Goal: Feedback & Contribution: Submit feedback/report problem

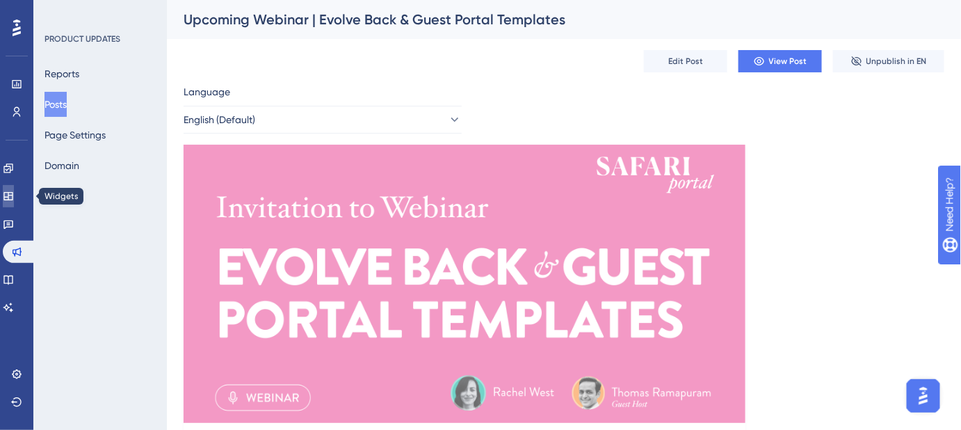
click at [13, 195] on icon at bounding box center [7, 196] width 9 height 8
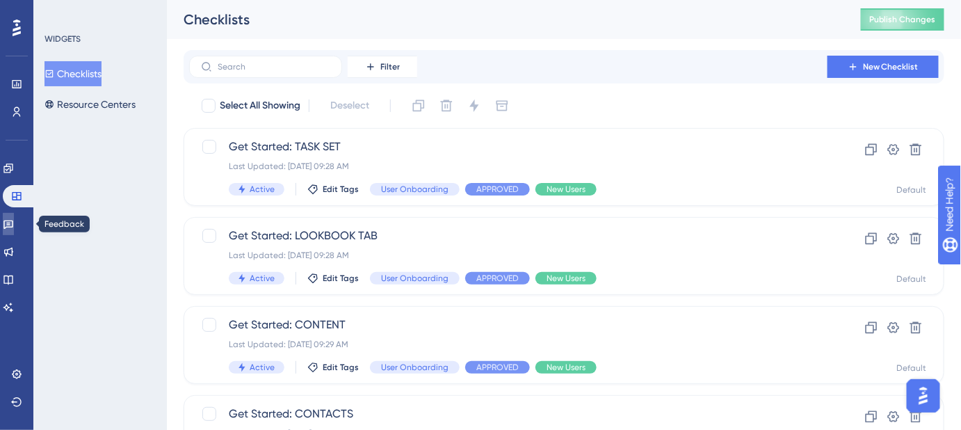
click at [14, 221] on icon at bounding box center [8, 223] width 11 height 11
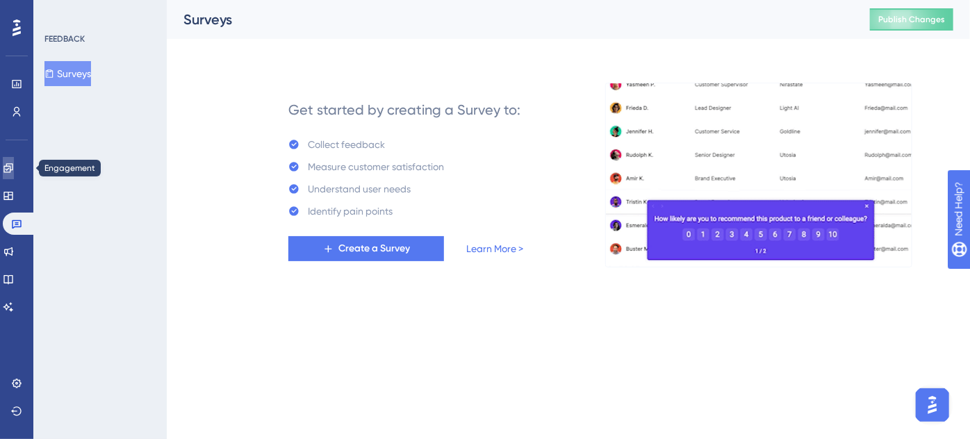
click at [13, 164] on icon at bounding box center [7, 167] width 9 height 9
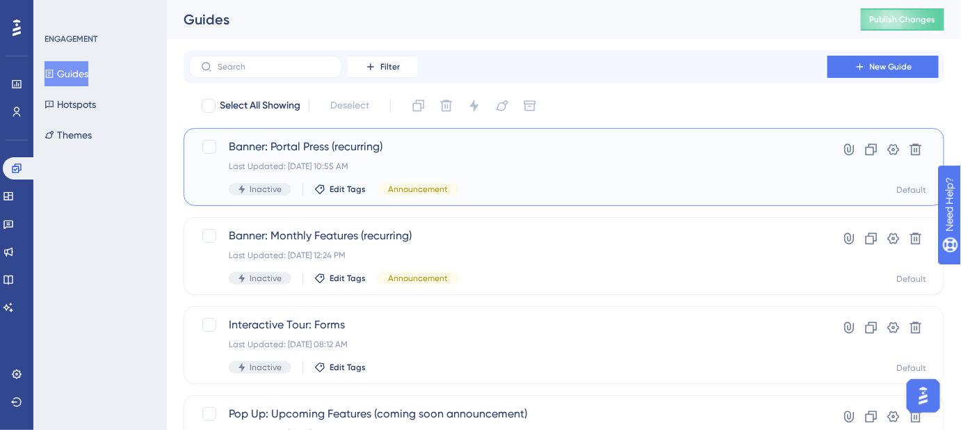
click at [379, 149] on span "Banner: Portal Press (recurring)" at bounding box center [508, 146] width 559 height 17
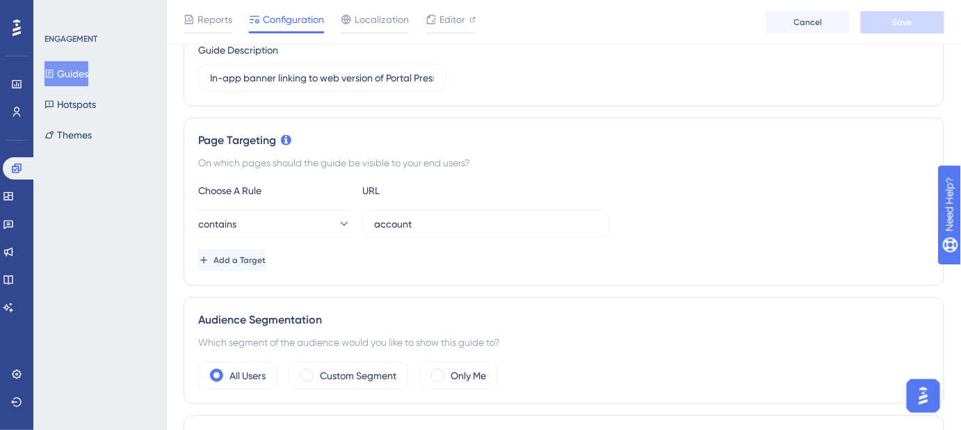
scroll to position [63, 0]
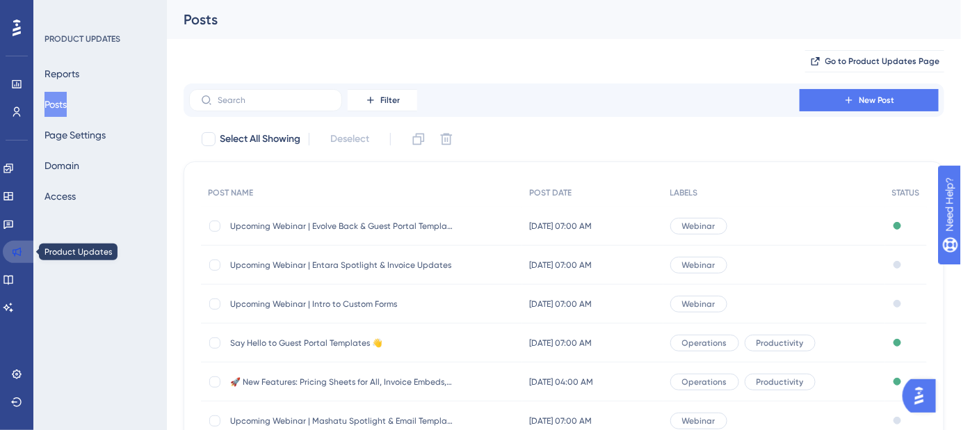
click at [20, 253] on icon at bounding box center [17, 251] width 9 height 9
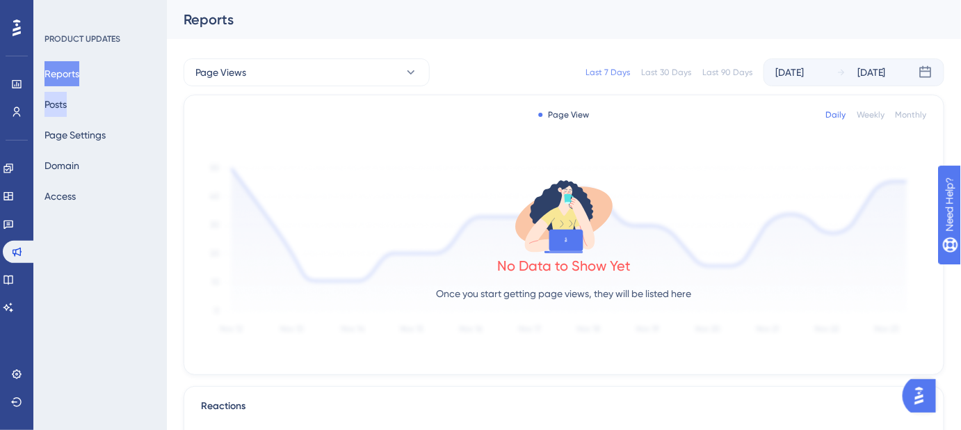
click at [67, 105] on button "Posts" at bounding box center [55, 104] width 22 height 25
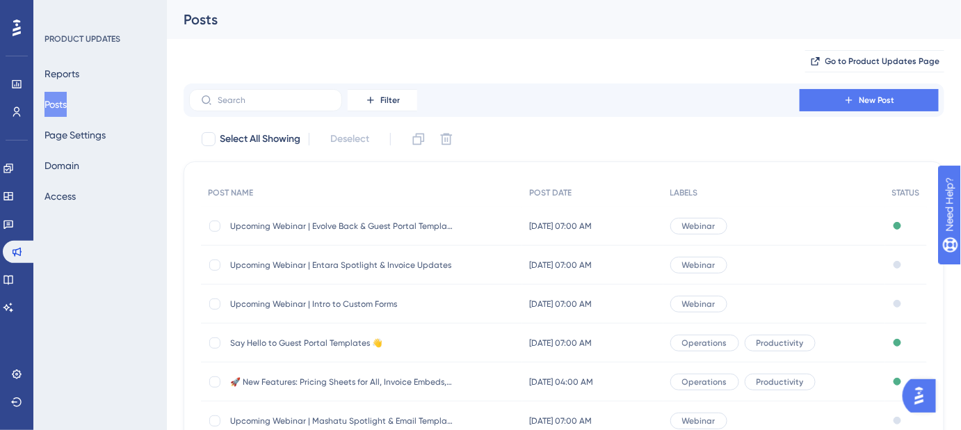
scroll to position [63, 0]
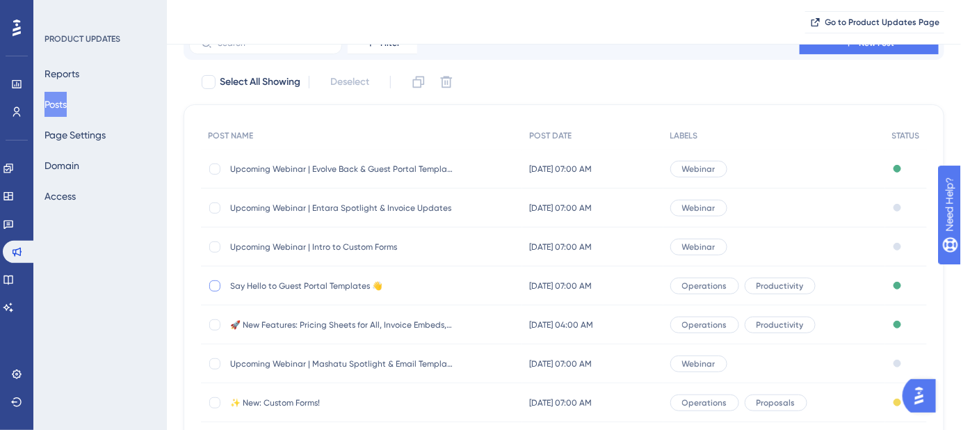
click at [209, 282] on div at bounding box center [214, 285] width 11 height 11
checkbox input "true"
click at [418, 83] on icon at bounding box center [418, 82] width 14 height 14
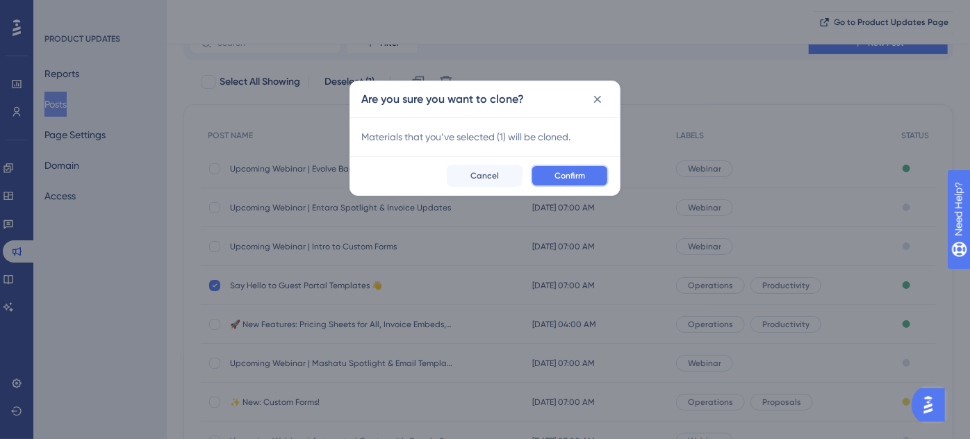
click at [574, 179] on span "Confirm" at bounding box center [570, 175] width 31 height 11
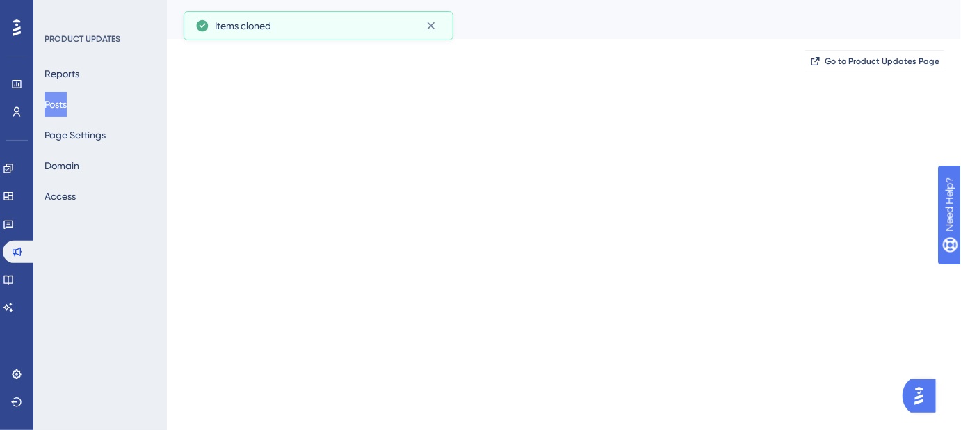
scroll to position [0, 0]
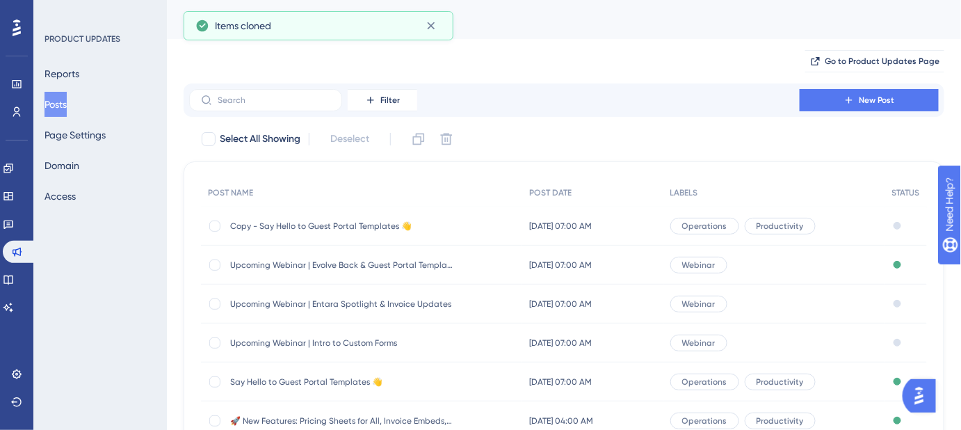
click at [291, 225] on span "Copy - Say Hello to Guest Portal Templates 👋" at bounding box center [341, 225] width 222 height 11
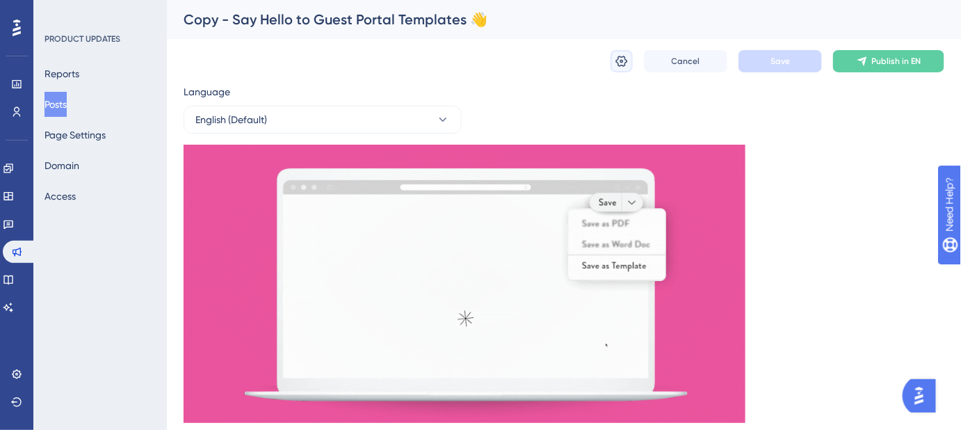
click at [622, 60] on icon at bounding box center [621, 61] width 14 height 14
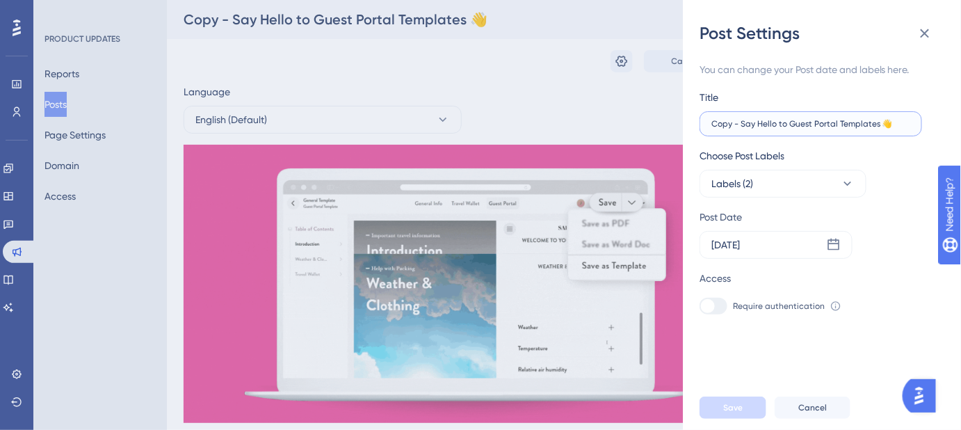
drag, startPoint x: 901, startPoint y: 123, endPoint x: 706, endPoint y: 123, distance: 194.6
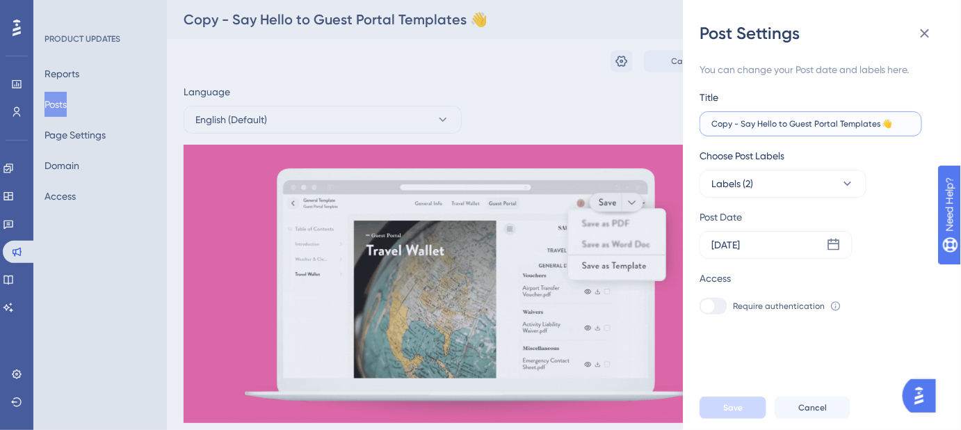
click at [706, 123] on label "Copy - Say Hello to Guest Portal Templates 👋" at bounding box center [810, 123] width 222 height 25
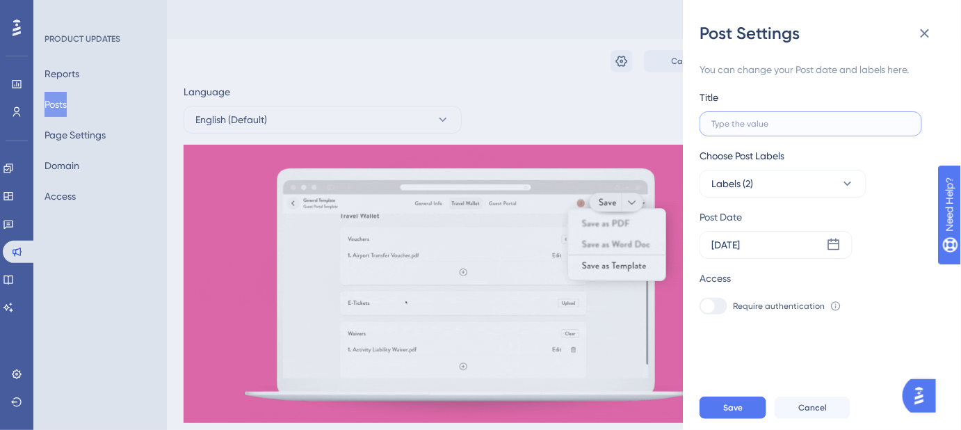
click at [784, 124] on input "text" at bounding box center [810, 124] width 199 height 10
paste input ":floppy_disk: More Robust CSV Exports"
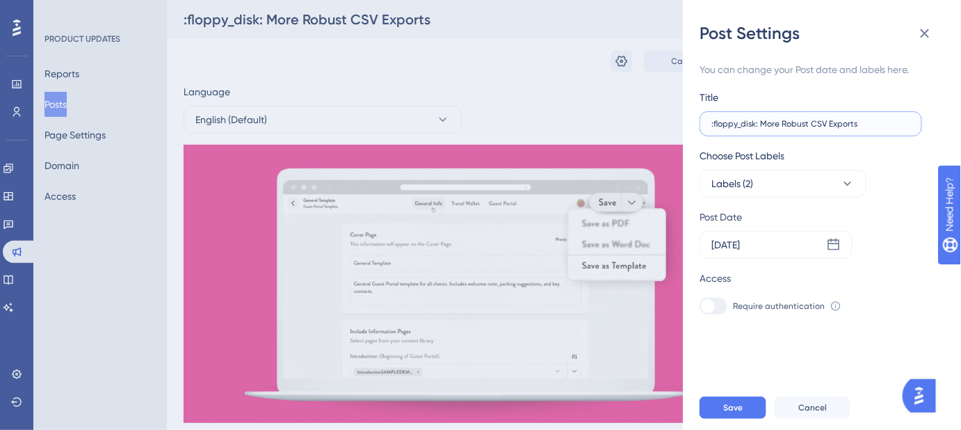
drag, startPoint x: 758, startPoint y: 122, endPoint x: 697, endPoint y: 122, distance: 60.5
click at [697, 122] on div "Post Settings You can change your Post date and labels here. Title :floppy_disk…" at bounding box center [822, 215] width 278 height 430
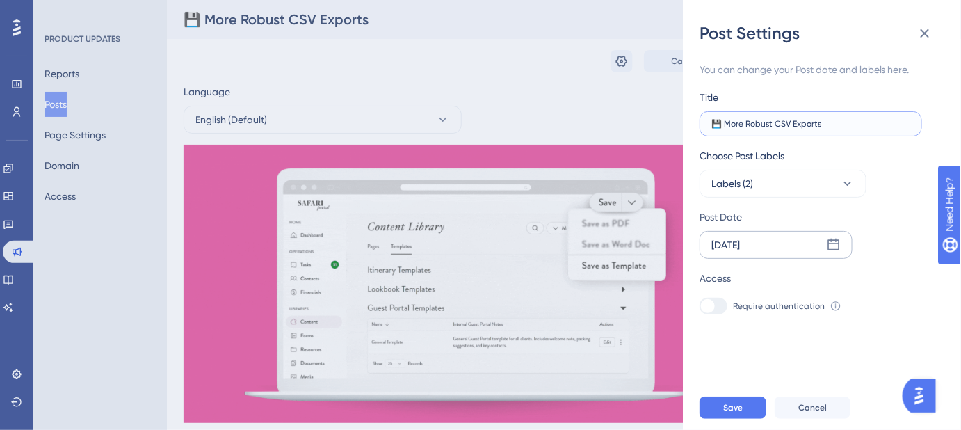
type input "💾 More Robust CSV Exports"
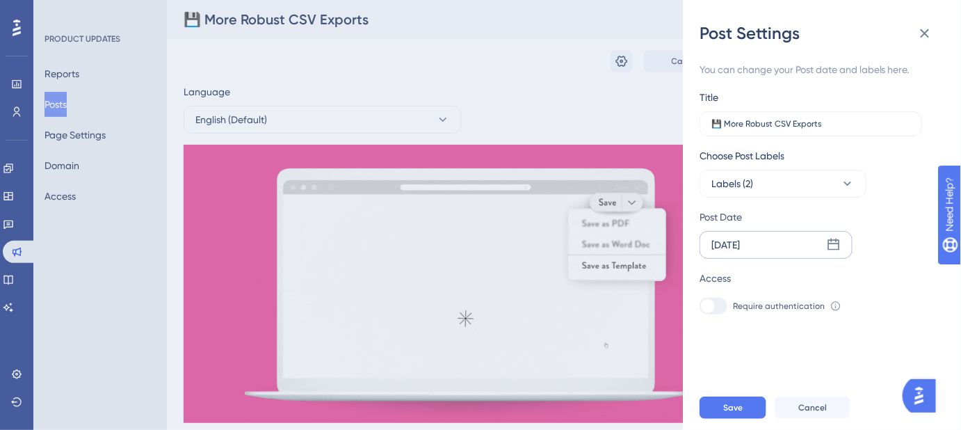
click at [834, 242] on icon at bounding box center [833, 245] width 14 height 14
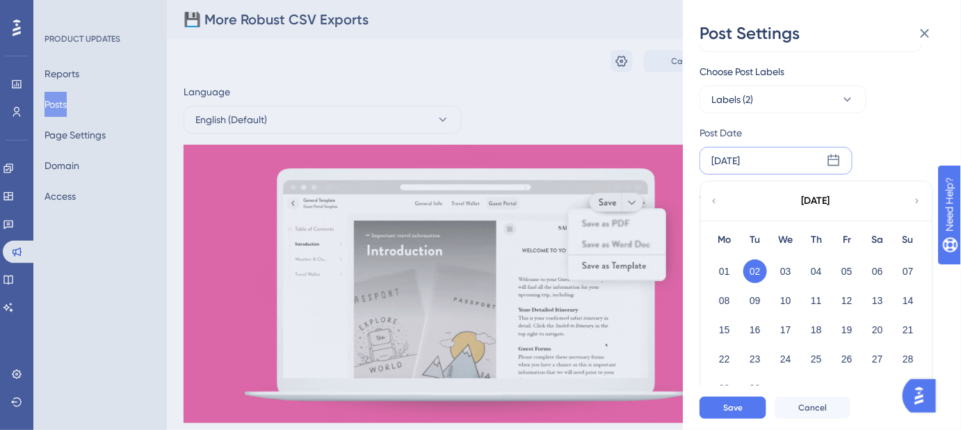
scroll to position [101, 0]
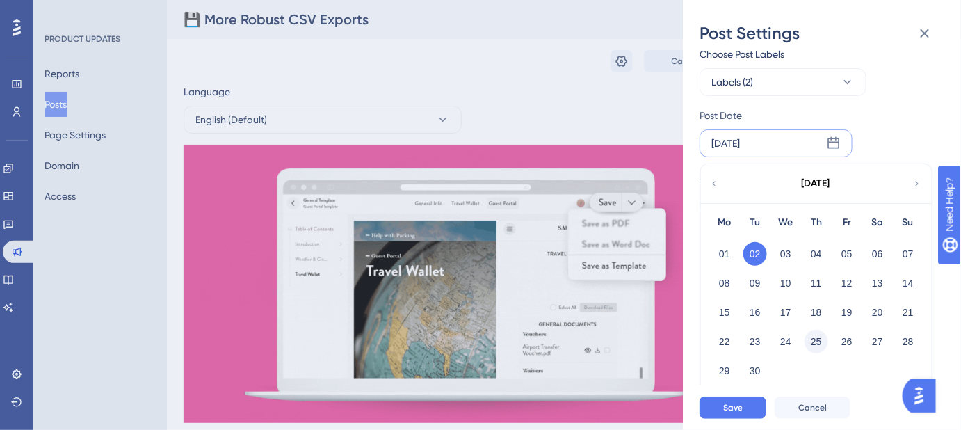
click at [812, 343] on button "25" at bounding box center [816, 341] width 24 height 24
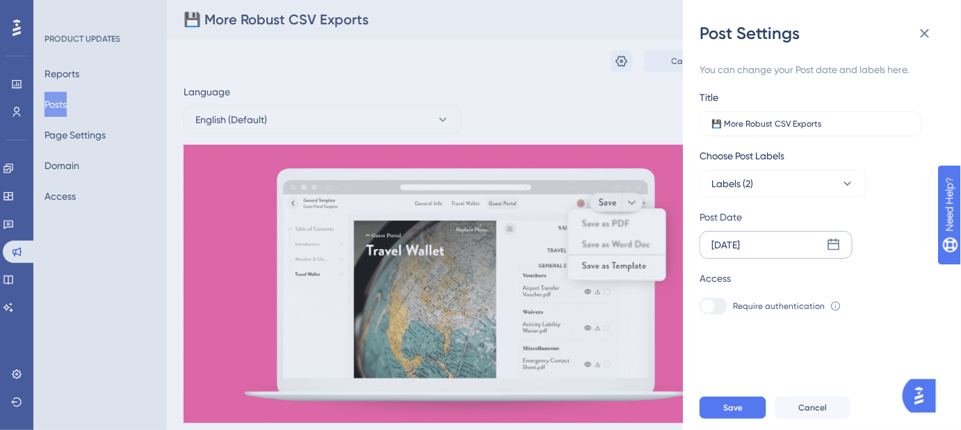
scroll to position [0, 0]
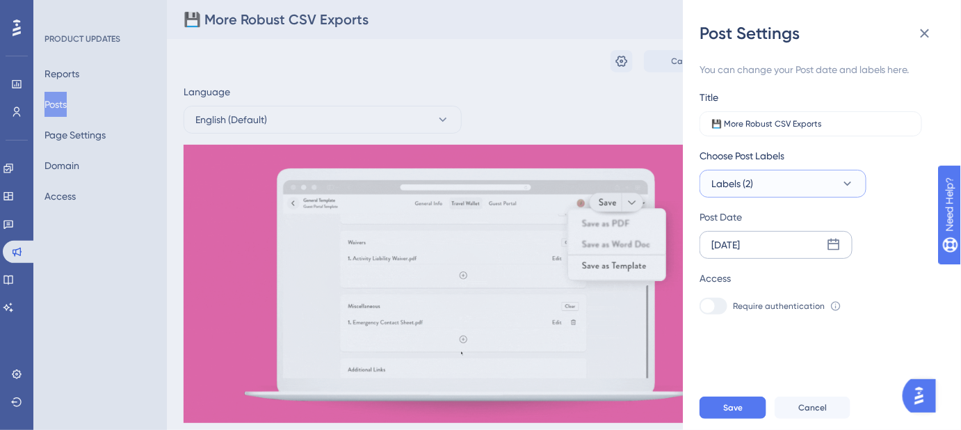
click at [854, 188] on button "Labels (2)" at bounding box center [782, 184] width 167 height 28
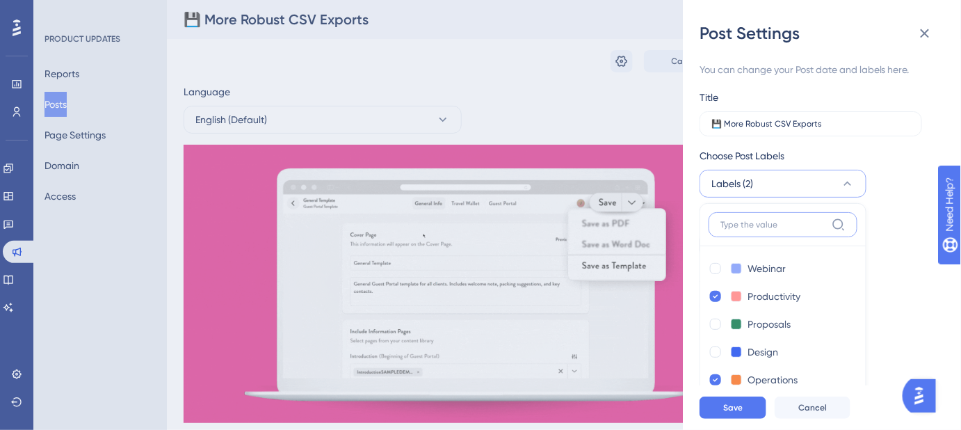
scroll to position [35, 0]
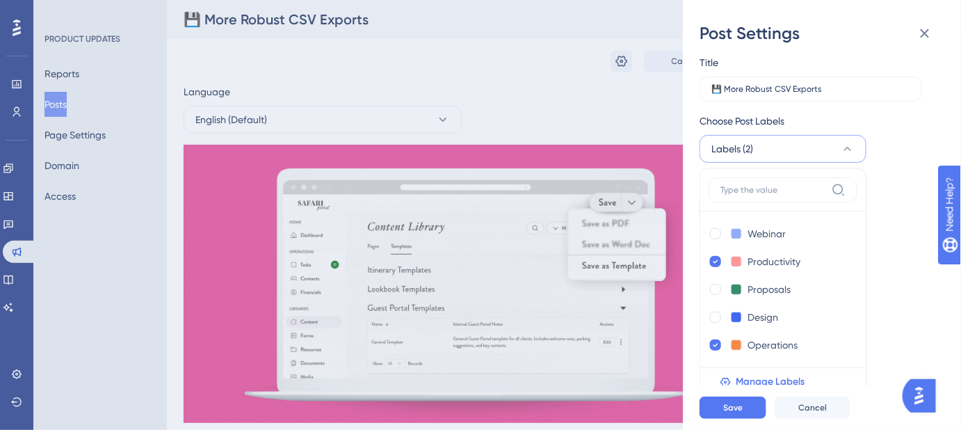
click at [917, 167] on div "You can change your Post date and labels here. Title 💾 More Robust CSV Exports …" at bounding box center [816, 152] width 234 height 253
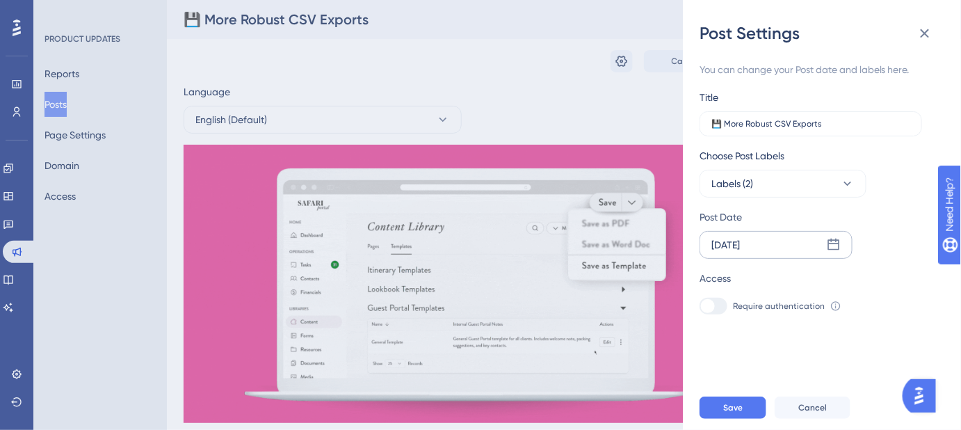
scroll to position [0, 0]
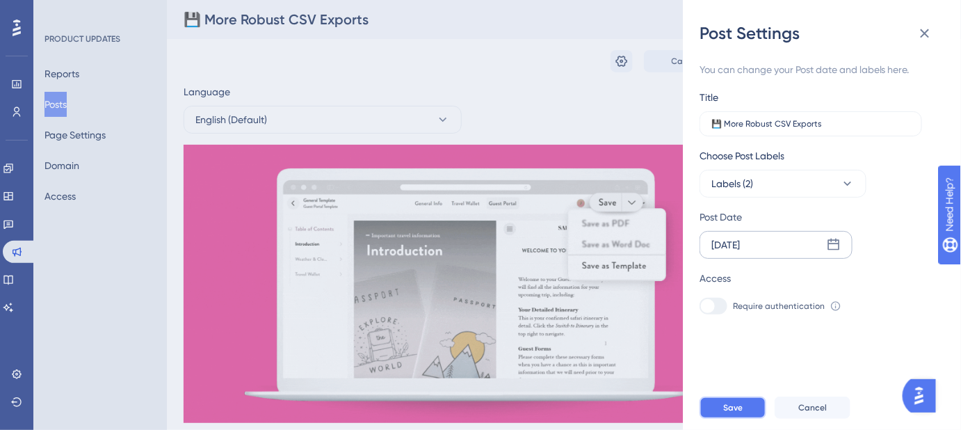
click at [747, 417] on button "Save" at bounding box center [732, 407] width 67 height 22
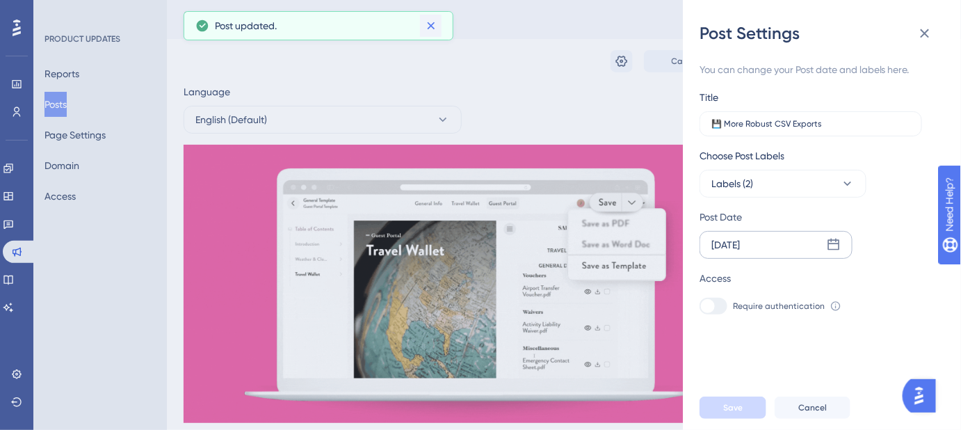
click at [429, 22] on icon at bounding box center [431, 26] width 14 height 14
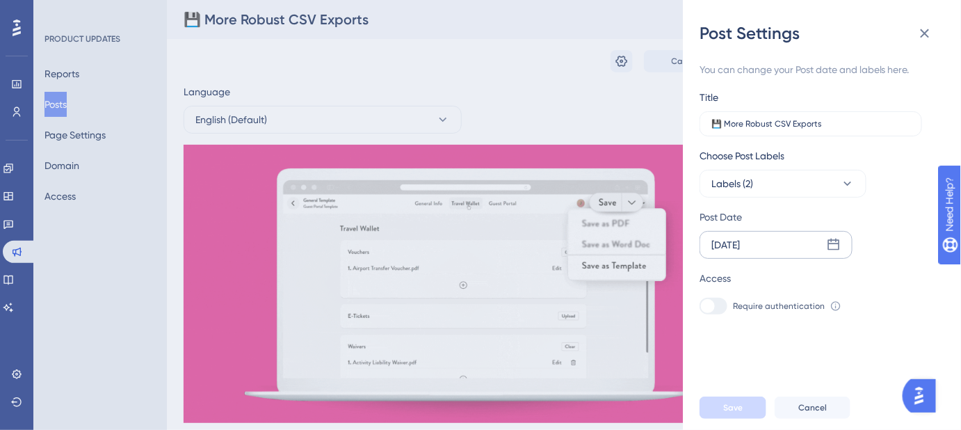
scroll to position [189, 0]
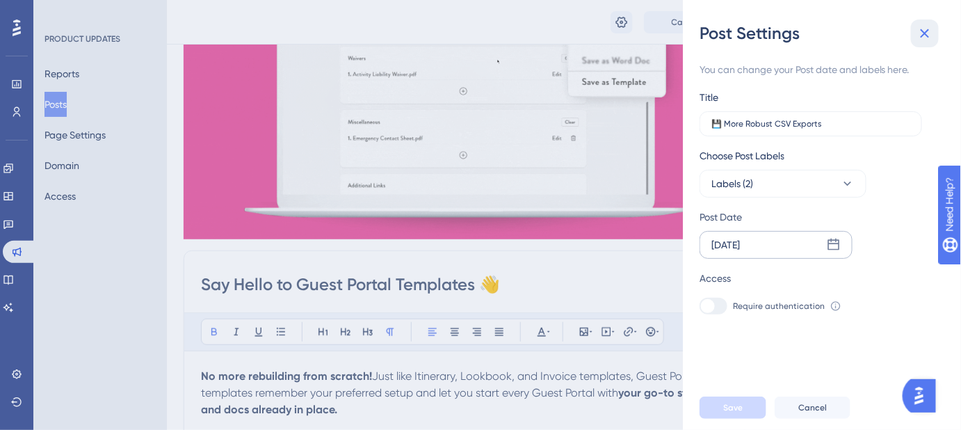
click at [930, 38] on icon at bounding box center [924, 33] width 17 height 17
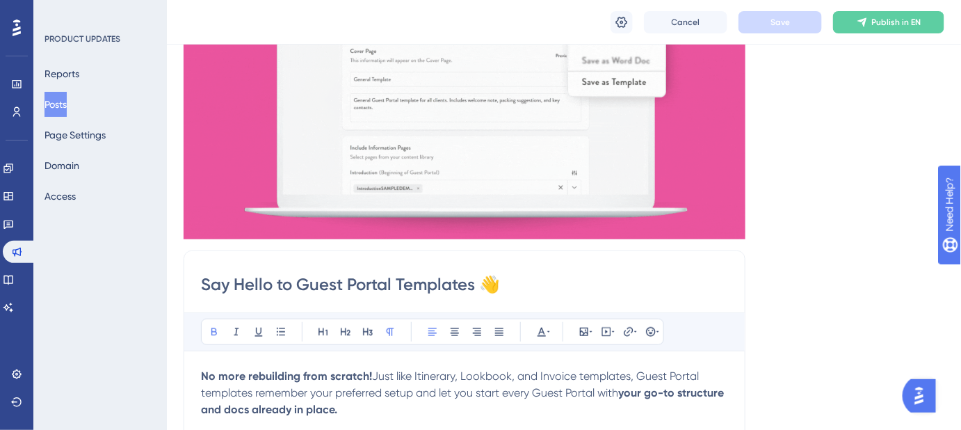
drag, startPoint x: 514, startPoint y: 286, endPoint x: 184, endPoint y: 284, distance: 330.1
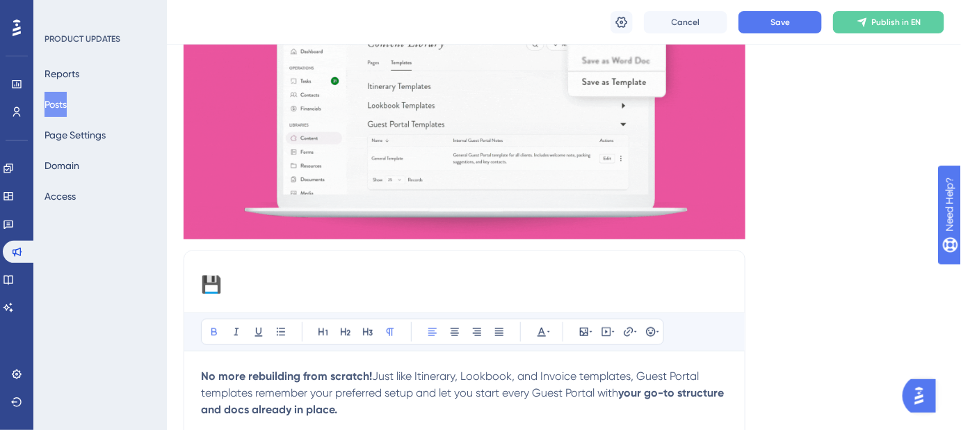
paste input ":floppy_disk: More Robust CSV Exports"
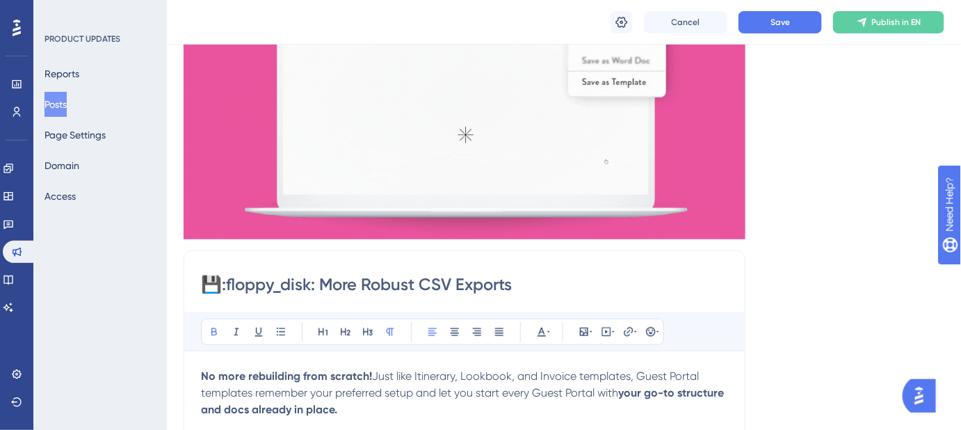
drag, startPoint x: 319, startPoint y: 279, endPoint x: 224, endPoint y: 283, distance: 94.6
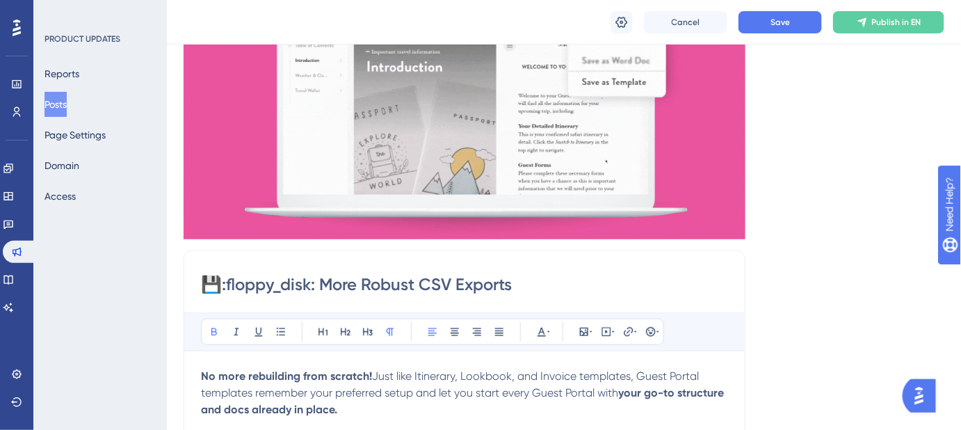
click at [224, 283] on input "💾:floppy_disk: More Robust CSV Exports" at bounding box center [464, 284] width 527 height 22
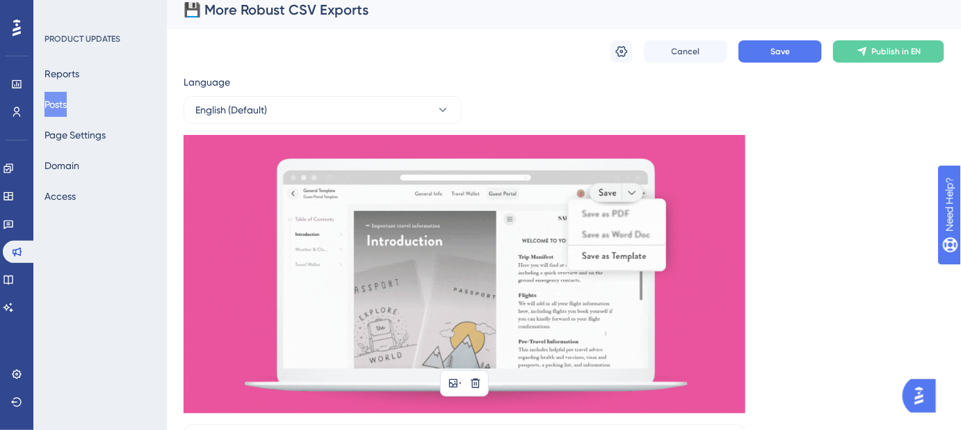
scroll to position [0, 0]
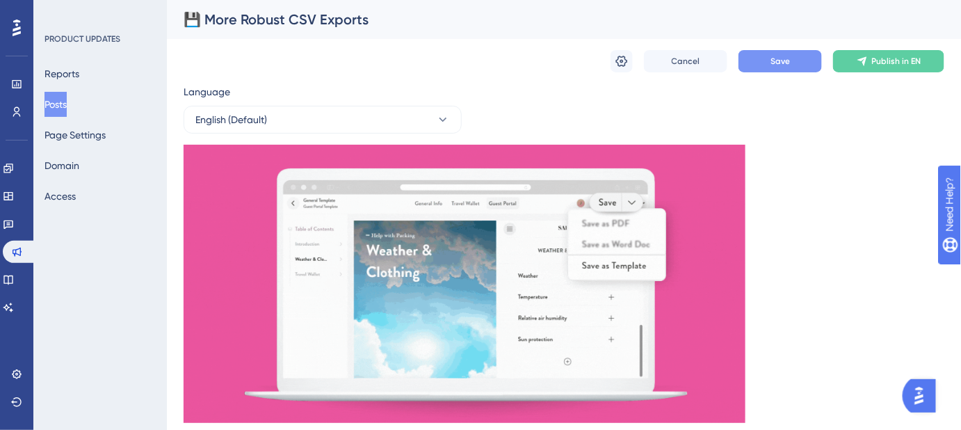
type input "💾 More Robust CSV Exports"
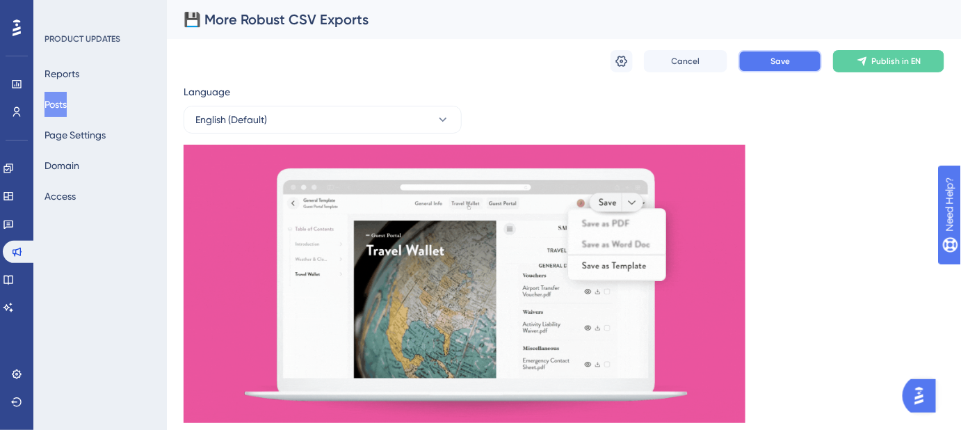
click at [753, 61] on button "Save" at bounding box center [779, 61] width 83 height 22
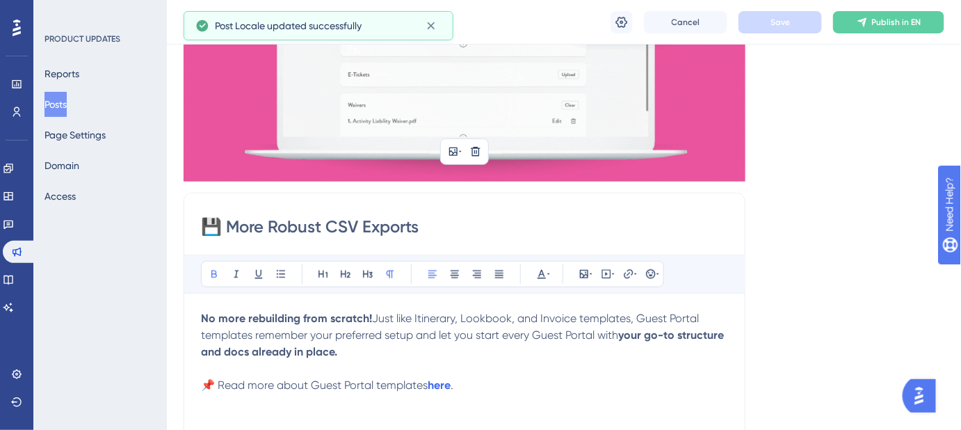
scroll to position [316, 0]
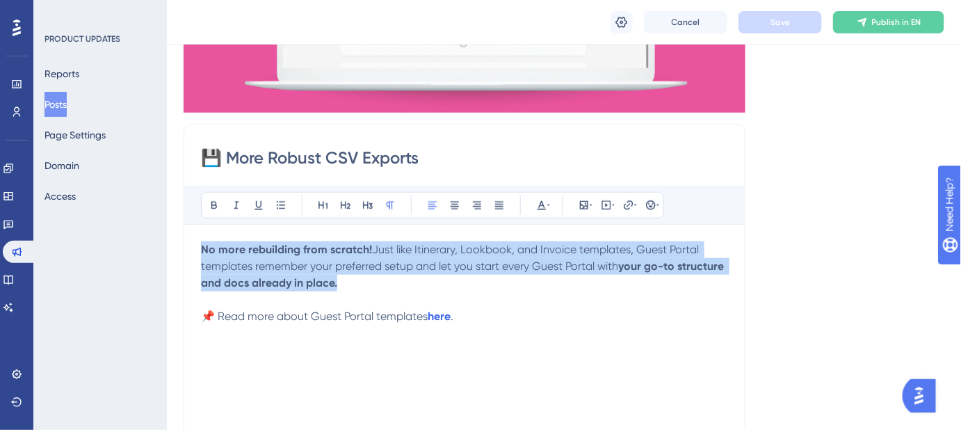
drag, startPoint x: 327, startPoint y: 281, endPoint x: 178, endPoint y: 252, distance: 152.1
click at [178, 252] on div "Performance Users Engagement Widgets Feedback Product Updates Knowledge Base AI…" at bounding box center [564, 419] width 794 height 1471
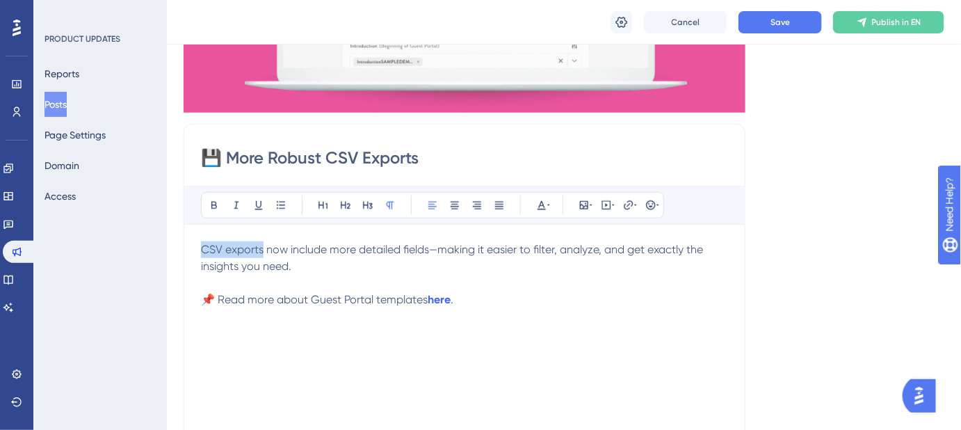
drag, startPoint x: 263, startPoint y: 251, endPoint x: 202, endPoint y: 250, distance: 61.2
click at [202, 250] on span "CSV exports now include more detailed fields—making it easier to filter, analyz…" at bounding box center [453, 258] width 505 height 30
drag, startPoint x: 423, startPoint y: 296, endPoint x: 313, endPoint y: 296, distance: 109.1
click at [313, 296] on span "📌 Read more about Guest Portal templates" at bounding box center [314, 299] width 227 height 13
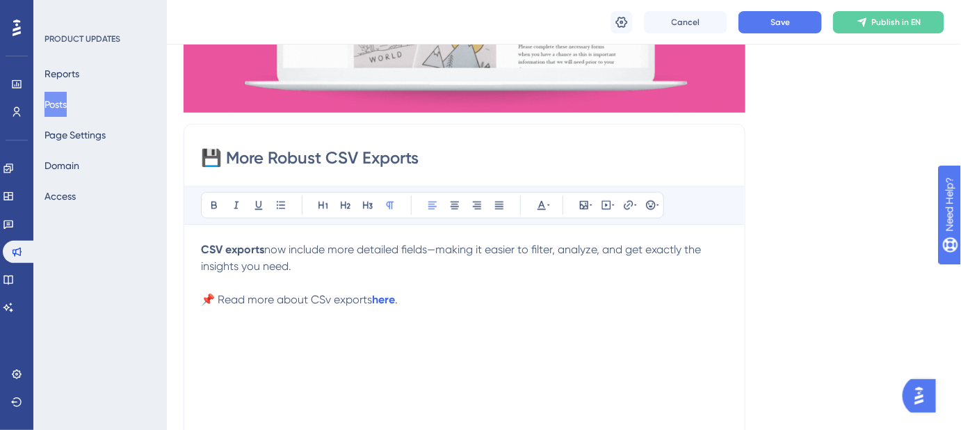
click at [326, 302] on span "📌 Read more about CSv exports" at bounding box center [286, 299] width 171 height 13
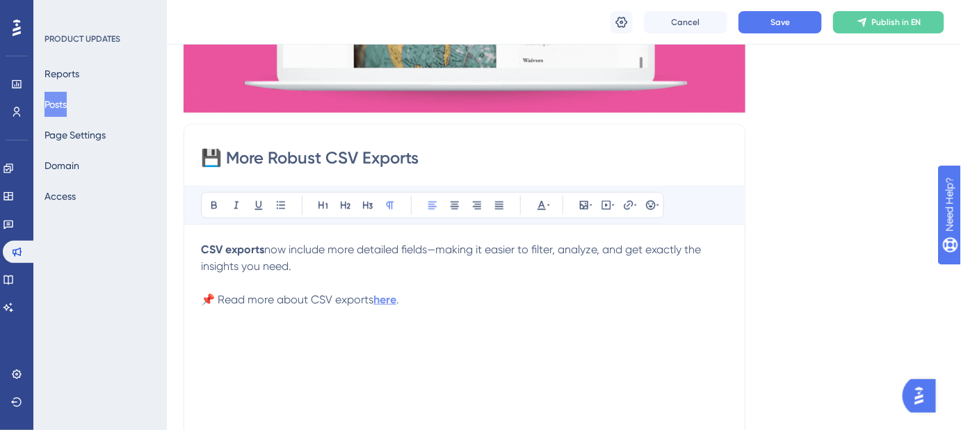
click at [391, 301] on strong "here" at bounding box center [384, 299] width 23 height 13
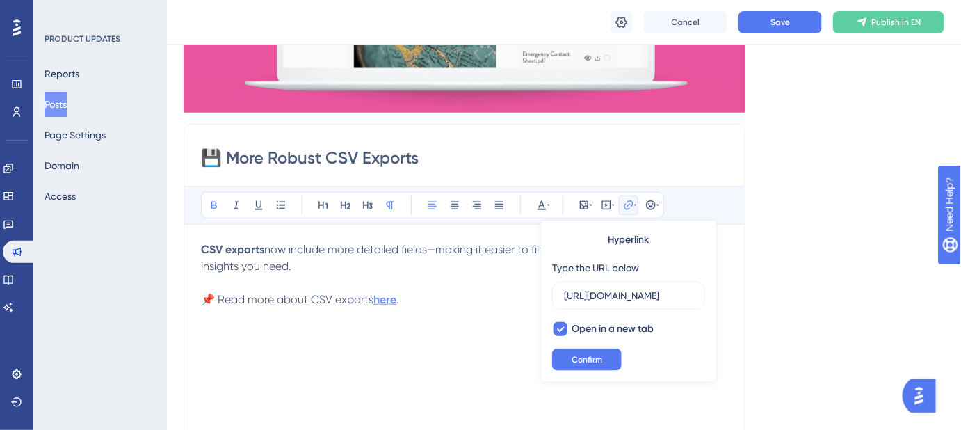
scroll to position [0, 317]
click at [651, 292] on input "https://help.safariportal.app/en/articles/15311-everything-you-need-to-know-abo…" at bounding box center [628, 295] width 129 height 15
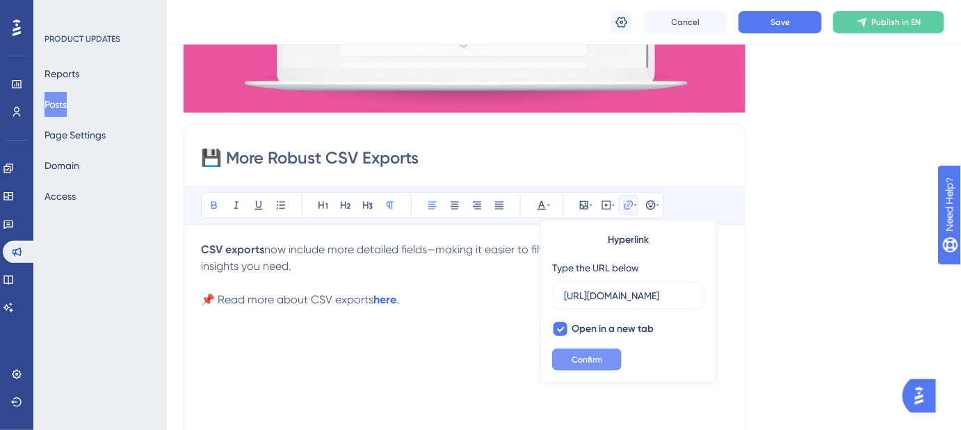
type input "https://help.safariportal.app/en/articles/16259-how-do-i-import-supplier-contac…"
click at [602, 363] on button "Confirm" at bounding box center [587, 359] width 70 height 22
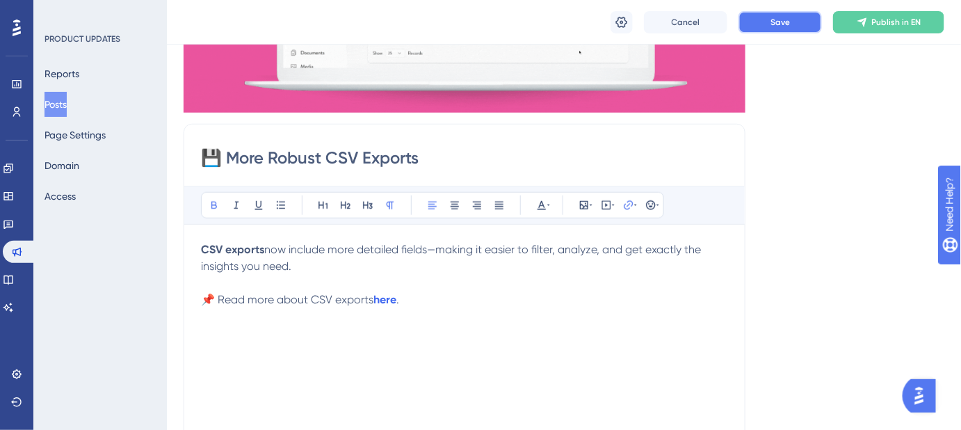
click at [783, 24] on span "Save" at bounding box center [779, 22] width 19 height 11
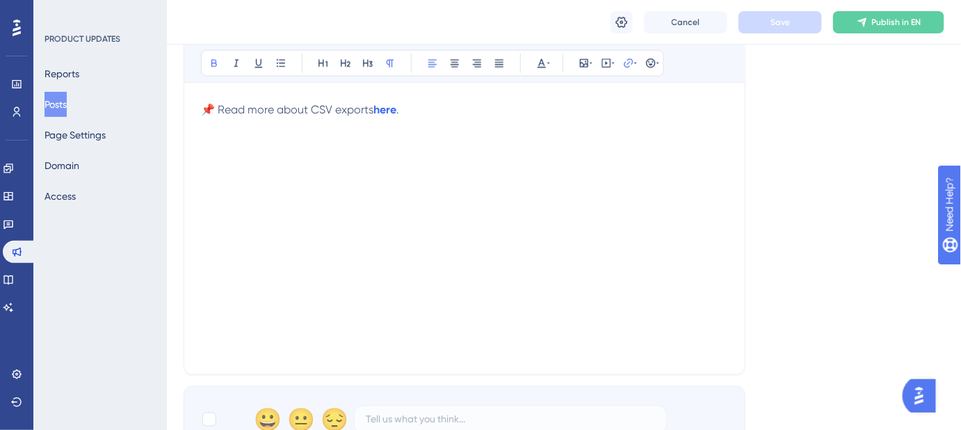
scroll to position [189, 0]
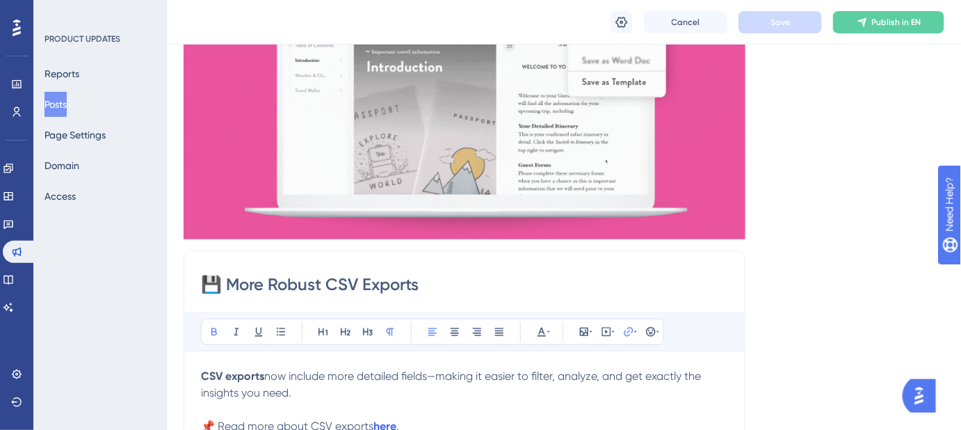
drag, startPoint x: 448, startPoint y: 285, endPoint x: 187, endPoint y: 280, distance: 261.4
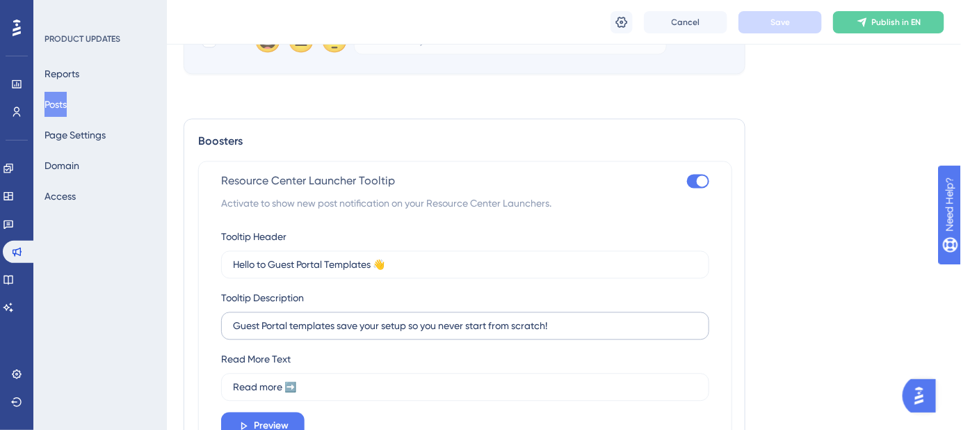
scroll to position [947, 0]
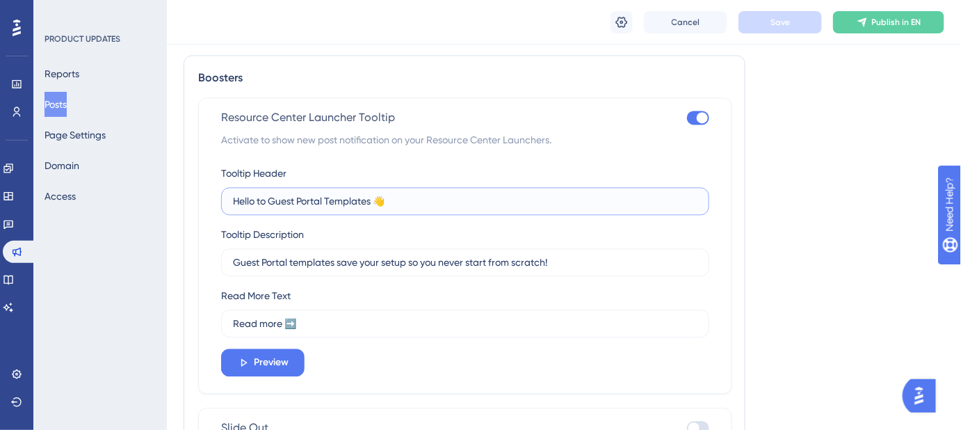
drag, startPoint x: 393, startPoint y: 199, endPoint x: 218, endPoint y: 199, distance: 175.1
click at [218, 199] on div "Resource Center Launcher Tooltip Activate to show new post notification on your…" at bounding box center [465, 245] width 534 height 296
paste input "💾 More Robust CSV Exports"
type input "💾 More Robust CSV Exports"
click at [791, 14] on button "Save" at bounding box center [779, 22] width 83 height 22
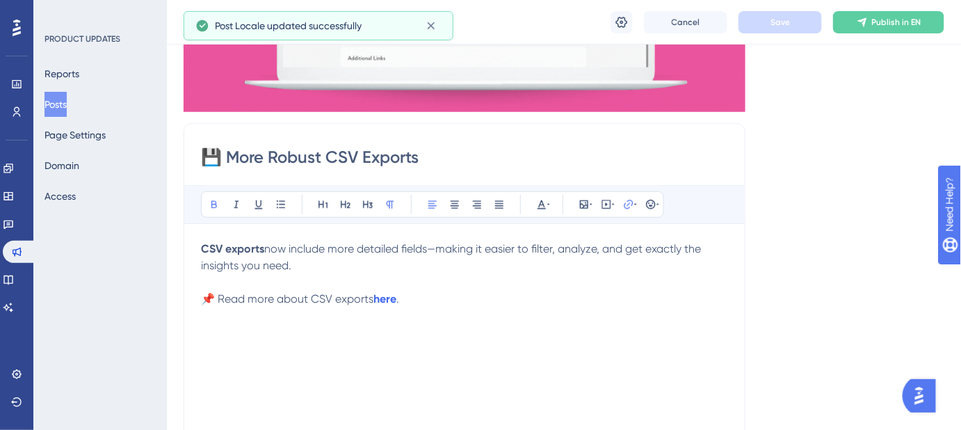
scroll to position [316, 0]
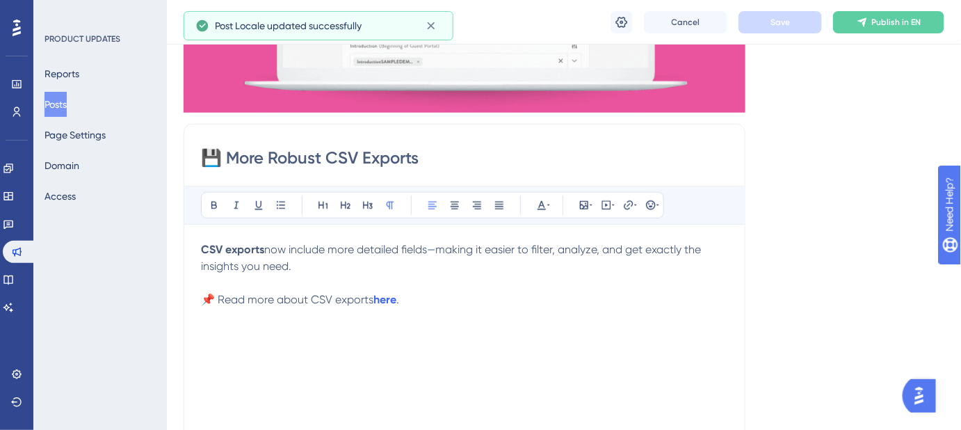
drag, startPoint x: 315, startPoint y: 268, endPoint x: 199, endPoint y: 253, distance: 116.3
click at [199, 253] on div "💾 More Robust CSV Exports Bold Italic Underline Bullet Point Heading 1 Heading …" at bounding box center [464, 344] width 562 height 441
copy p "CSV exports now include more detailed fields—making it easier to filter, analyz…"
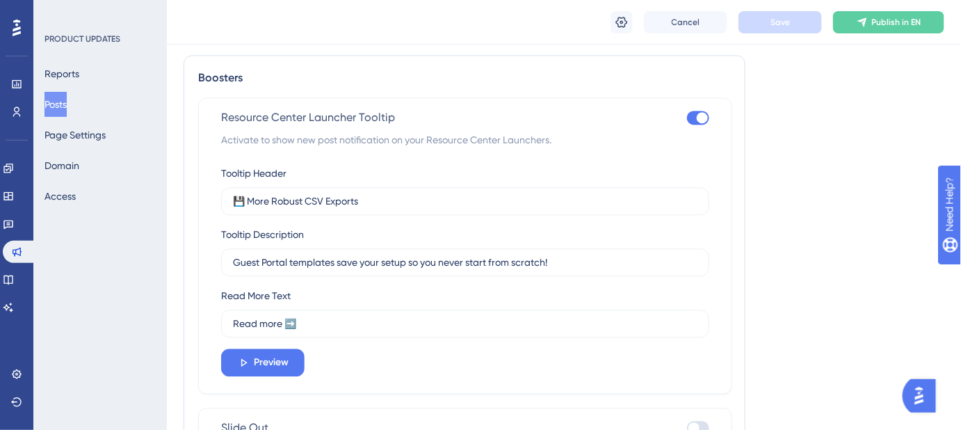
scroll to position [1061, 0]
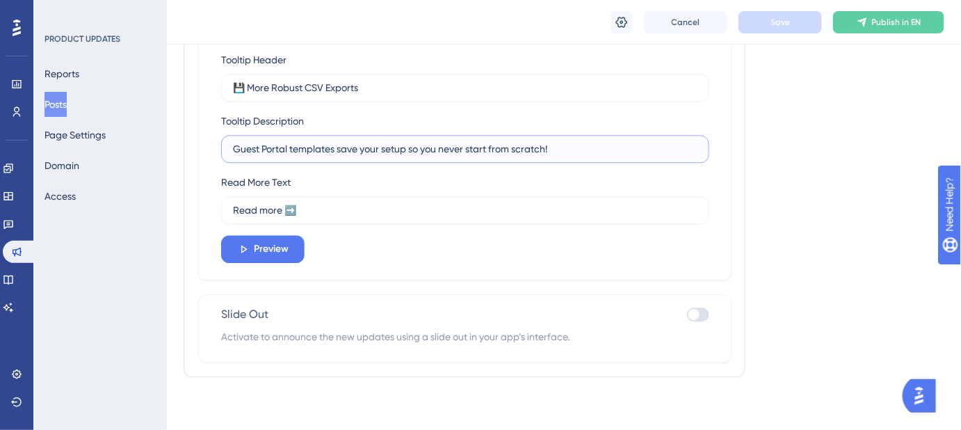
drag, startPoint x: 562, startPoint y: 144, endPoint x: 223, endPoint y: 146, distance: 338.5
click at [223, 146] on label "Guest Portal templates save your setup so you never start from scratch!" at bounding box center [465, 149] width 488 height 28
paste input "CSV exports now include more detailed fields—making it easier to filter, analyz…"
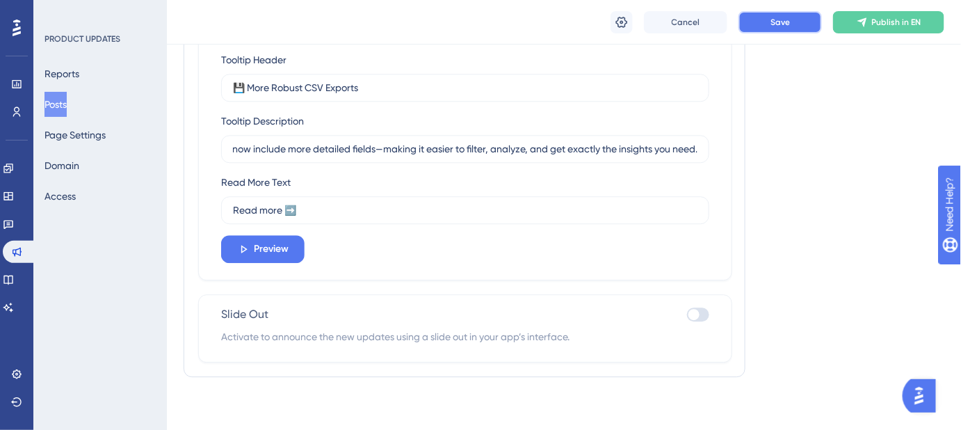
scroll to position [0, 0]
click at [767, 18] on button "Save" at bounding box center [779, 22] width 83 height 22
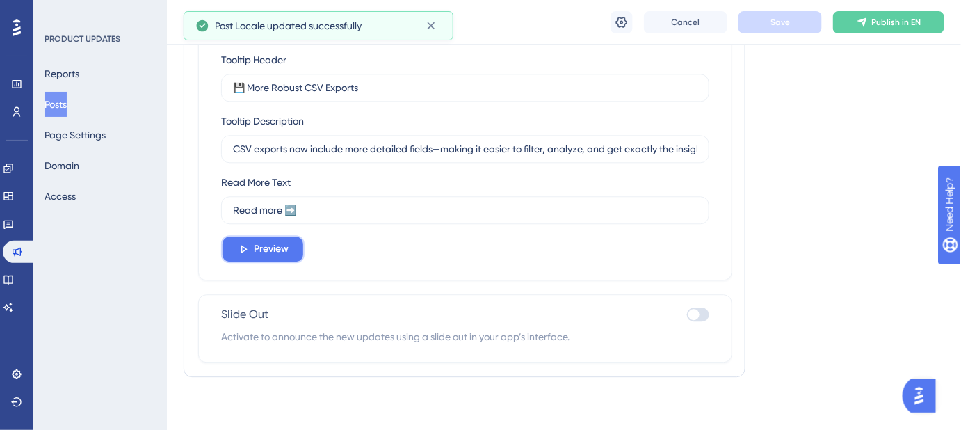
click at [270, 246] on span "Preview" at bounding box center [271, 248] width 35 height 17
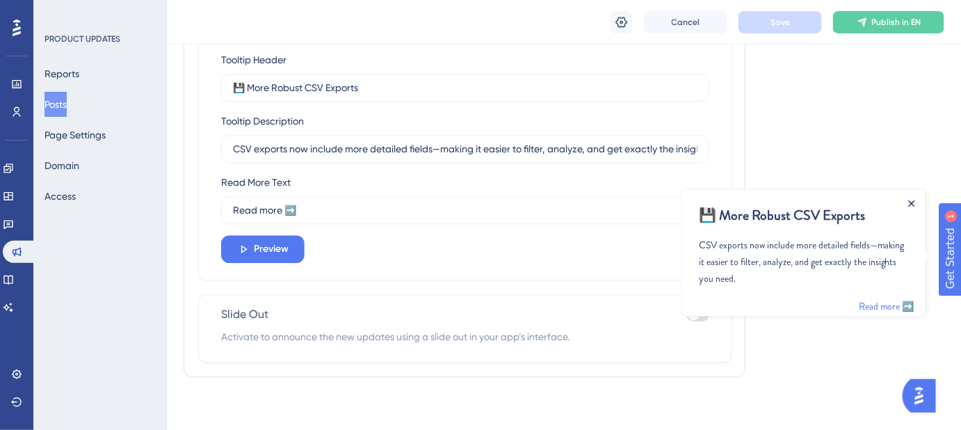
click at [913, 199] on icon "Close Announcement" at bounding box center [911, 202] width 6 height 6
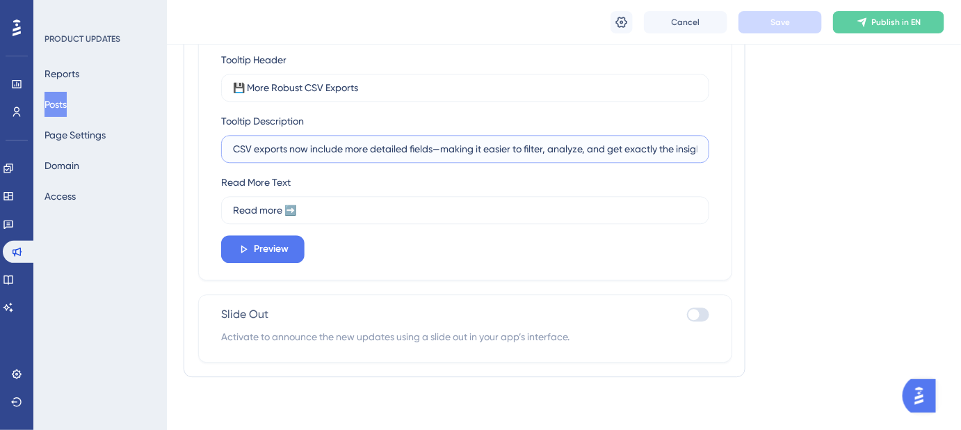
click at [366, 151] on input "CSV exports now include more detailed fields—making it easier to filter, analyz…" at bounding box center [465, 148] width 464 height 15
click at [584, 144] on input "CSV exports now include more detailed fields—making it easier to filter, analyz…" at bounding box center [465, 148] width 464 height 15
click at [578, 146] on input "CSV exports now include more detailed fields—making it easier to filter, analyz…" at bounding box center [465, 148] width 464 height 15
paste input "fields, making it easier to filter, analyze, and gain insights"
type input "CSV exports now include more fields, making it easier to filter, analyze, and g…"
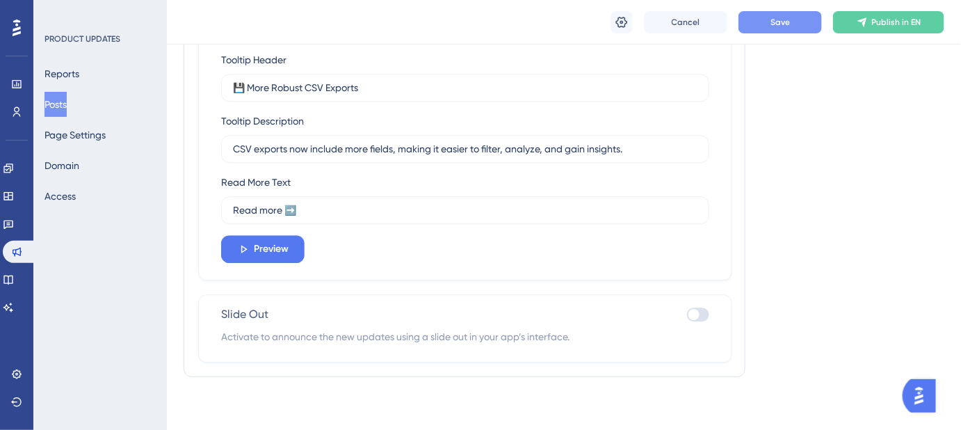
click at [765, 17] on button "Save" at bounding box center [779, 22] width 83 height 22
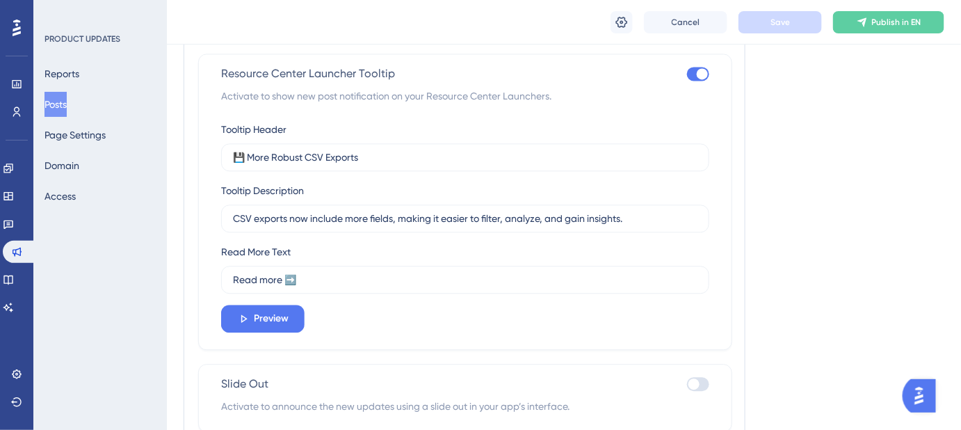
scroll to position [997, 0]
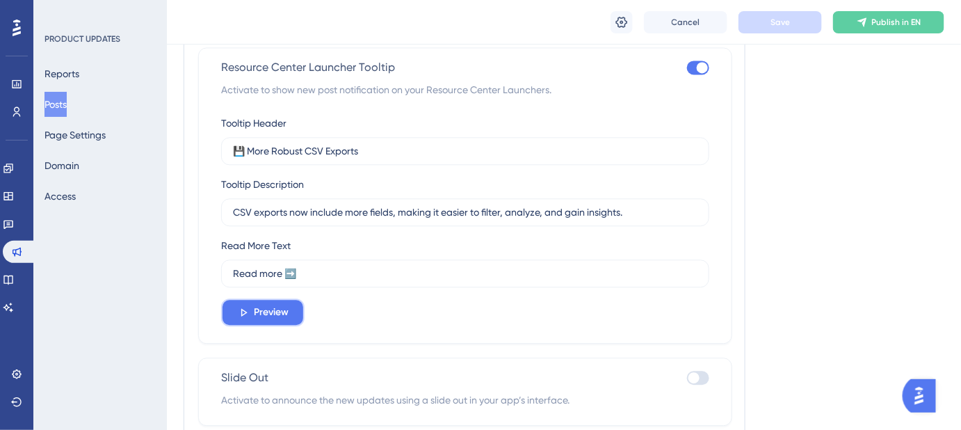
click at [275, 310] on span "Preview" at bounding box center [271, 312] width 35 height 17
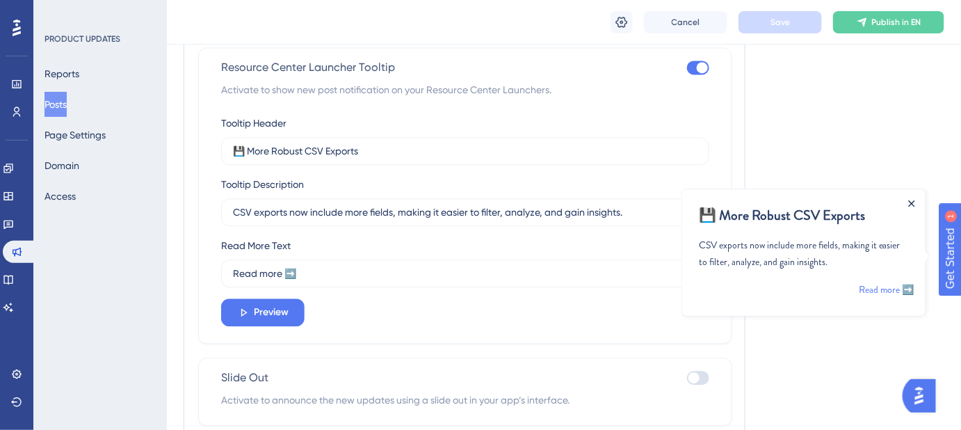
click at [910, 204] on icon "Close Announcement" at bounding box center [910, 202] width 7 height 7
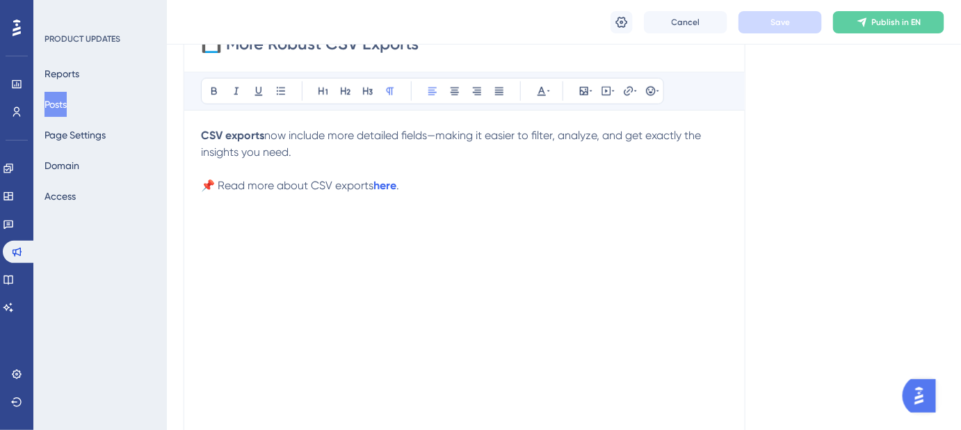
scroll to position [366, 0]
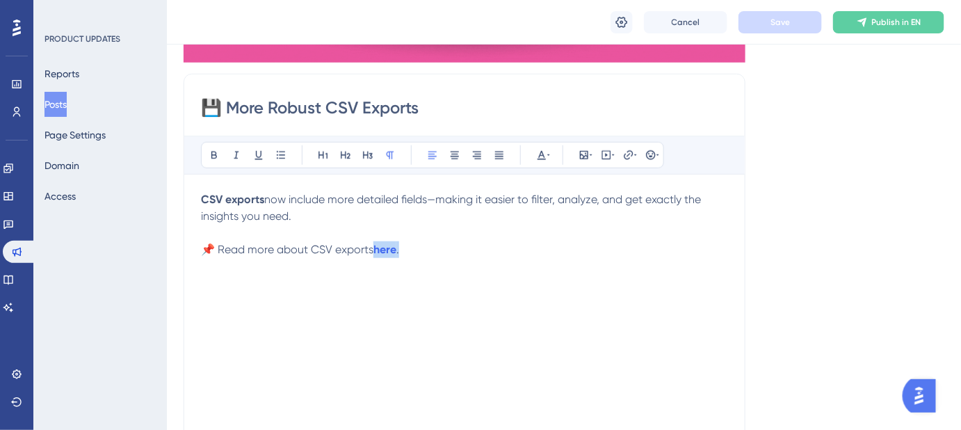
drag, startPoint x: 402, startPoint y: 250, endPoint x: 374, endPoint y: 248, distance: 28.5
click at [374, 248] on p "📌 Read more about CSV exports here ." at bounding box center [464, 249] width 527 height 17
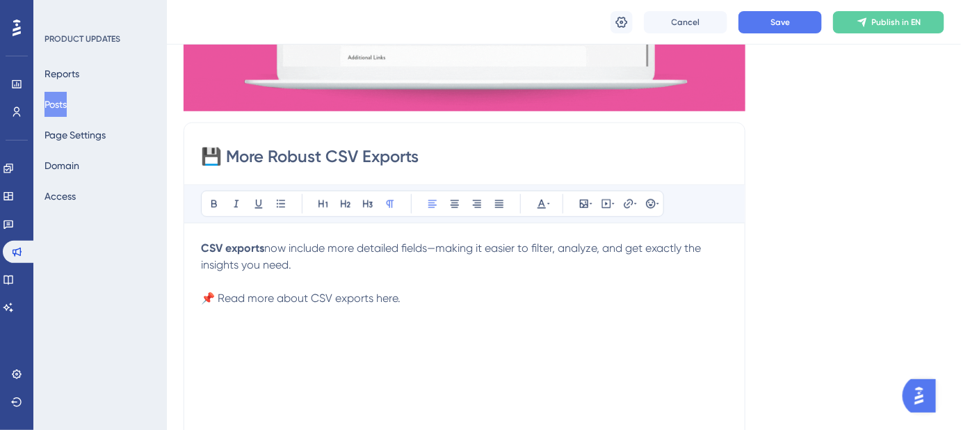
scroll to position [302, 0]
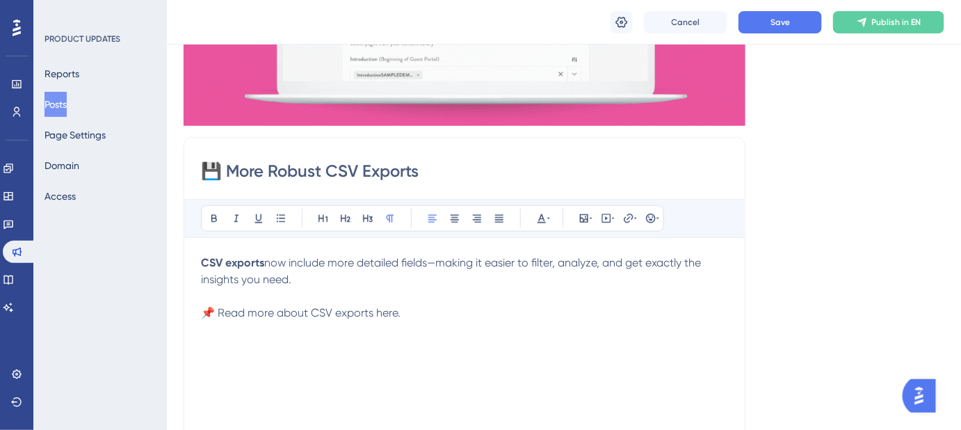
click at [384, 314] on span "📌 Read more about CSV exports here." at bounding box center [300, 312] width 199 height 13
click at [607, 359] on div "CSV exports now include more detailed fields—making it easier to filter, analyz…" at bounding box center [464, 407] width 527 height 306
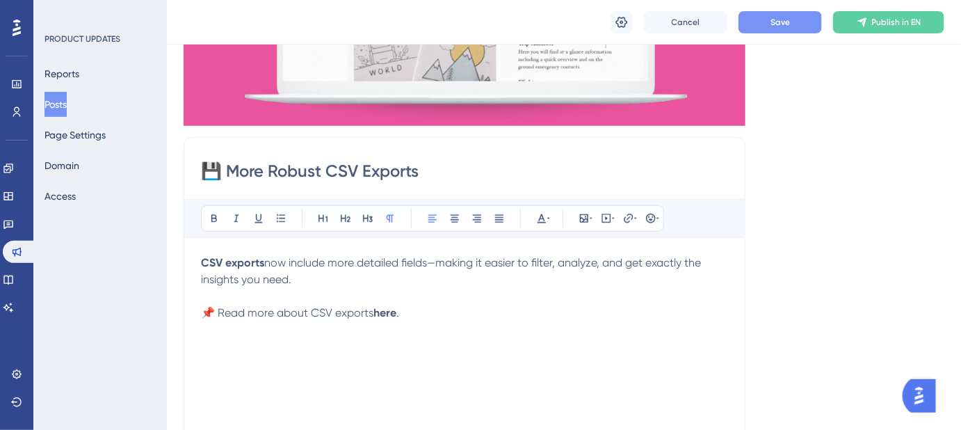
click at [765, 24] on button "Save" at bounding box center [779, 22] width 83 height 22
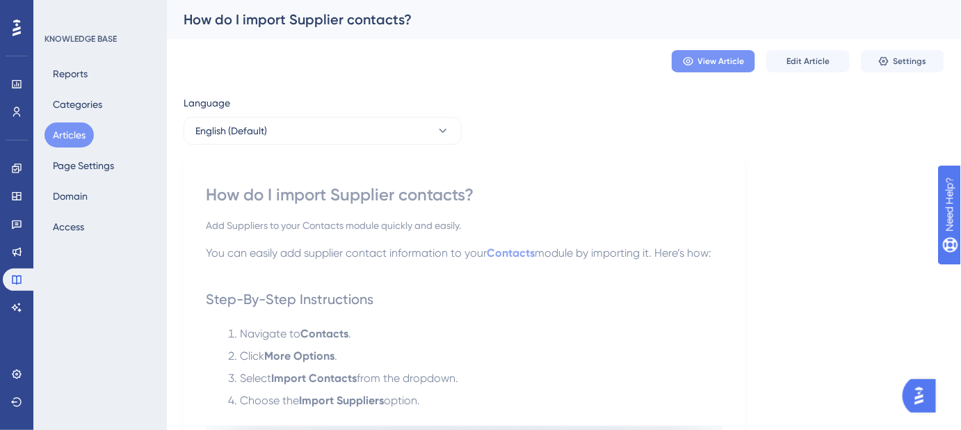
click at [724, 67] on button "View Article" at bounding box center [712, 61] width 83 height 22
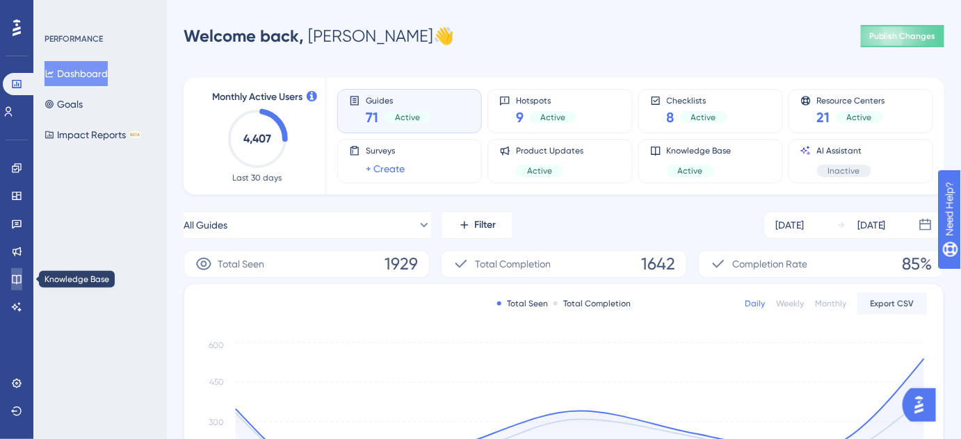
click at [14, 277] on icon at bounding box center [16, 279] width 11 height 11
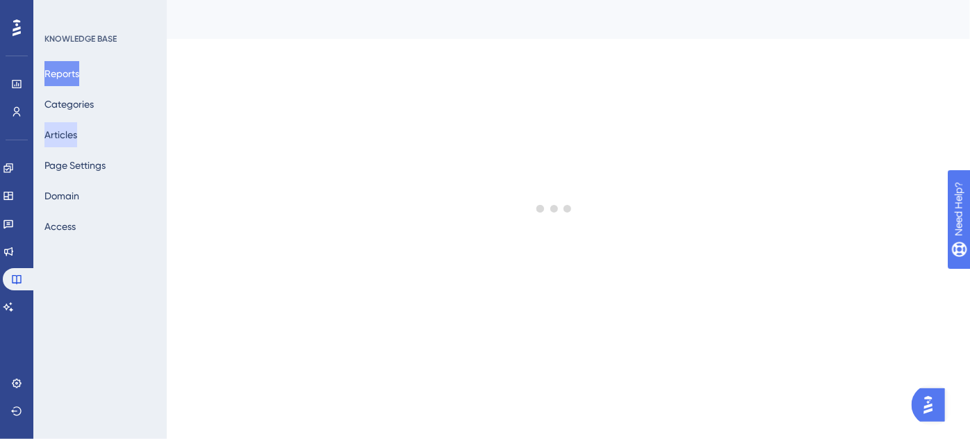
click at [59, 133] on button "Articles" at bounding box center [60, 134] width 33 height 25
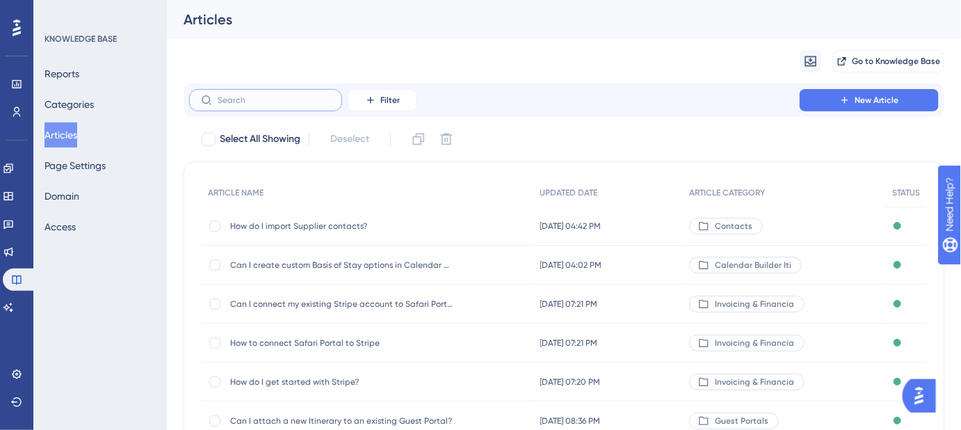
click at [270, 99] on input "text" at bounding box center [274, 100] width 113 height 10
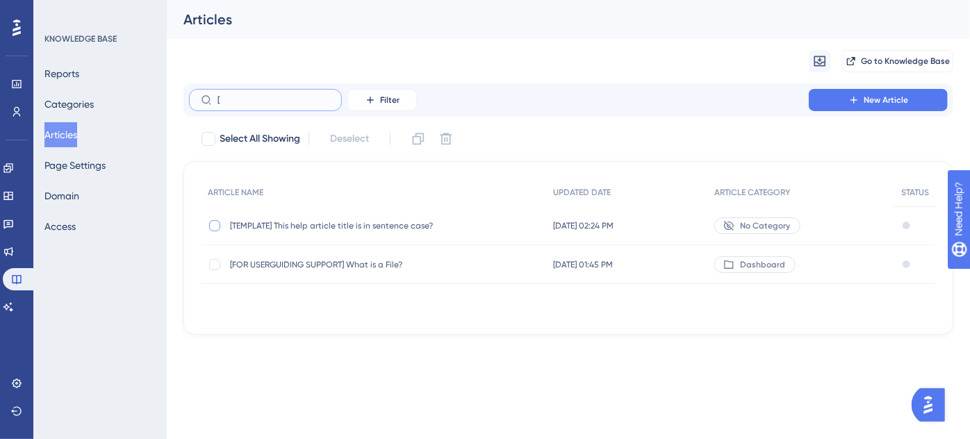
type input "["
click at [213, 223] on div at bounding box center [214, 225] width 11 height 11
click at [422, 135] on icon at bounding box center [418, 139] width 14 height 14
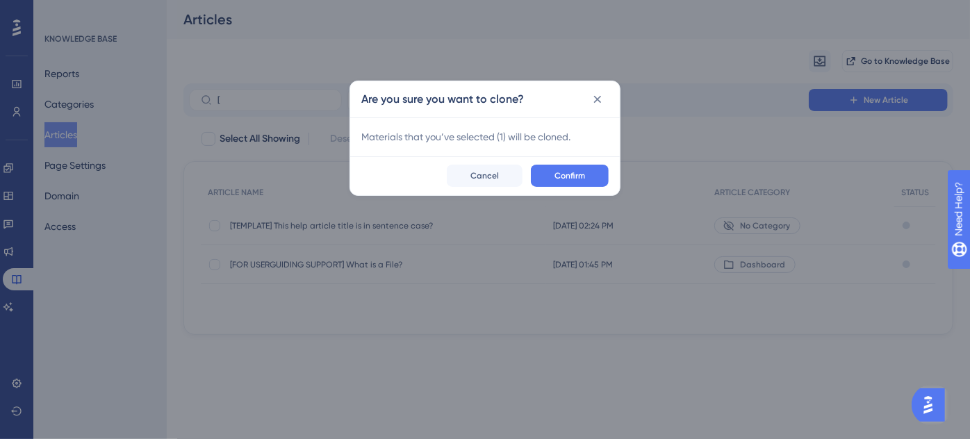
checkbox input "false"
click at [575, 176] on span "Confirm" at bounding box center [570, 175] width 31 height 11
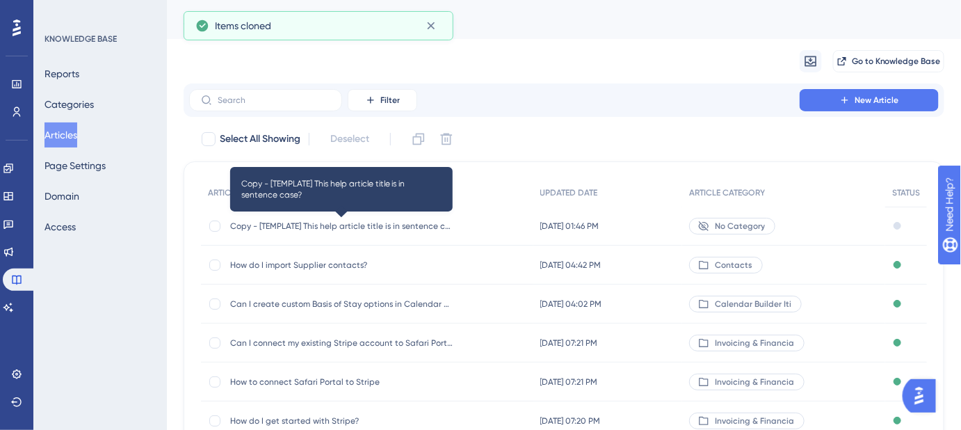
click at [284, 224] on span "Copy - [TEMPLATE] This help article title is in sentence case?" at bounding box center [341, 225] width 222 height 11
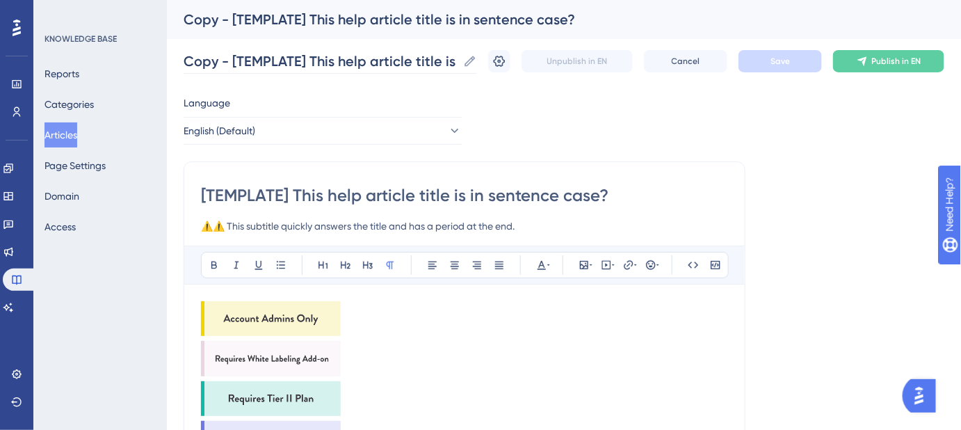
click at [477, 58] on icon at bounding box center [470, 61] width 14 height 14
click at [457, 58] on input "Copy - [TEMPLATE] This help article title is in sentence case?" at bounding box center [320, 60] width 274 height 19
click at [447, 63] on input "Copy - [TEMPLATE] This help article title is in sentence case?" at bounding box center [320, 60] width 274 height 19
paste input "What columns are included in CSV exports by dat"
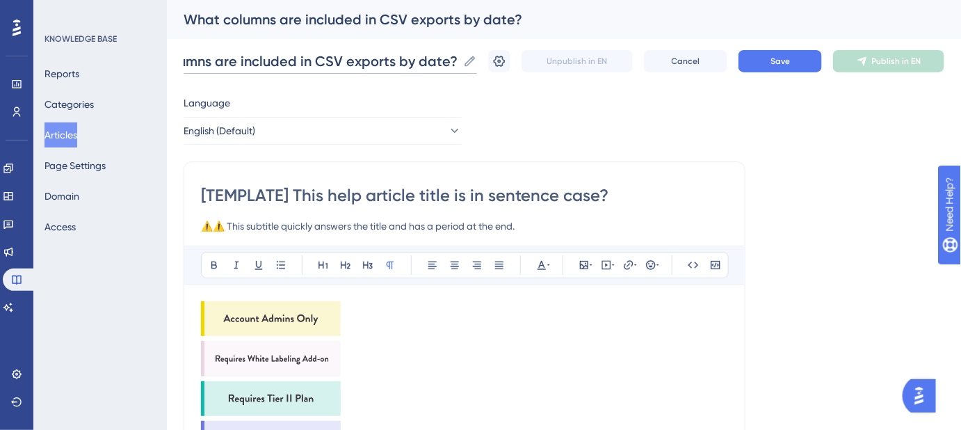
scroll to position [0, 48]
type input "What columns are included in CSV exports by date?"
drag, startPoint x: 613, startPoint y: 194, endPoint x: 194, endPoint y: 194, distance: 419.1
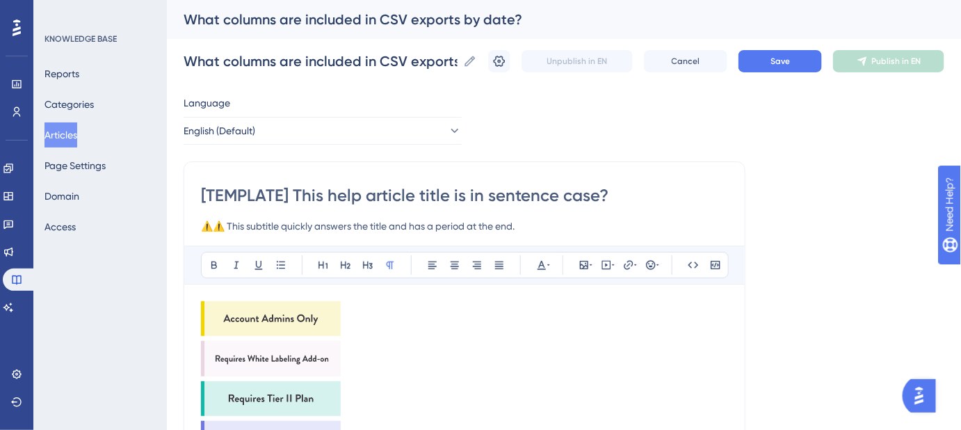
paste input "What columns are included in CSV exports by dat"
type input "What columns are included in CSV exports by date?"
click at [770, 65] on button "Save" at bounding box center [779, 61] width 83 height 22
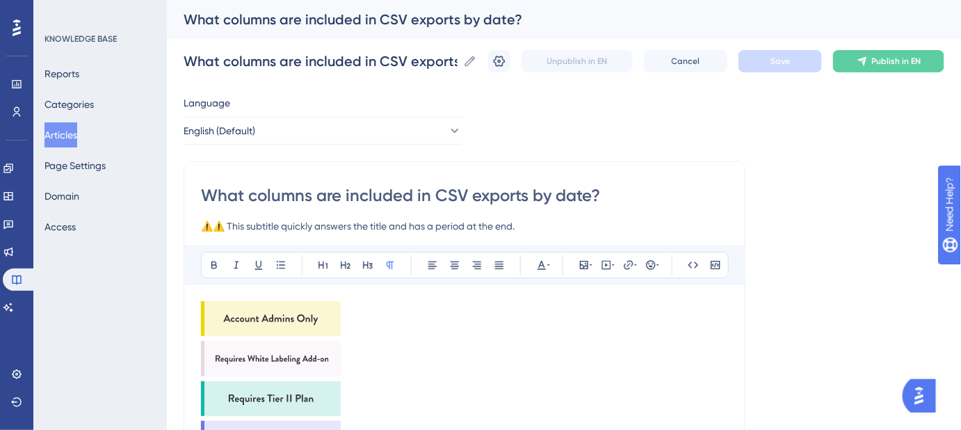
drag, startPoint x: 528, startPoint y: 225, endPoint x: 137, endPoint y: 225, distance: 391.3
paste input "Export complete data with CSVs by date"
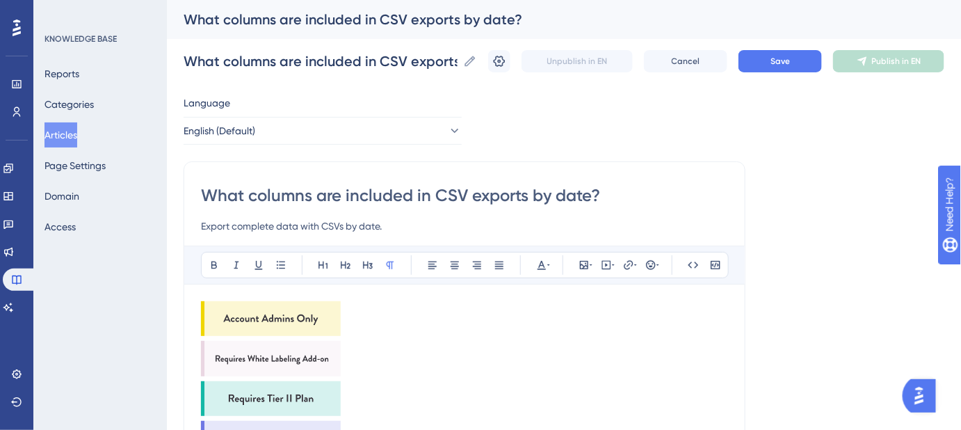
type input "Export complete data with CSVs by date."
click at [318, 317] on img at bounding box center [271, 318] width 140 height 35
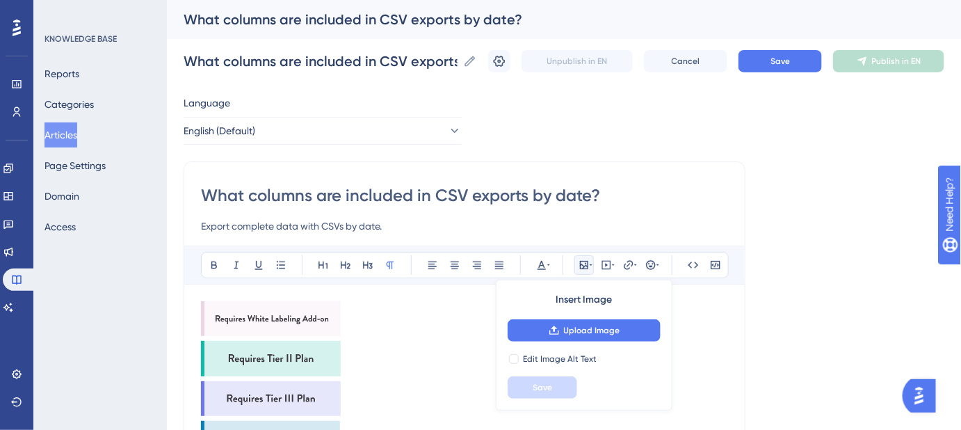
click at [318, 317] on img at bounding box center [271, 318] width 140 height 35
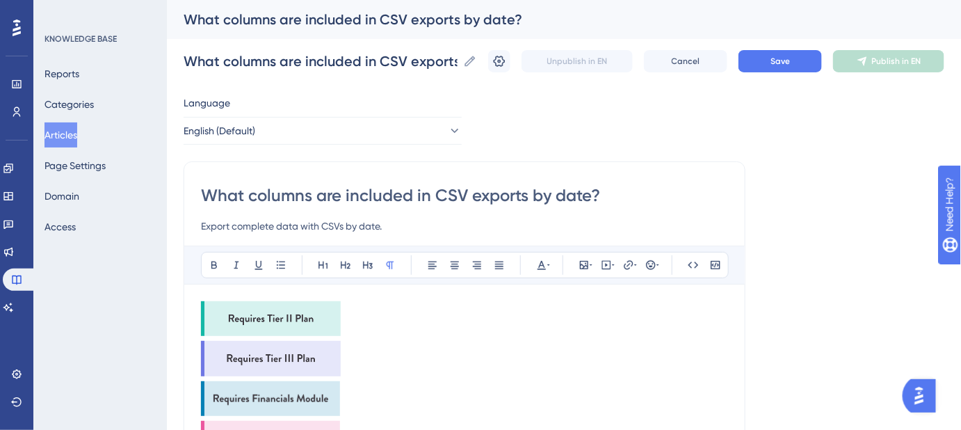
click at [318, 317] on img at bounding box center [271, 318] width 140 height 35
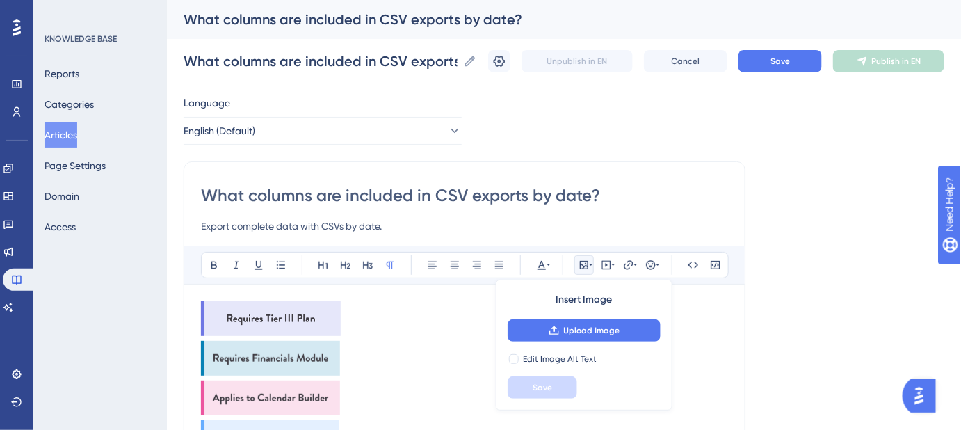
click at [318, 317] on img at bounding box center [271, 318] width 140 height 35
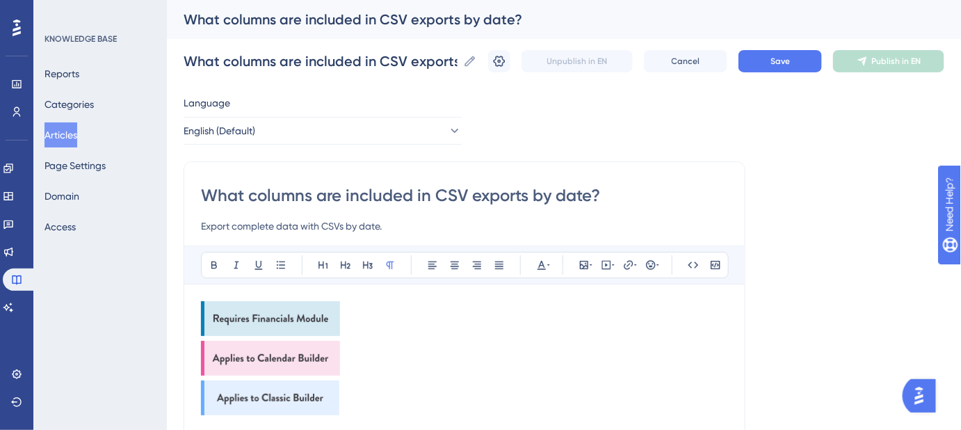
click at [318, 317] on img at bounding box center [270, 318] width 139 height 35
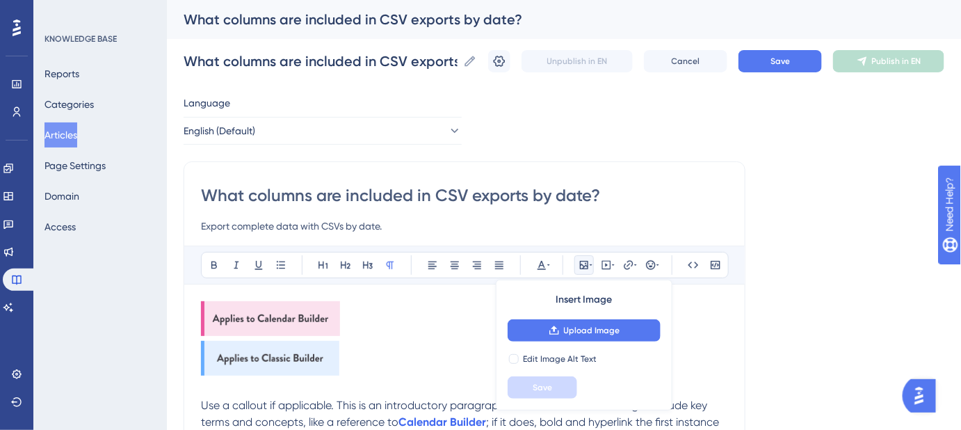
click at [318, 317] on img at bounding box center [270, 318] width 139 height 35
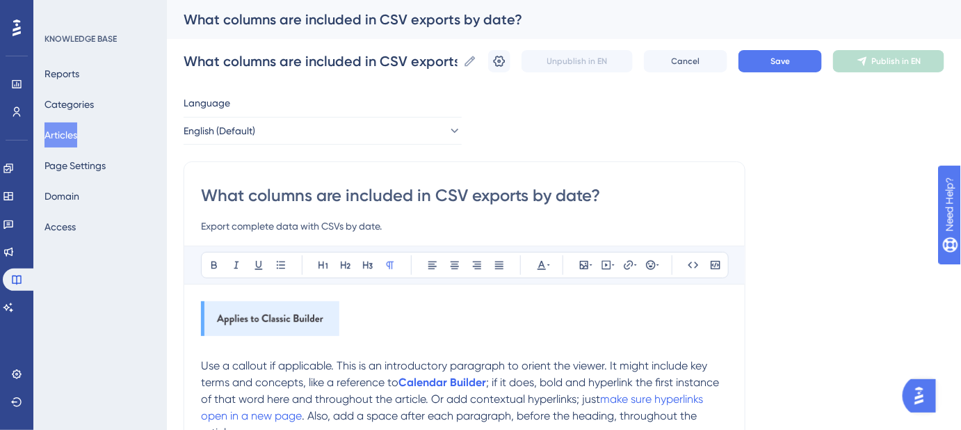
click at [318, 317] on img at bounding box center [270, 318] width 138 height 35
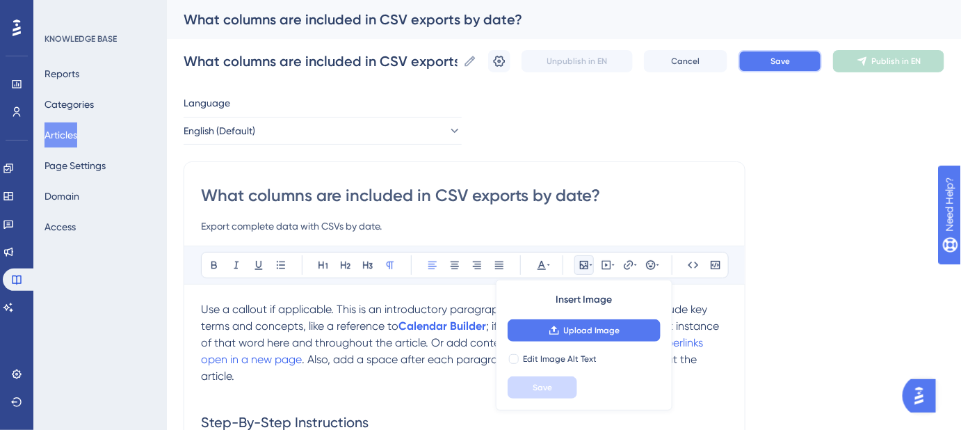
click at [790, 63] on span "Save" at bounding box center [779, 61] width 19 height 11
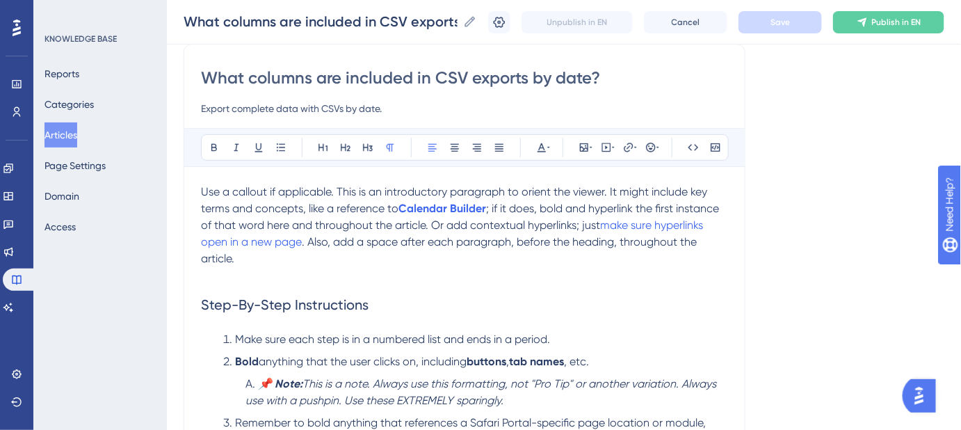
scroll to position [126, 0]
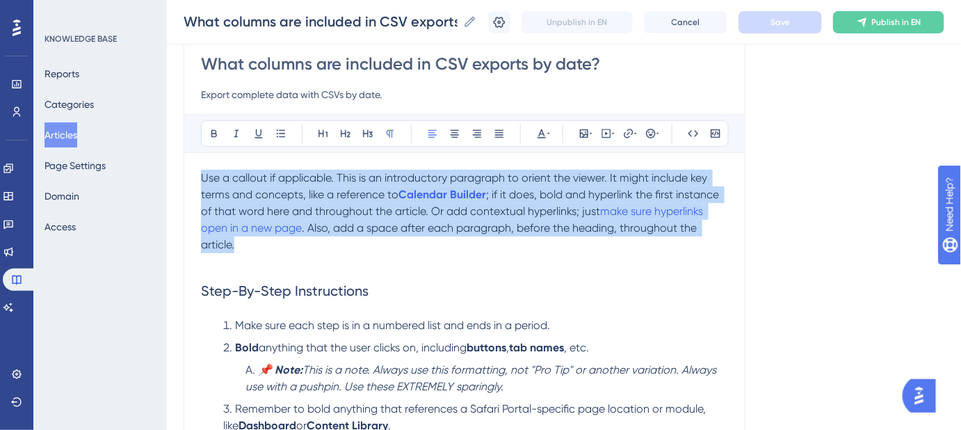
drag, startPoint x: 211, startPoint y: 240, endPoint x: 184, endPoint y: 181, distance: 65.6
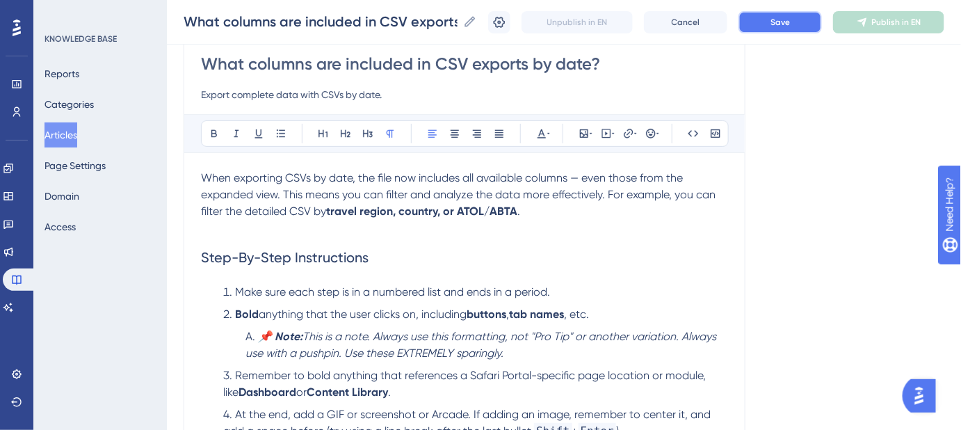
click at [776, 28] on button "Save" at bounding box center [779, 22] width 83 height 22
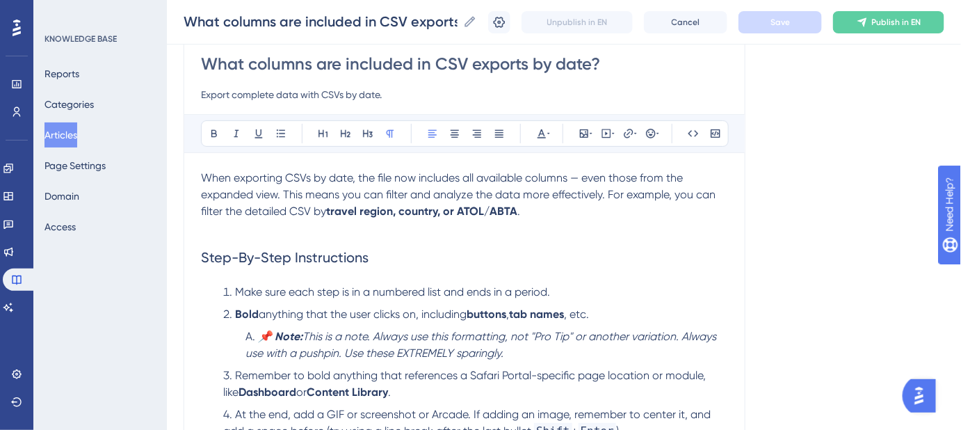
click at [530, 213] on p "When exporting CSVs by date, the file now includes all available columns — even…" at bounding box center [464, 195] width 527 height 50
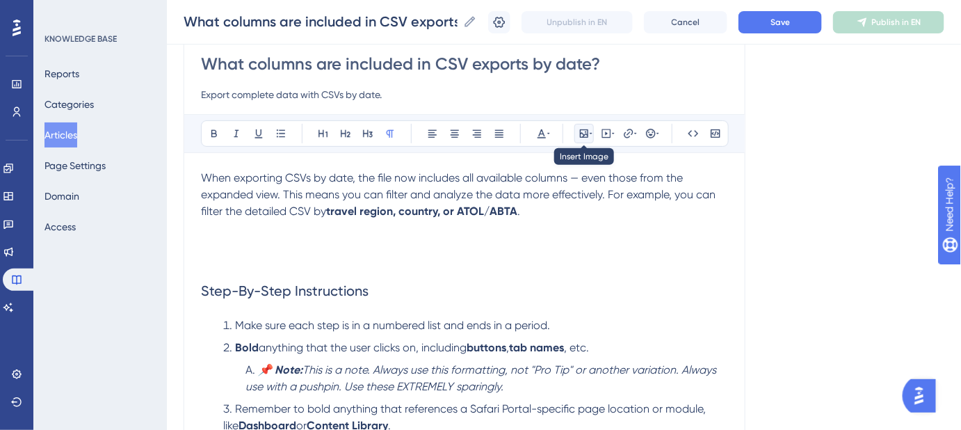
click at [585, 133] on icon at bounding box center [584, 133] width 8 height 8
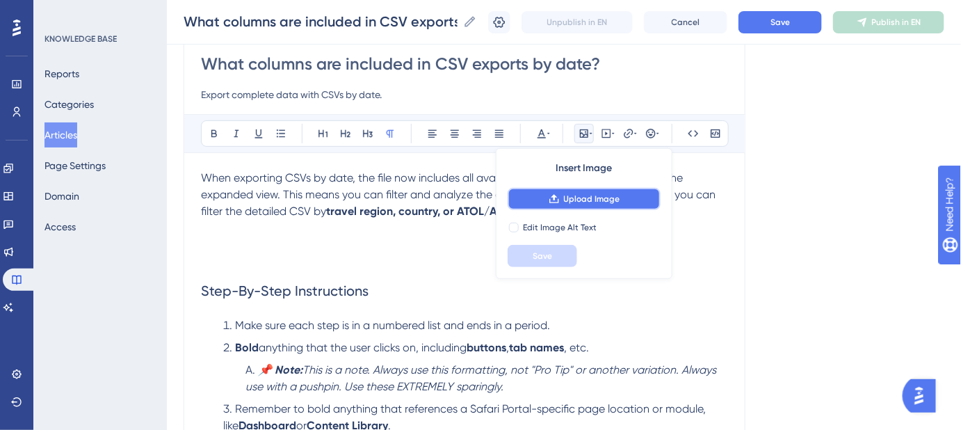
click at [588, 197] on span "Upload Image" at bounding box center [592, 198] width 56 height 11
click at [576, 198] on span "Upload Image" at bounding box center [592, 198] width 56 height 11
click at [304, 253] on p at bounding box center [464, 261] width 527 height 17
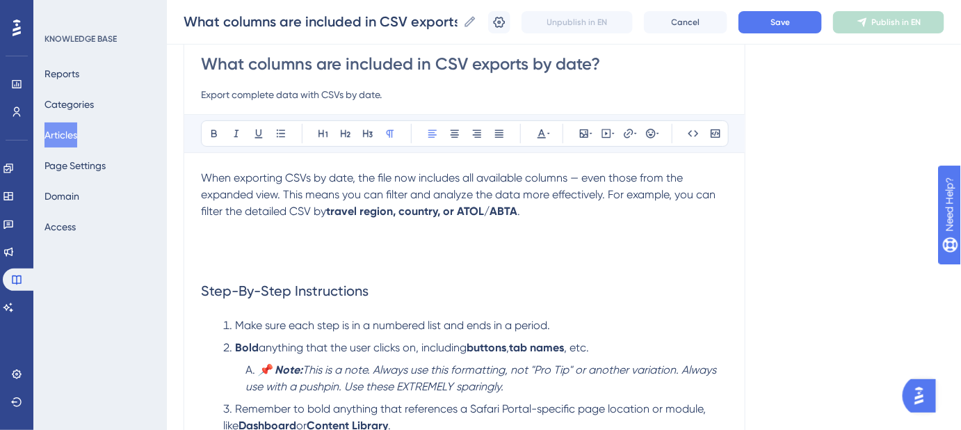
click at [381, 172] on span "When exporting CSVs by date, the file now includes all available columns — even…" at bounding box center [459, 194] width 517 height 47
click at [229, 253] on p at bounding box center [464, 261] width 527 height 17
click at [229, 249] on p at bounding box center [464, 244] width 527 height 17
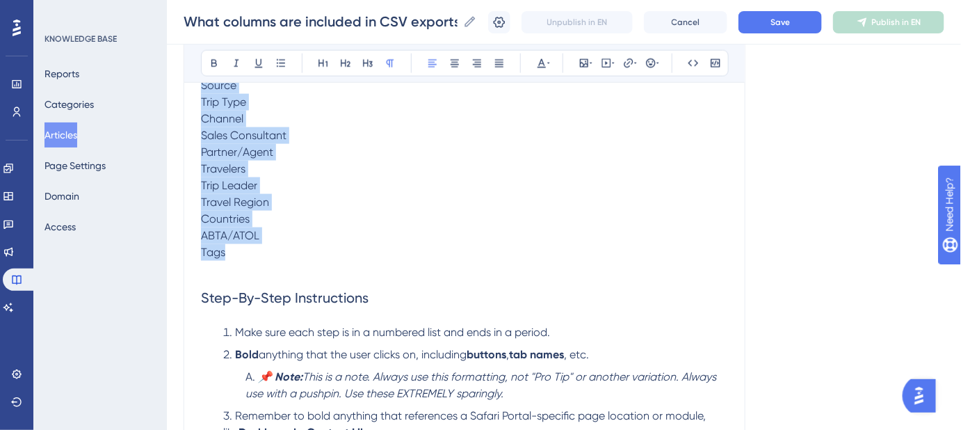
scroll to position [626, 0]
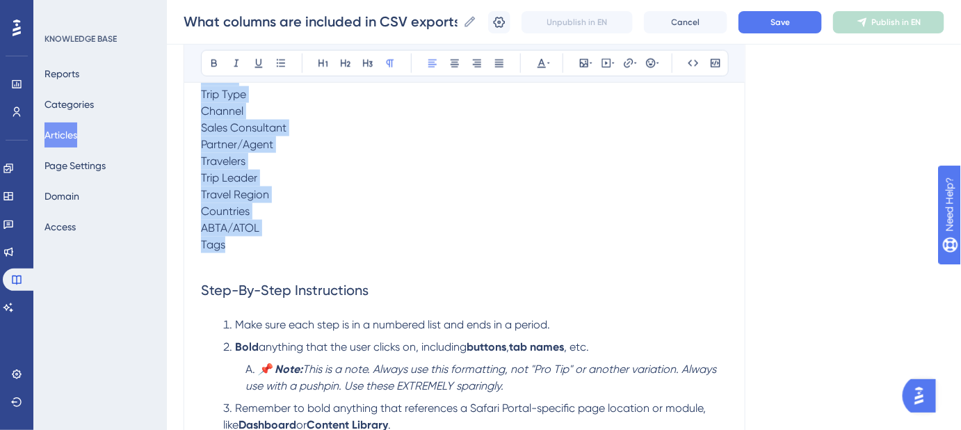
drag, startPoint x: 202, startPoint y: 117, endPoint x: 265, endPoint y: 247, distance: 143.9
click at [265, 247] on div "When exporting CSVs by date, the File now includes all available columns — even…" at bounding box center [464, 359] width 527 height 1380
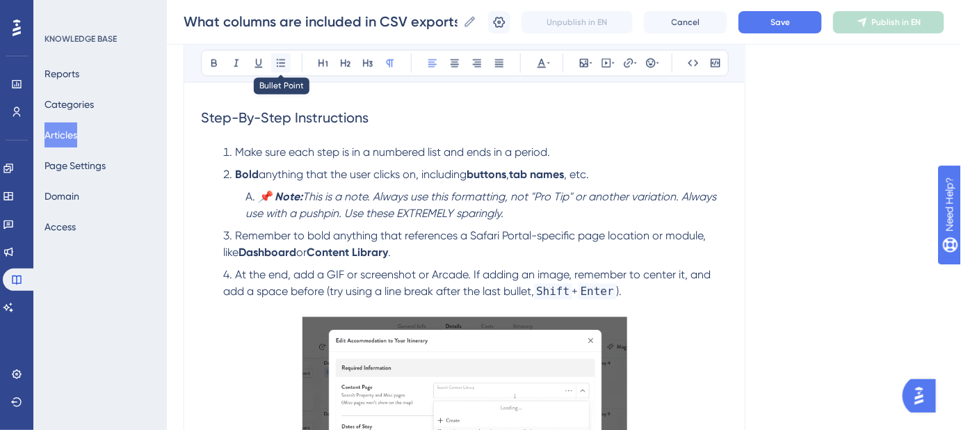
click at [281, 60] on icon at bounding box center [280, 63] width 11 height 11
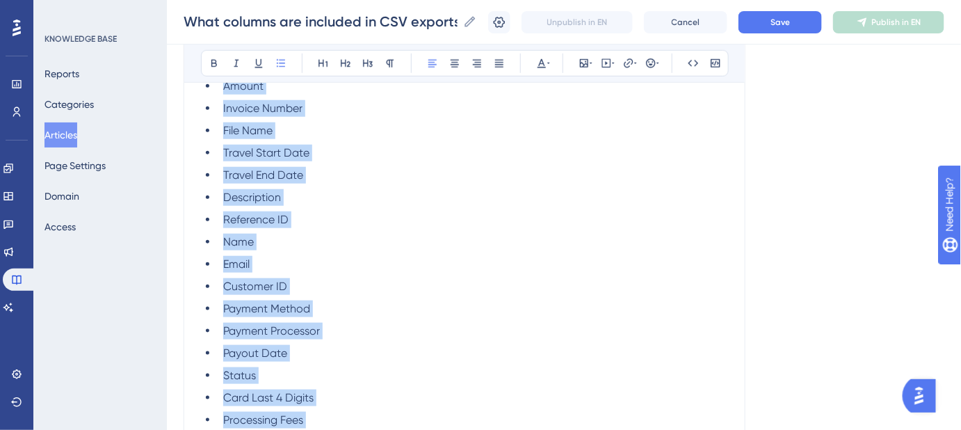
click at [509, 229] on ul "Due Date Payment Date Currency Amount Invoice Number File Name Travel Start Dat…" at bounding box center [464, 353] width 527 height 684
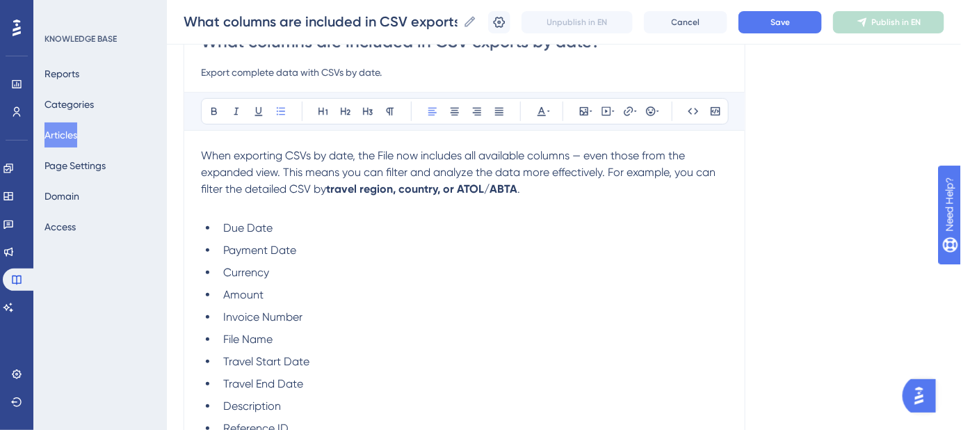
scroll to position [104, 0]
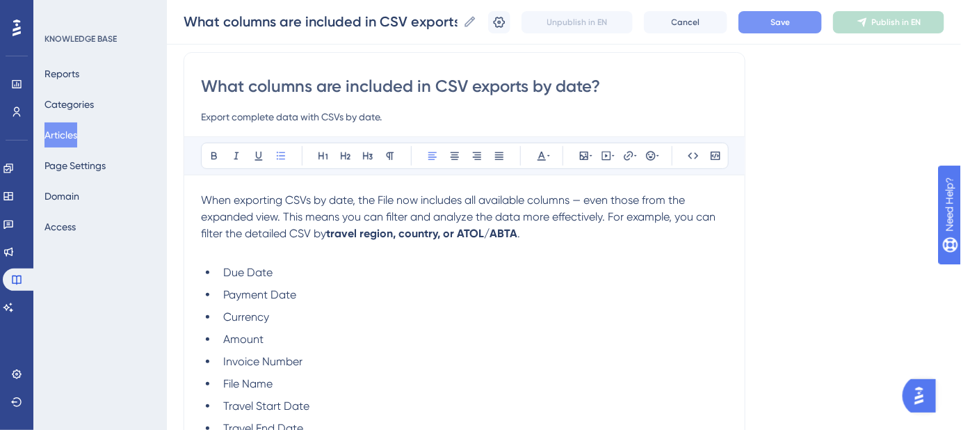
click at [790, 29] on button "Save" at bounding box center [779, 22] width 83 height 22
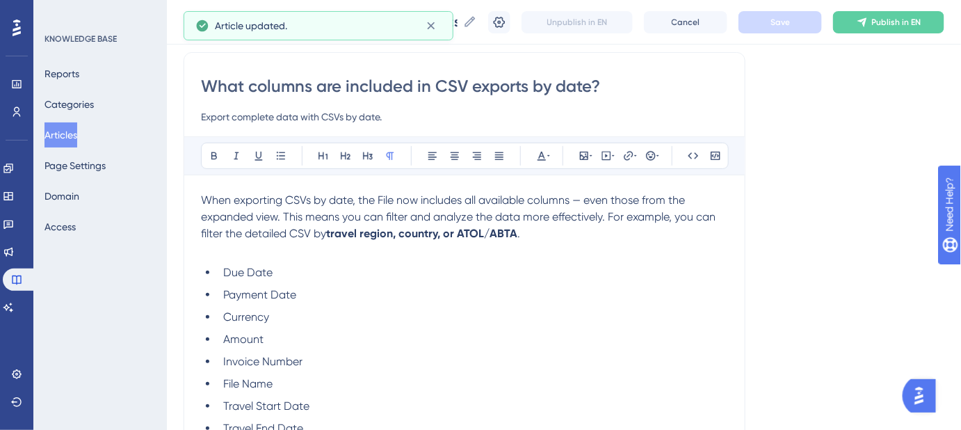
click at [215, 247] on p at bounding box center [464, 250] width 527 height 17
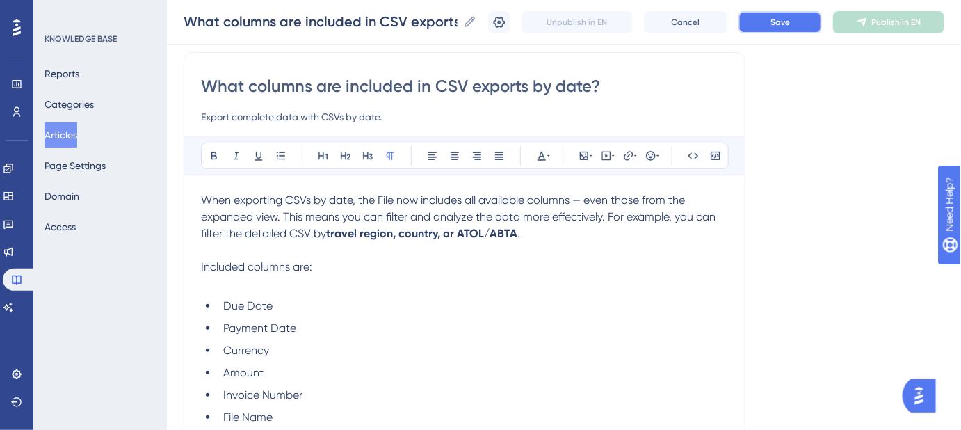
click at [773, 24] on button "Save" at bounding box center [779, 22] width 83 height 22
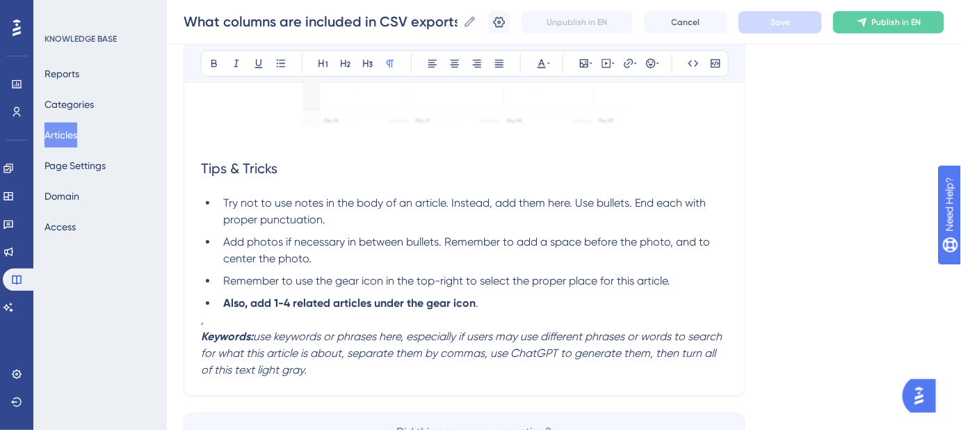
scroll to position [1557, 0]
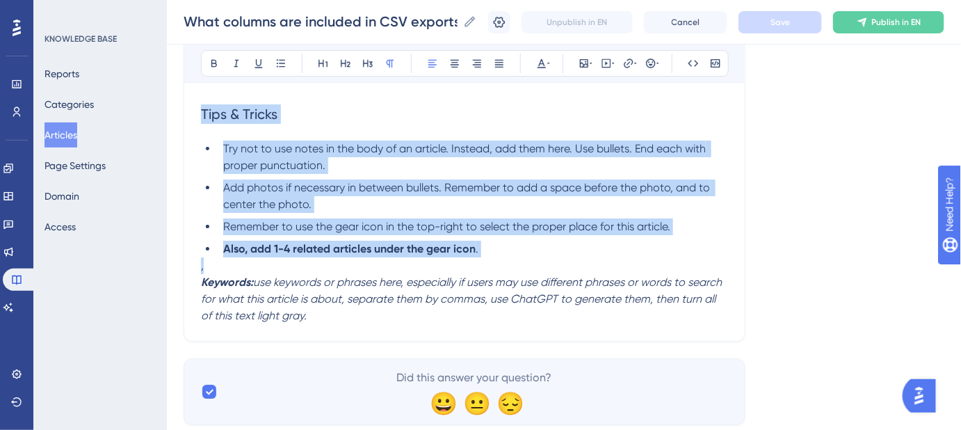
drag, startPoint x: 213, startPoint y: 266, endPoint x: 171, endPoint y: 126, distance: 146.5
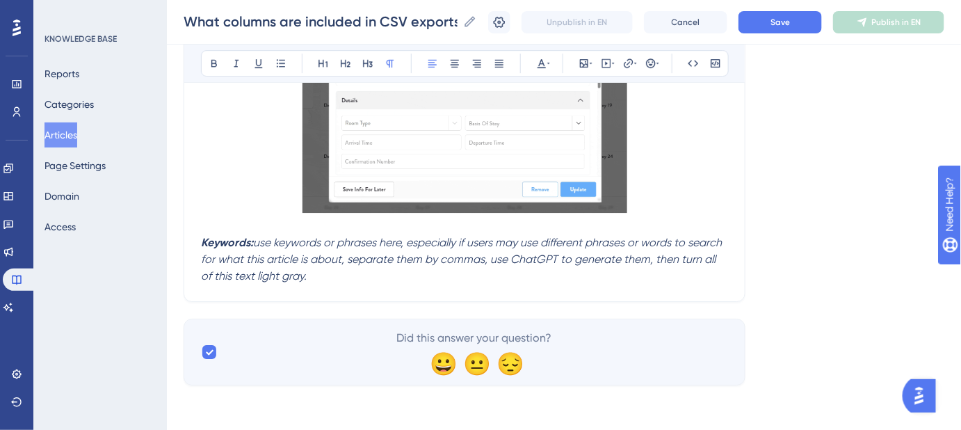
scroll to position [1414, 0]
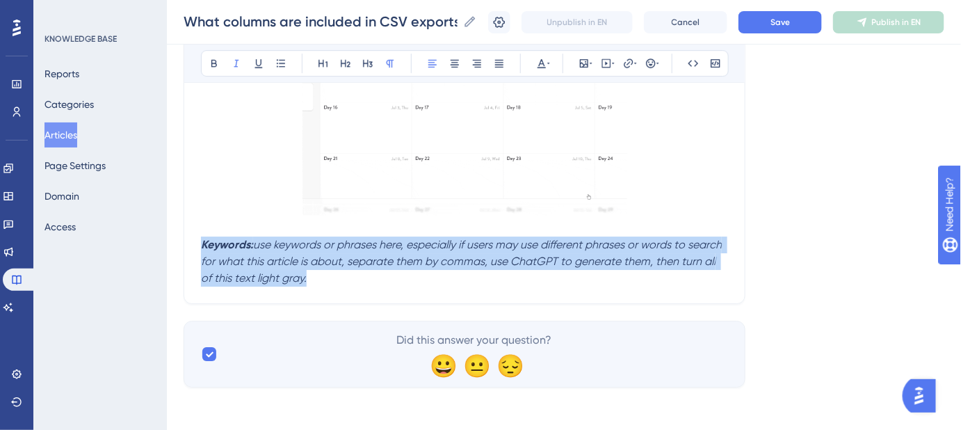
drag, startPoint x: 320, startPoint y: 275, endPoint x: 183, endPoint y: 246, distance: 139.9
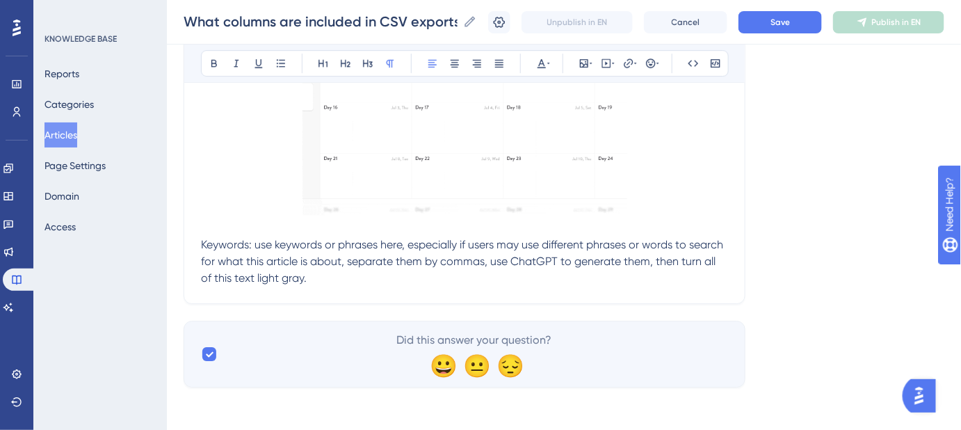
click at [350, 279] on p "Keywords: use keywords or phrases here, especially if users may use different p…" at bounding box center [464, 261] width 527 height 50
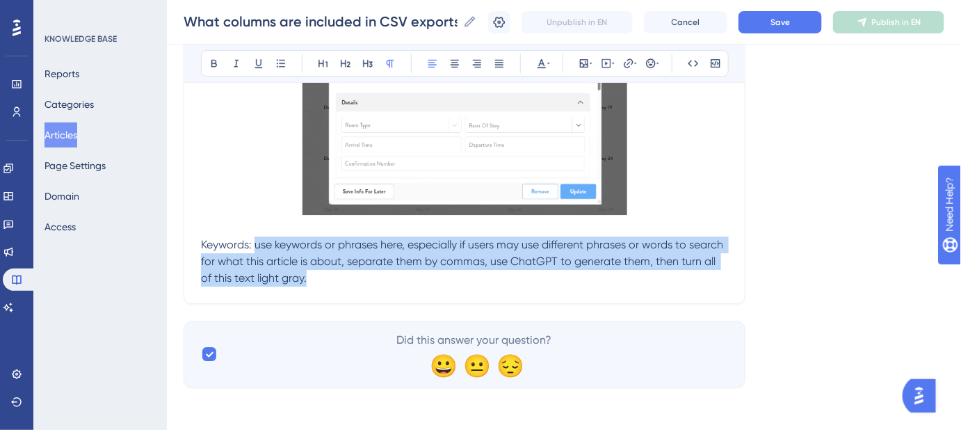
drag, startPoint x: 307, startPoint y: 277, endPoint x: 254, endPoint y: 247, distance: 60.4
click at [254, 247] on p "Keywords: use keywords or phrases here, especially if users may use different p…" at bounding box center [464, 261] width 527 height 50
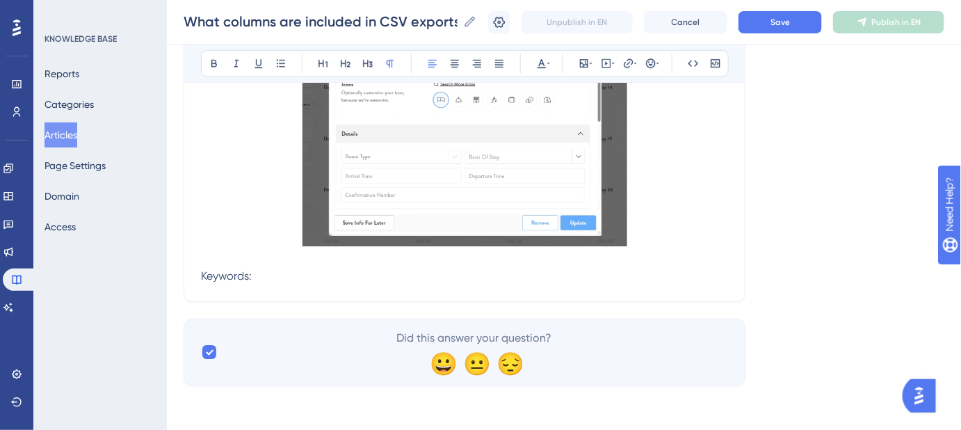
scroll to position [1380, 0]
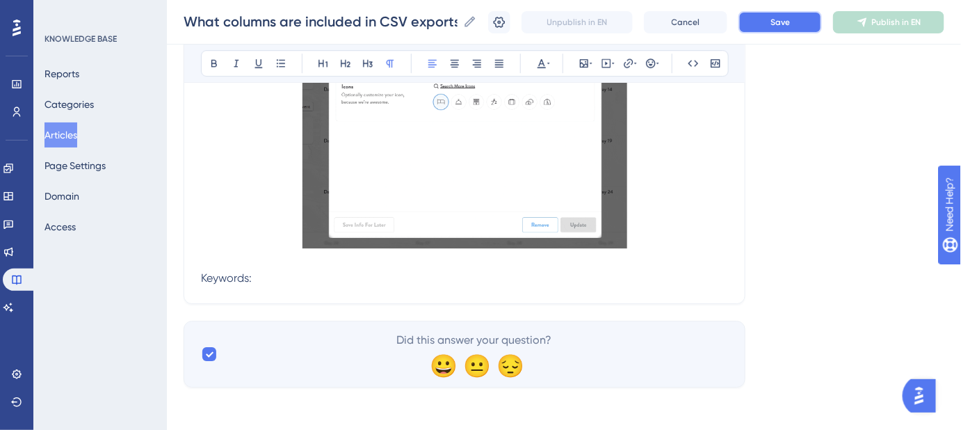
click at [803, 17] on button "Save" at bounding box center [779, 22] width 83 height 22
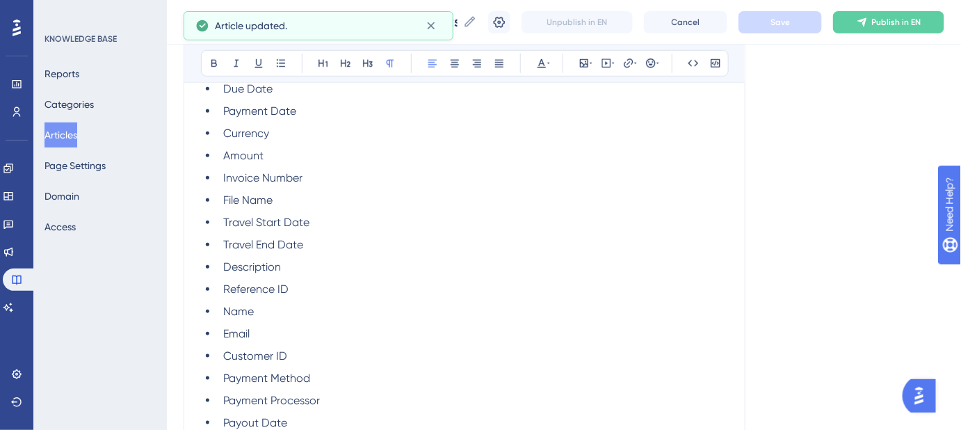
scroll to position [180, 0]
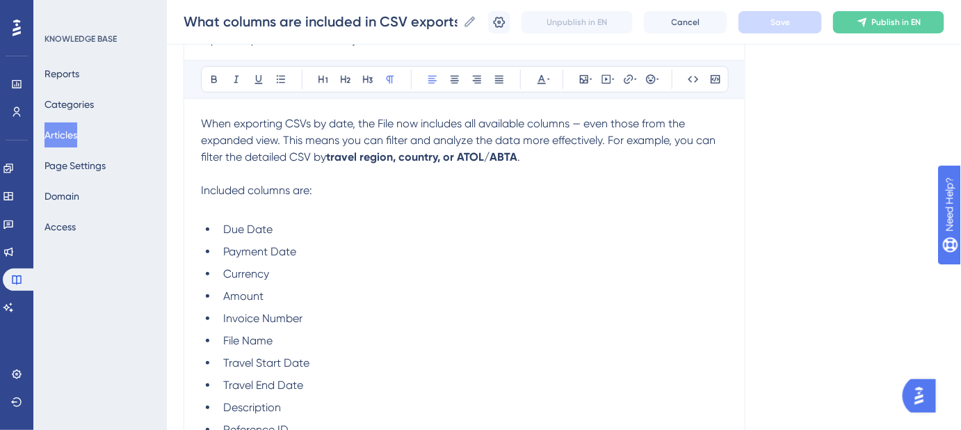
drag, startPoint x: 199, startPoint y: 188, endPoint x: 231, endPoint y: 198, distance: 33.4
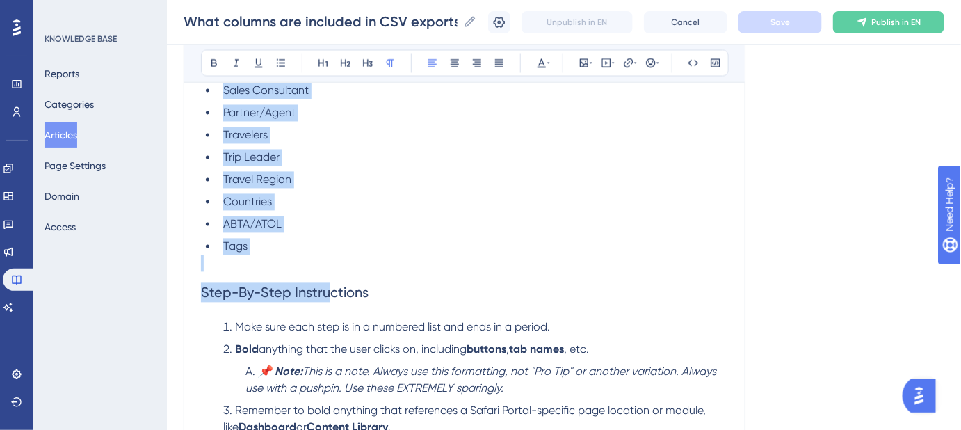
scroll to position [875, 0]
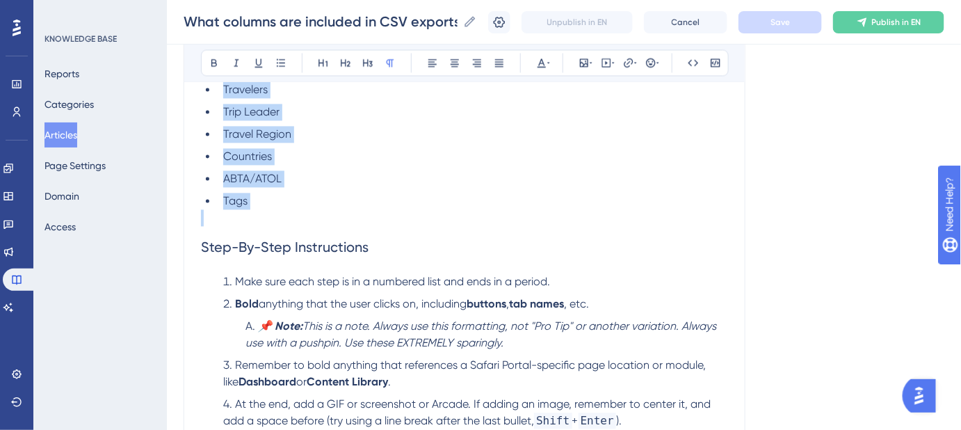
drag, startPoint x: 200, startPoint y: 189, endPoint x: 333, endPoint y: 209, distance: 134.2
click at [333, 209] on div "When exporting CSVs by date, the File now includes all available columns — even…" at bounding box center [464, 105] width 527 height 1371
copy div "Included columns are: Due Date Payment Date Currency Amount Invoice Number File…"
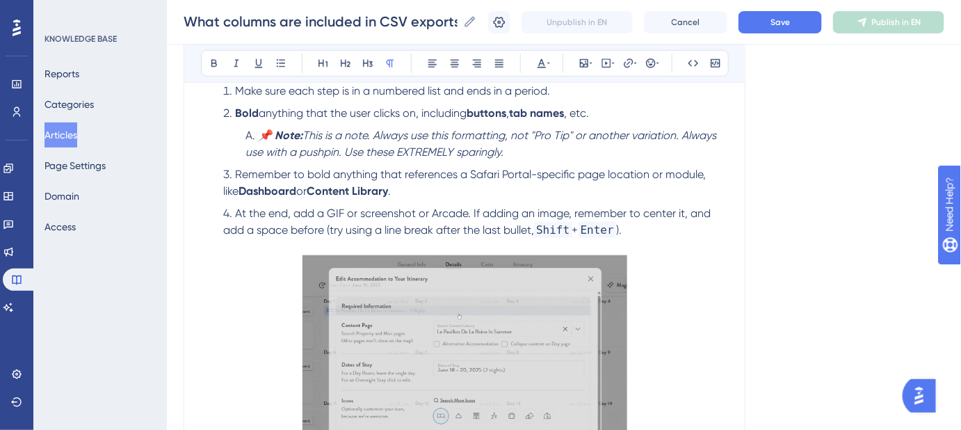
scroll to position [325, 0]
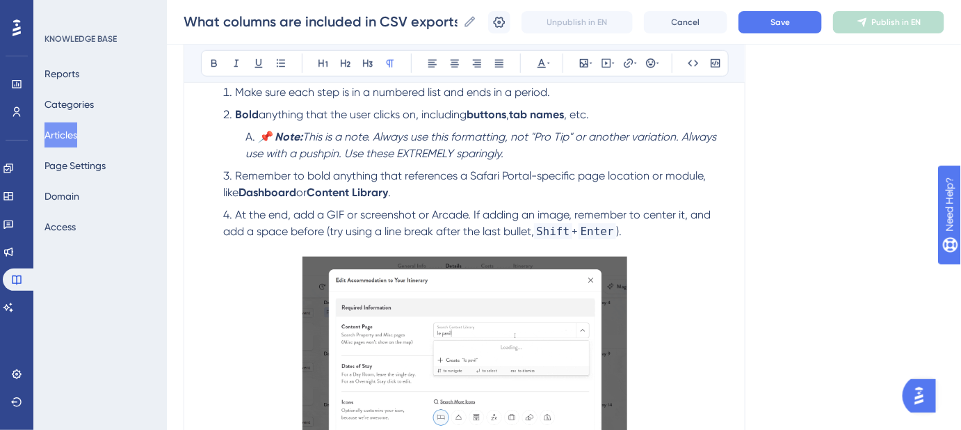
click at [379, 283] on img at bounding box center [464, 409] width 325 height 307
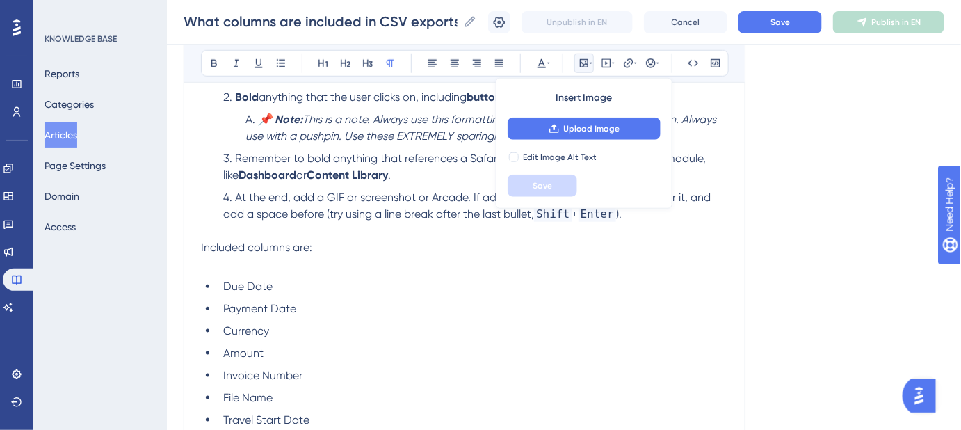
scroll to position [311, 0]
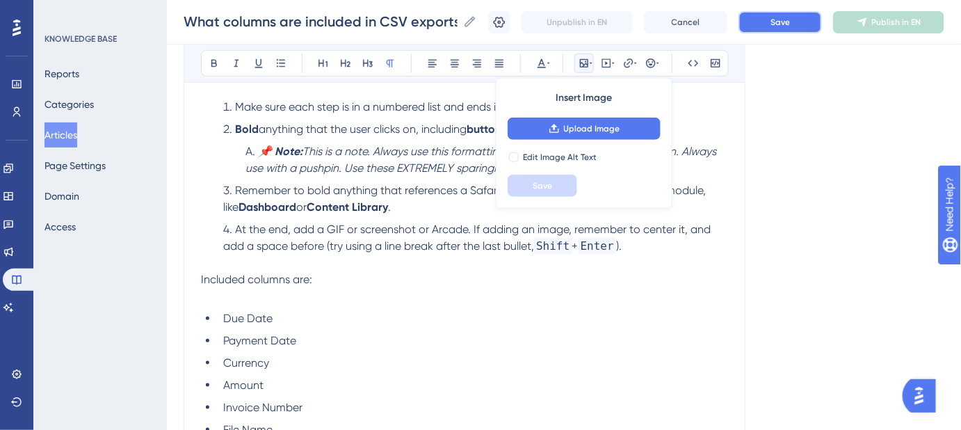
click at [784, 25] on span "Save" at bounding box center [779, 22] width 19 height 11
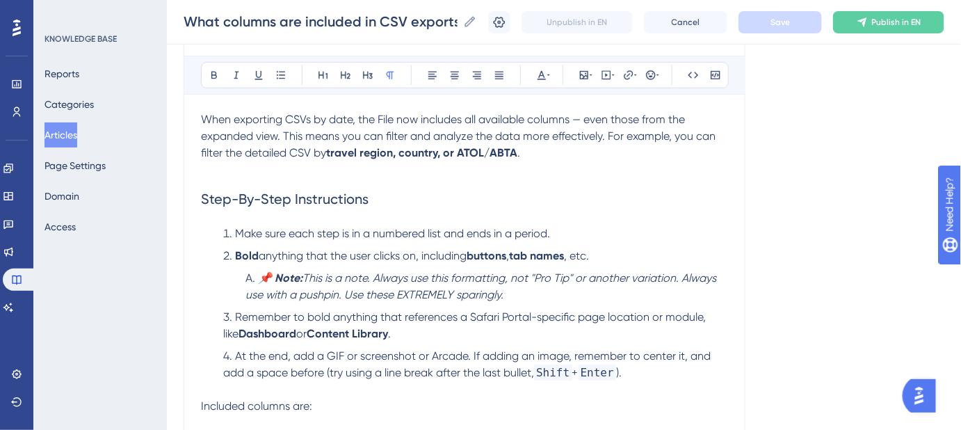
scroll to position [58, 0]
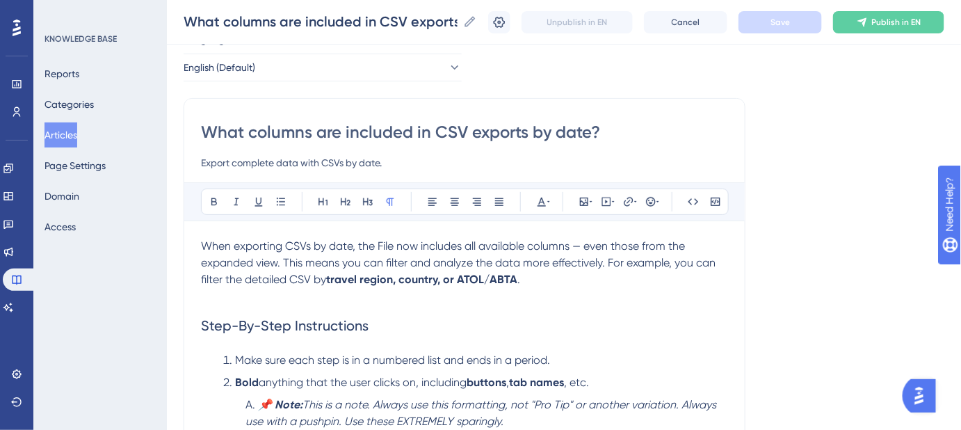
click at [313, 243] on span "When exporting CSVs by date, the File now includes all available columns — even…" at bounding box center [459, 262] width 517 height 47
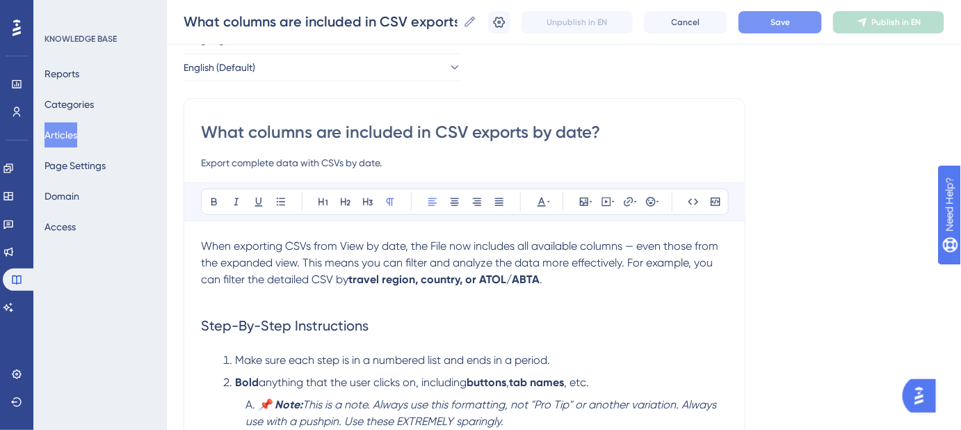
click at [387, 244] on span "When exporting CSVs from View by date, the File now includes all available colu…" at bounding box center [461, 262] width 520 height 47
drag, startPoint x: 409, startPoint y: 240, endPoint x: 341, endPoint y: 250, distance: 68.7
click at [341, 250] on span "When exporting CSVs from View by Date, the File now includes all available colu…" at bounding box center [461, 262] width 521 height 47
drag, startPoint x: 688, startPoint y: 322, endPoint x: 787, endPoint y: 128, distance: 218.5
click at [689, 321] on h2 "Step-By-Step Instructions" at bounding box center [464, 325] width 527 height 42
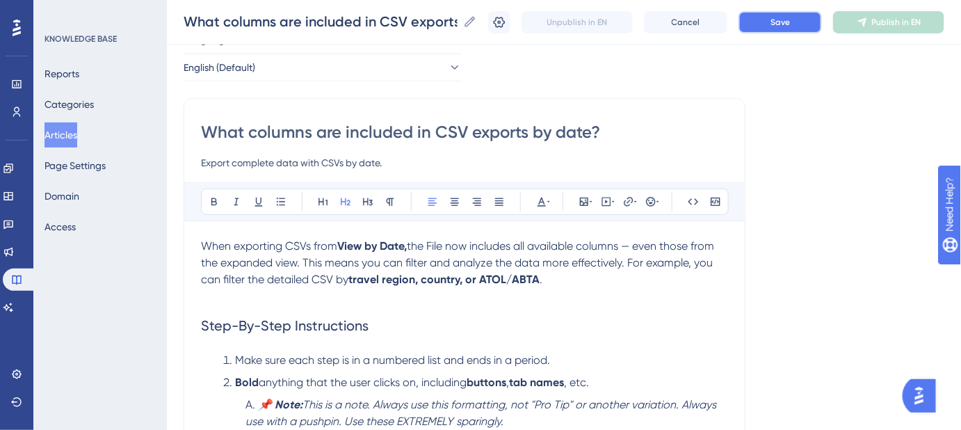
click at [783, 27] on button "Save" at bounding box center [779, 22] width 83 height 22
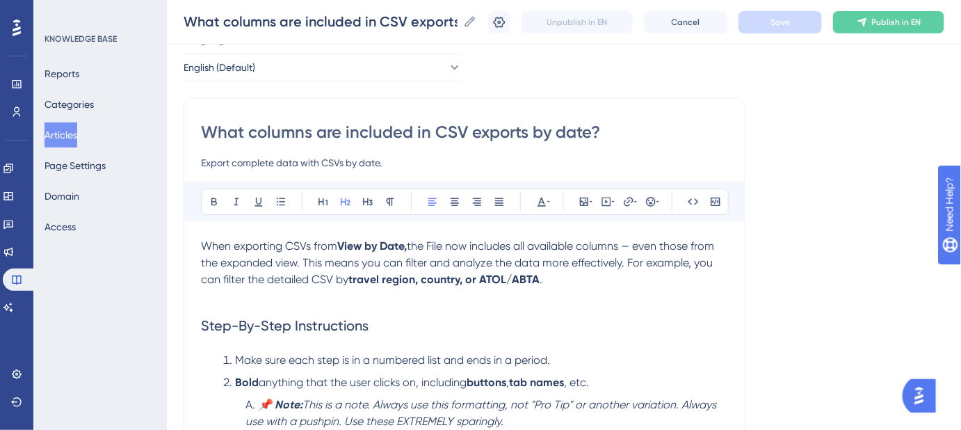
click at [630, 257] on span "the File now includes all available columns — even those from the expanded view…" at bounding box center [459, 262] width 516 height 47
click at [630, 255] on span "the File now includes all available columns — even those from the expanded view…" at bounding box center [459, 262] width 516 height 47
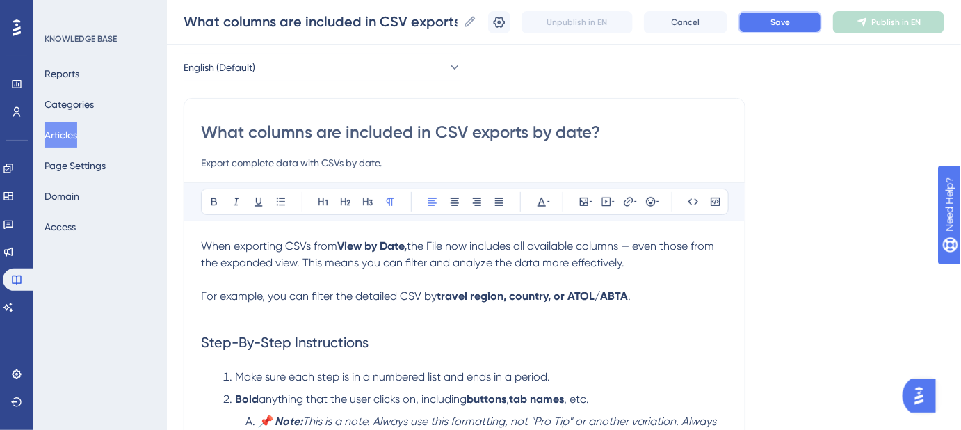
click at [789, 17] on span "Save" at bounding box center [779, 22] width 19 height 11
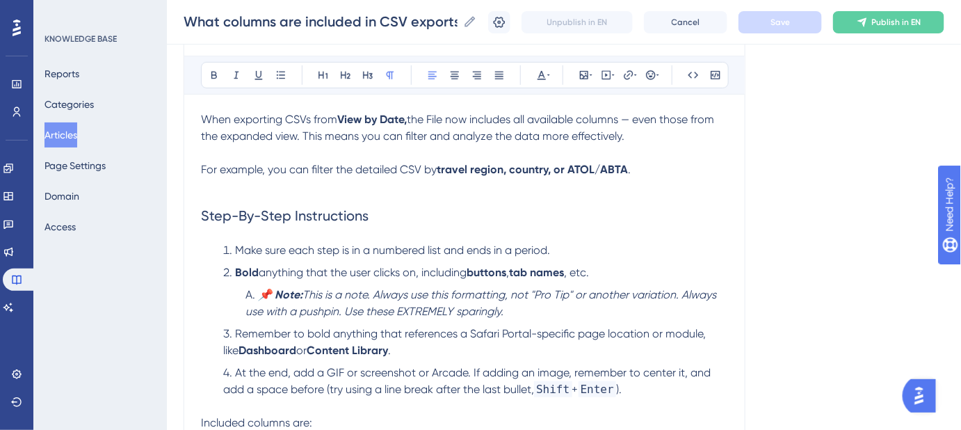
scroll to position [247, 0]
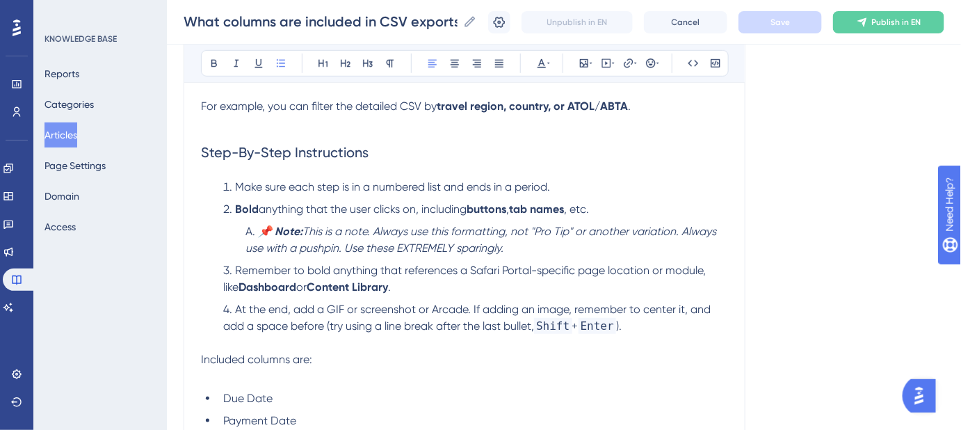
drag, startPoint x: 585, startPoint y: 314, endPoint x: 238, endPoint y: 191, distance: 368.0
click at [238, 191] on ol "Make sure each step is in a numbered list and ends in a period. Bold anything t…" at bounding box center [464, 265] width 527 height 172
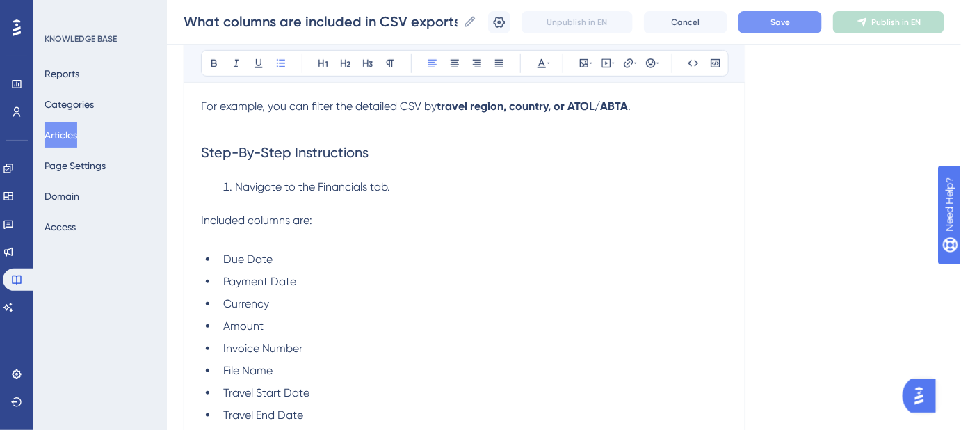
click at [334, 184] on span "Navigate to the Financials tab." at bounding box center [312, 186] width 155 height 13
click at [422, 180] on li "Navigate to the Financials tab." at bounding box center [473, 195] width 510 height 33
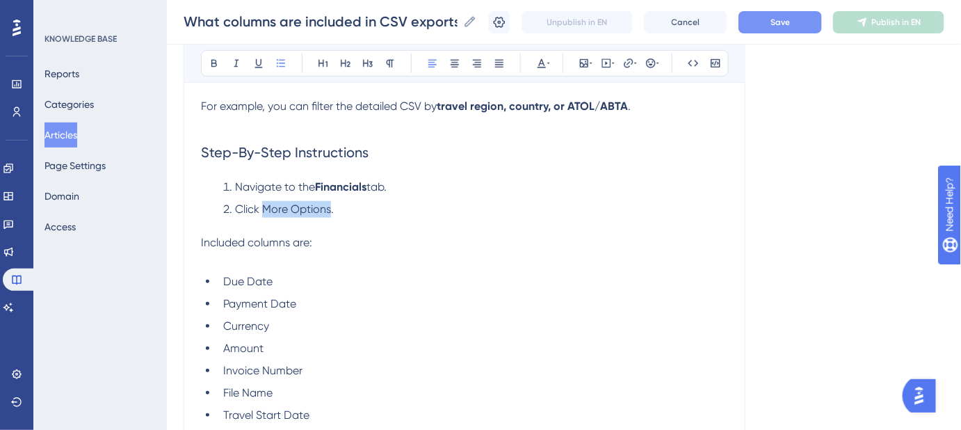
drag, startPoint x: 329, startPoint y: 209, endPoint x: 263, endPoint y: 209, distance: 66.0
click at [263, 209] on span "Click More Options." at bounding box center [284, 208] width 99 height 13
click at [361, 206] on li "Click More Options ." at bounding box center [473, 217] width 510 height 33
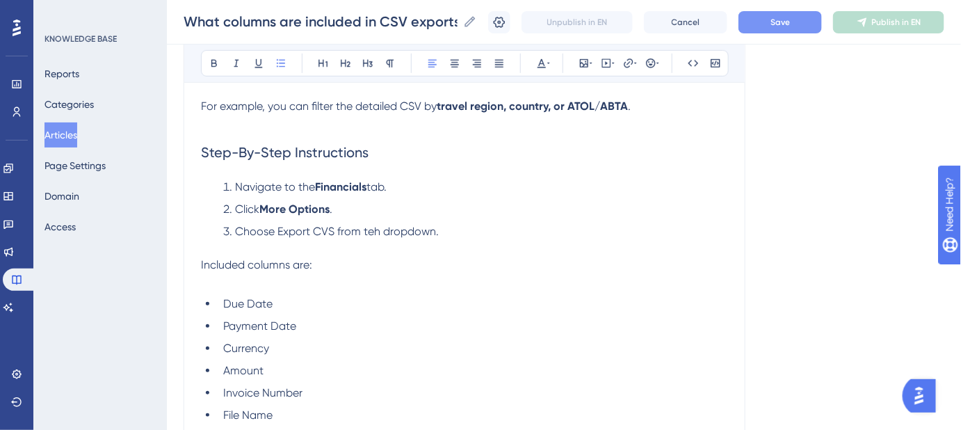
click at [370, 229] on span "Choose Export CVS from teh dropdown." at bounding box center [337, 230] width 204 height 13
click at [454, 233] on li "Choose Export CVS from the dropdown." at bounding box center [473, 239] width 510 height 33
click at [332, 229] on span "Choose Export CVS from the dropdown." at bounding box center [337, 230] width 204 height 13
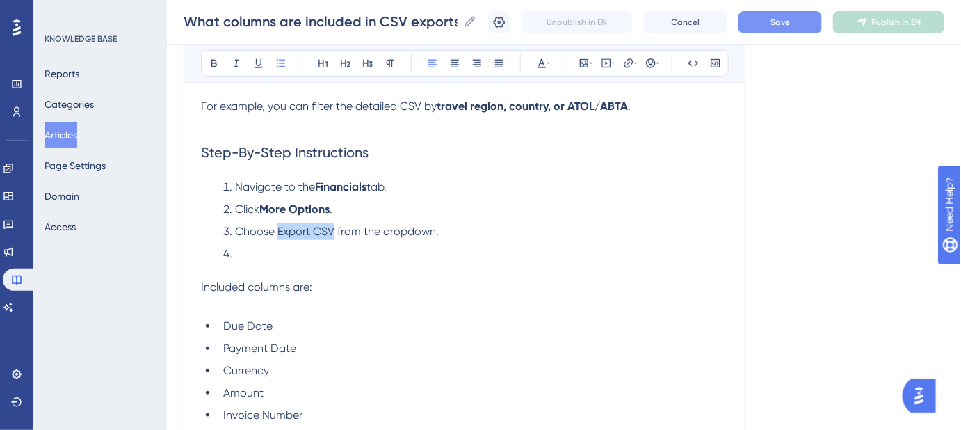
drag, startPoint x: 333, startPoint y: 227, endPoint x: 278, endPoint y: 230, distance: 55.0
click at [278, 230] on span "Choose Export CSV from the dropdown." at bounding box center [337, 230] width 204 height 13
click at [530, 240] on ol "Navigate to the Financials tab. Click More Options . Choose Export CSV from the…" at bounding box center [464, 229] width 527 height 100
click at [790, 24] on span "Save" at bounding box center [779, 22] width 19 height 11
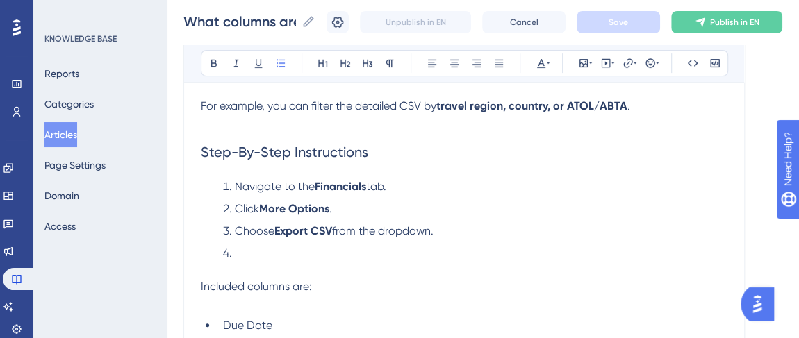
click at [281, 254] on li at bounding box center [473, 261] width 510 height 33
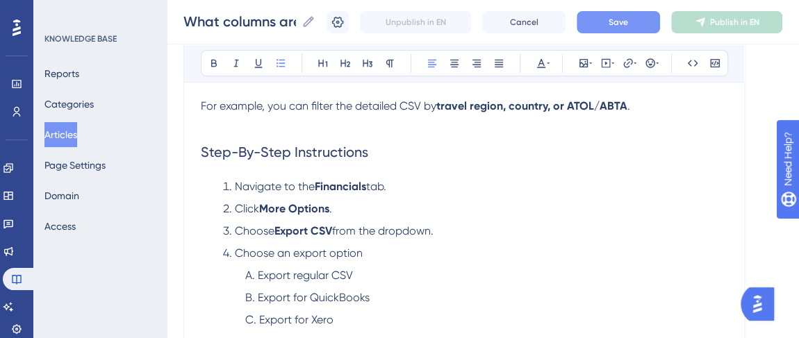
click at [369, 251] on li "Choose an export option" at bounding box center [473, 253] width 510 height 17
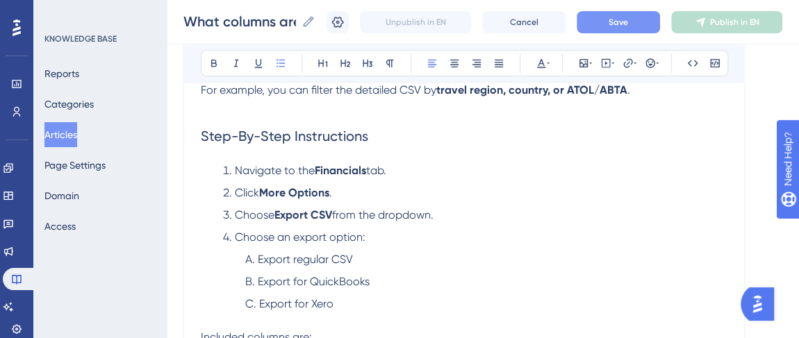
scroll to position [311, 0]
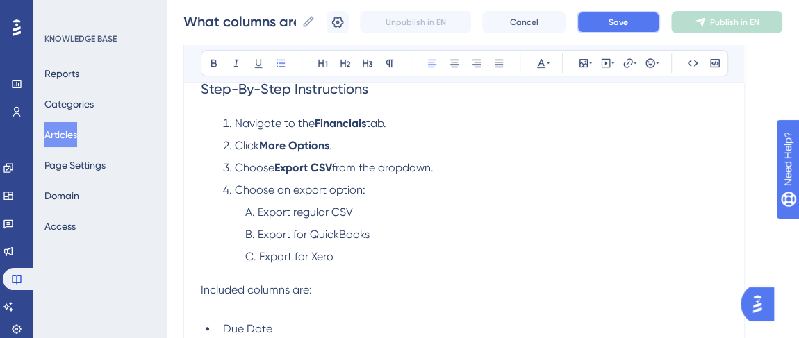
click at [612, 25] on button "Save" at bounding box center [618, 22] width 83 height 22
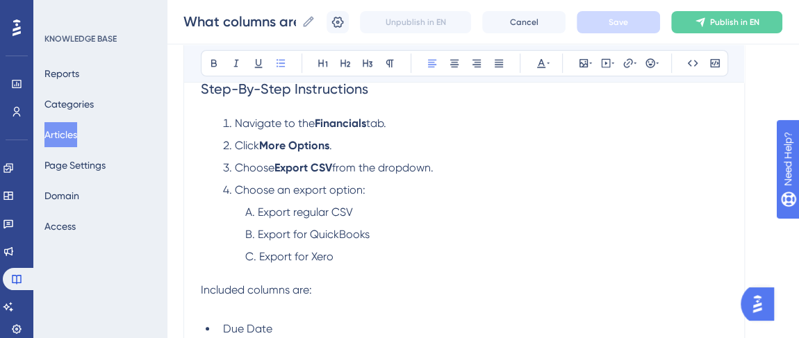
click at [347, 260] on li "Export for Xero" at bounding box center [484, 265] width 488 height 33
click at [207, 277] on ol "Navigate to the Financials tab. Click More Options . Choose Export CSV from the…" at bounding box center [464, 198] width 527 height 167
click at [201, 286] on span "Included columns are:" at bounding box center [256, 290] width 111 height 13
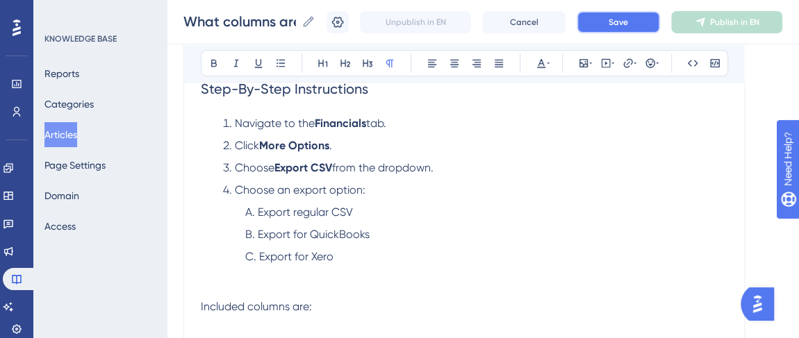
click at [641, 15] on button "Save" at bounding box center [618, 22] width 83 height 22
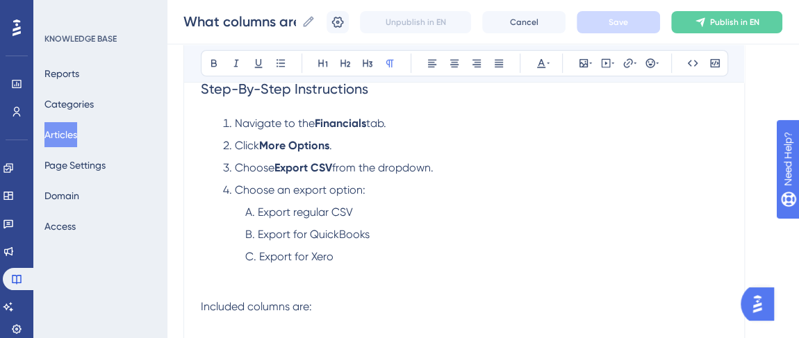
click at [211, 284] on p at bounding box center [464, 290] width 527 height 17
click at [589, 65] on icon at bounding box center [590, 63] width 3 height 11
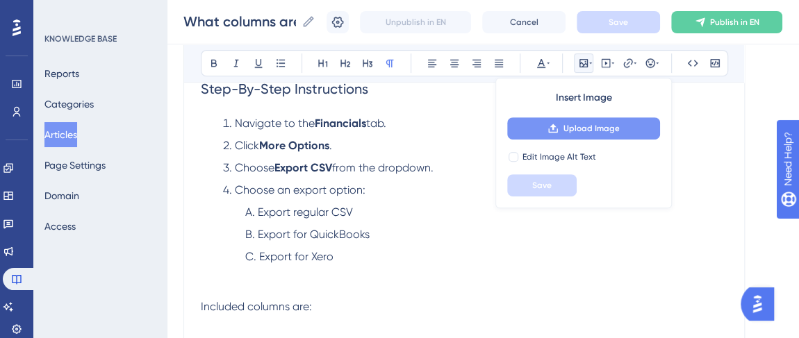
click at [582, 134] on button "Upload Image" at bounding box center [583, 128] width 153 height 22
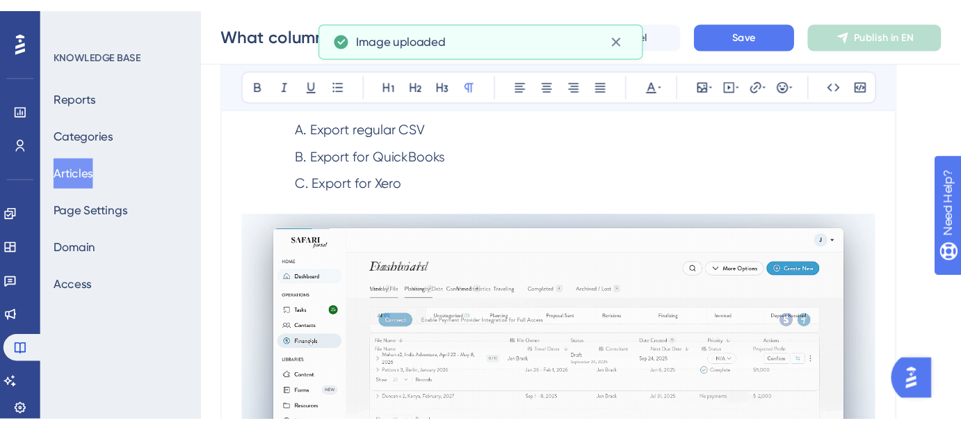
scroll to position [437, 0]
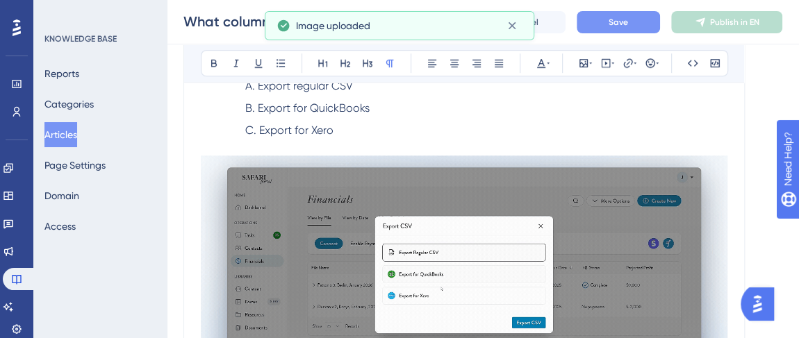
click at [603, 22] on button "Save" at bounding box center [618, 22] width 83 height 22
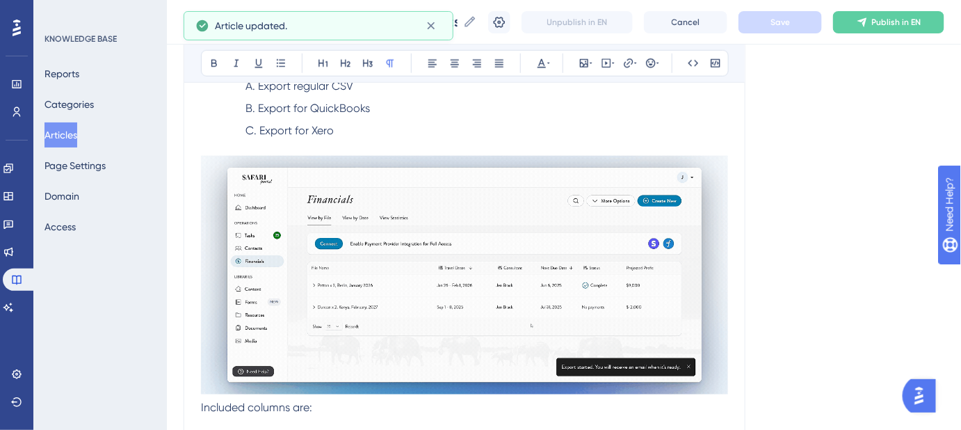
scroll to position [500, 0]
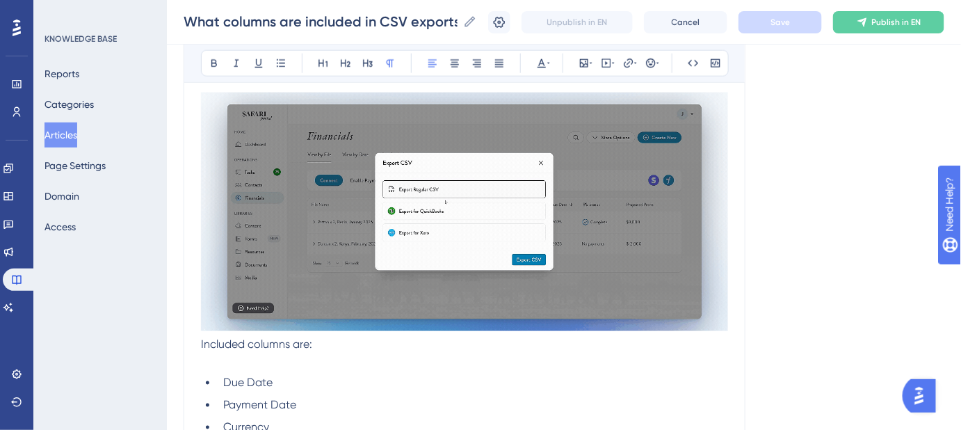
click at [202, 343] on span "Included columns are:" at bounding box center [256, 343] width 111 height 13
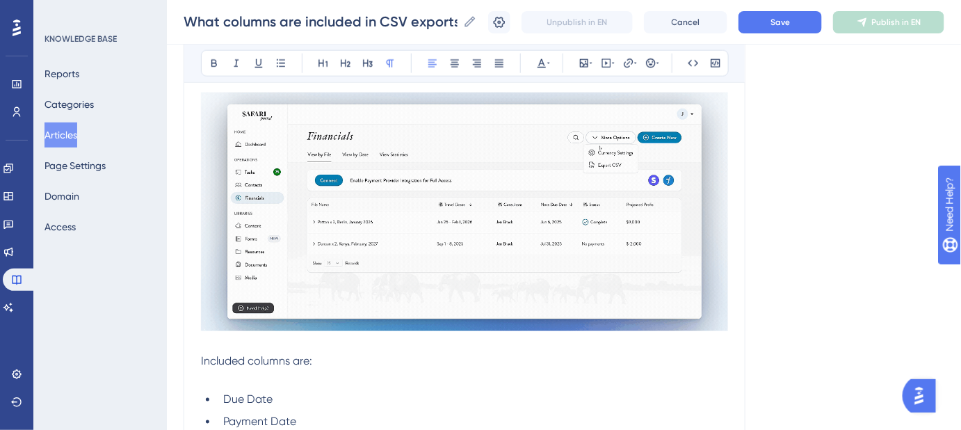
drag, startPoint x: 313, startPoint y: 359, endPoint x: 199, endPoint y: 355, distance: 113.3
click at [199, 355] on div "What columns are included in CSV exports by date? Export complete data with CSV…" at bounding box center [464, 390] width 562 height 1471
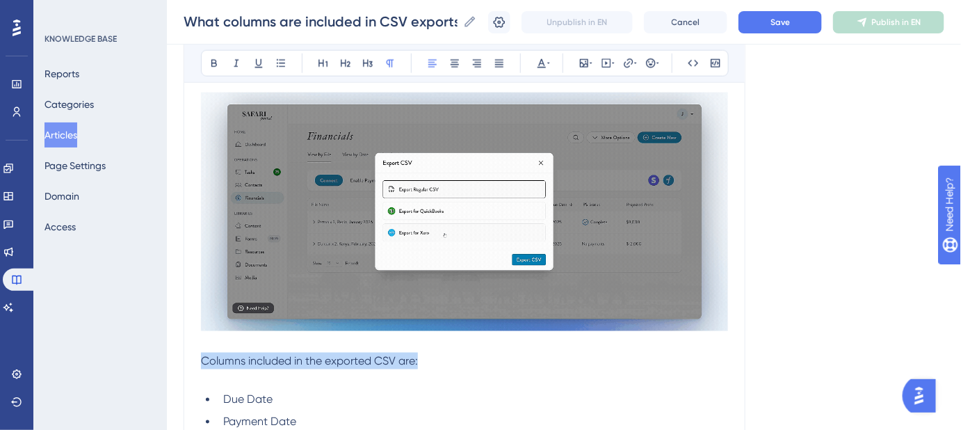
drag, startPoint x: 419, startPoint y: 357, endPoint x: 204, endPoint y: 357, distance: 215.5
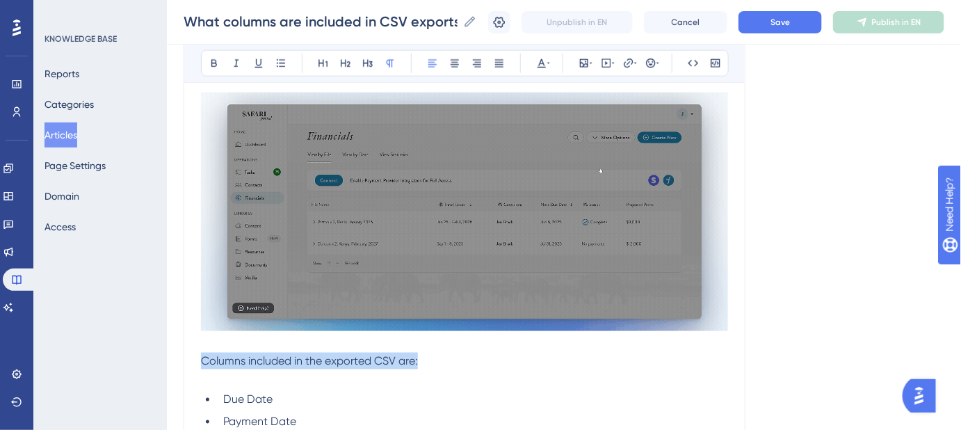
click at [204, 357] on p "Columns included in the exported CSV are:" at bounding box center [464, 360] width 527 height 17
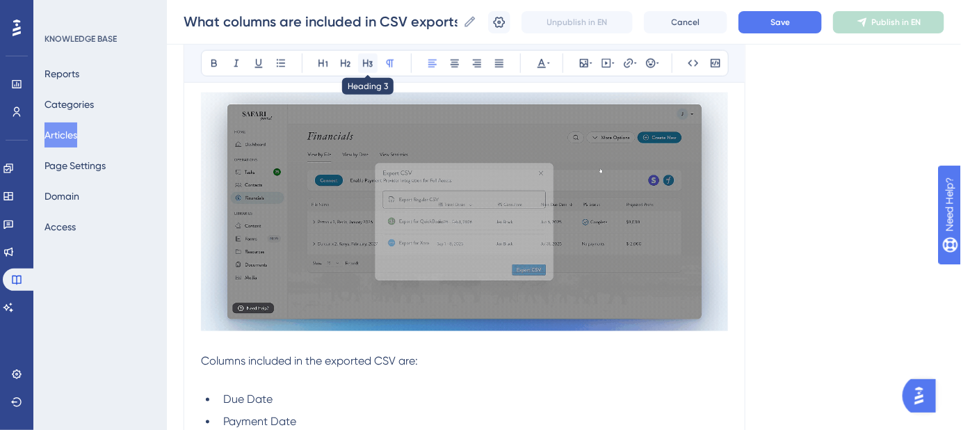
click at [366, 64] on icon at bounding box center [367, 63] width 11 height 11
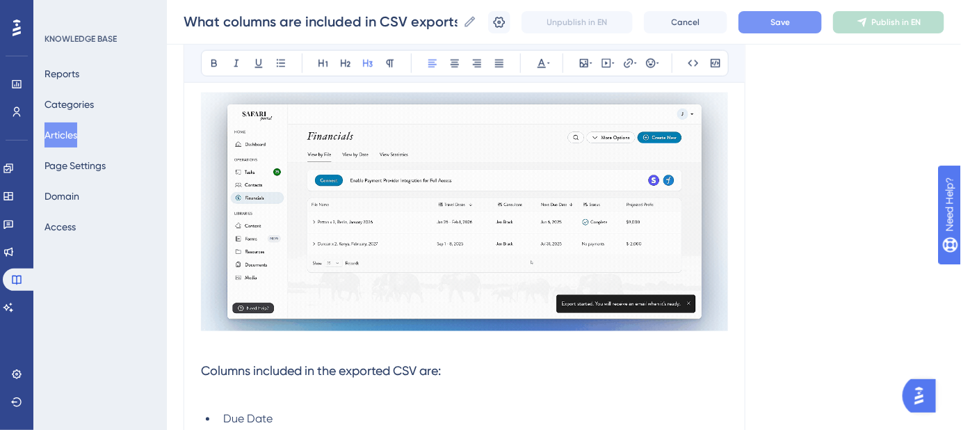
click at [755, 24] on button "Save" at bounding box center [779, 22] width 83 height 22
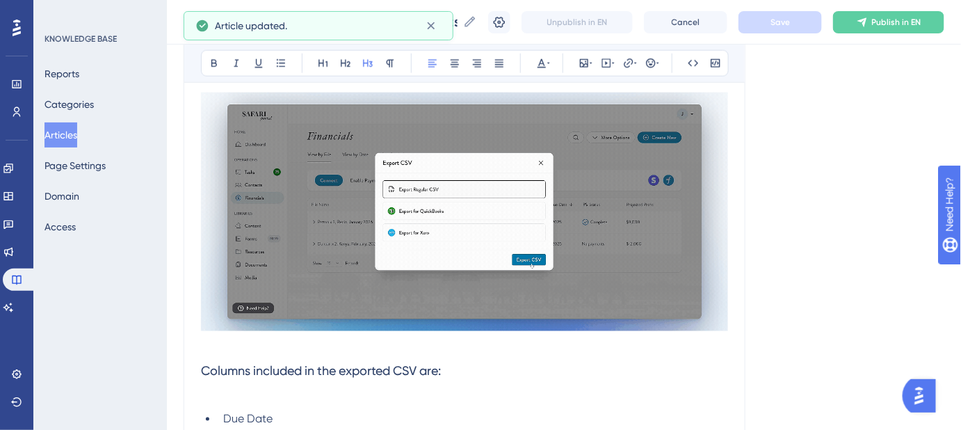
click at [843, 305] on div "Language English (Default) What columns are included in CSV exports by date? Ex…" at bounding box center [563, 409] width 760 height 1640
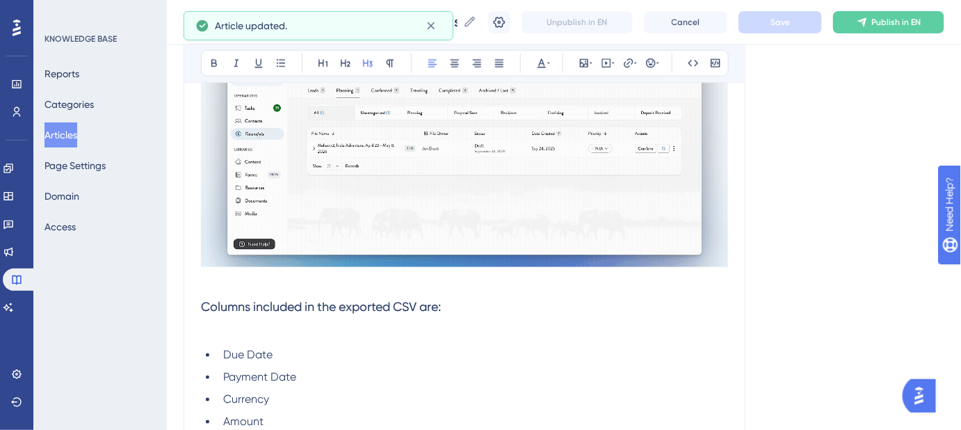
scroll to position [626, 0]
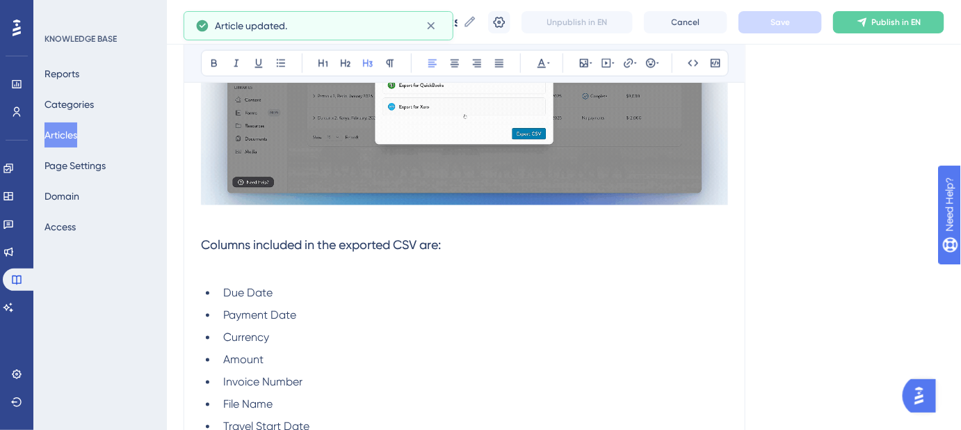
click at [468, 247] on h3 "Columns included in the exported CSV are:" at bounding box center [464, 245] width 527 height 36
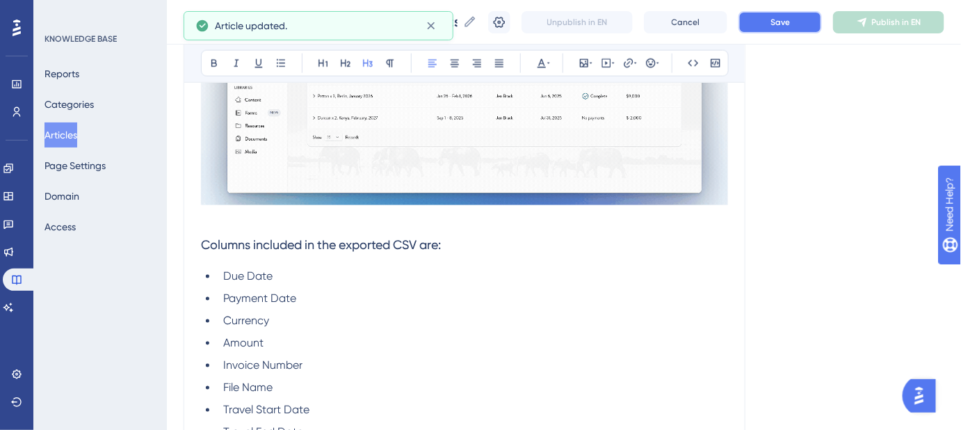
click at [790, 22] on span "Save" at bounding box center [779, 22] width 19 height 11
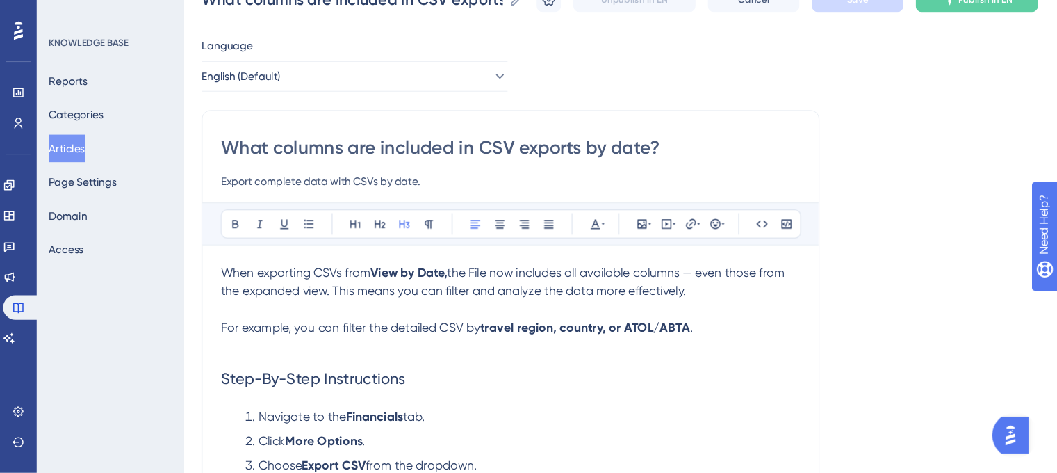
scroll to position [0, 0]
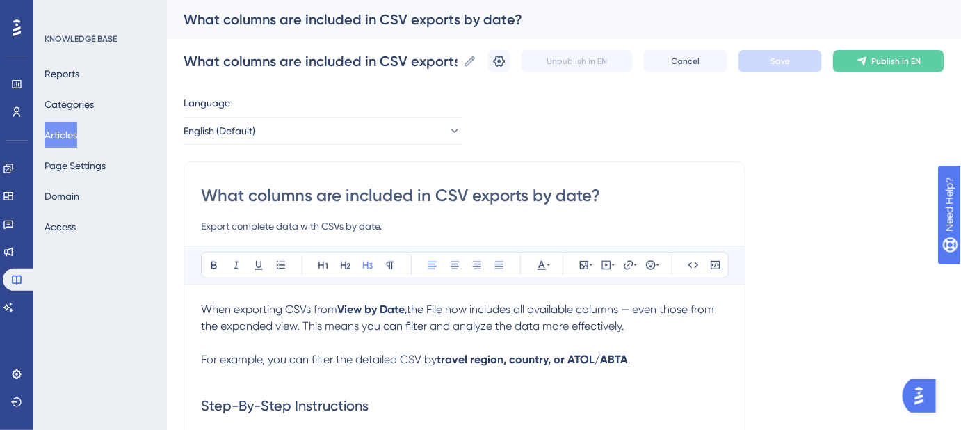
drag, startPoint x: 600, startPoint y: 196, endPoint x: 198, endPoint y: 197, distance: 401.7
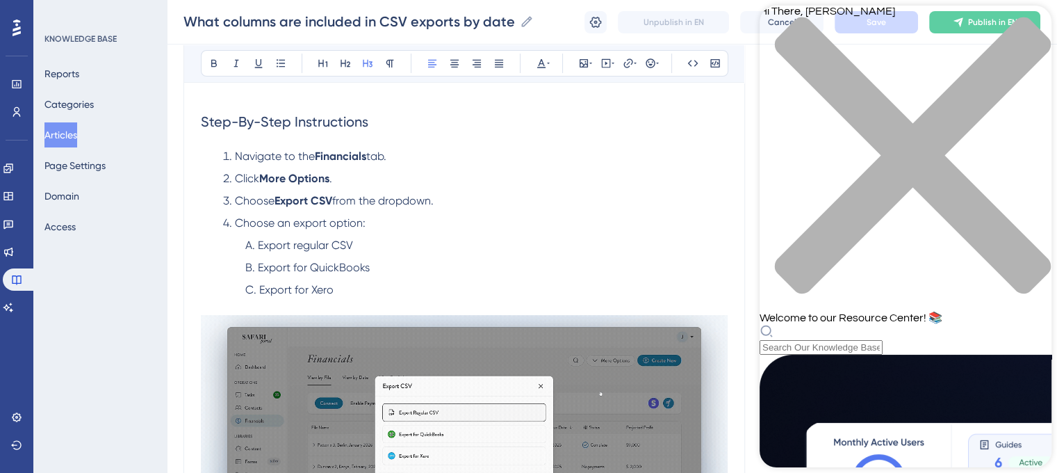
click at [970, 22] on div "close resource center" at bounding box center [906, 164] width 292 height 294
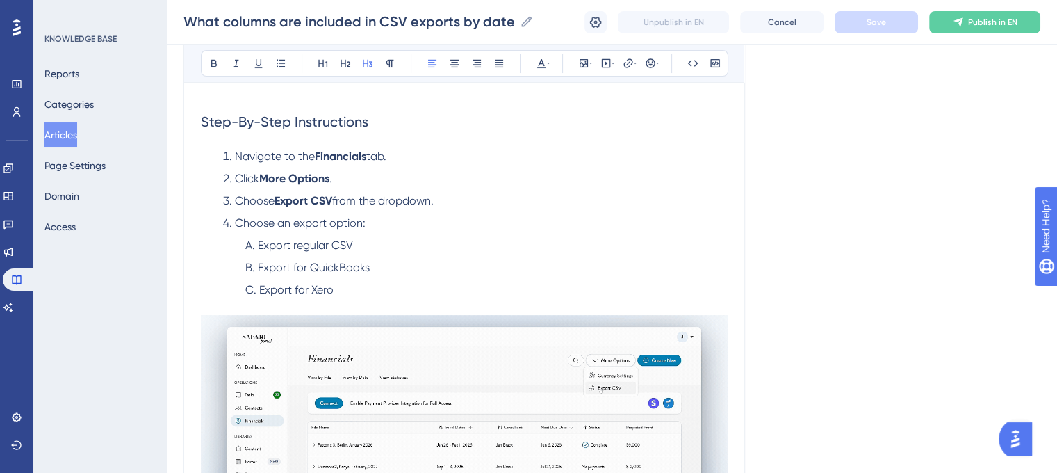
click at [970, 435] on img "Open AI Assistant Launcher" at bounding box center [1015, 438] width 25 height 25
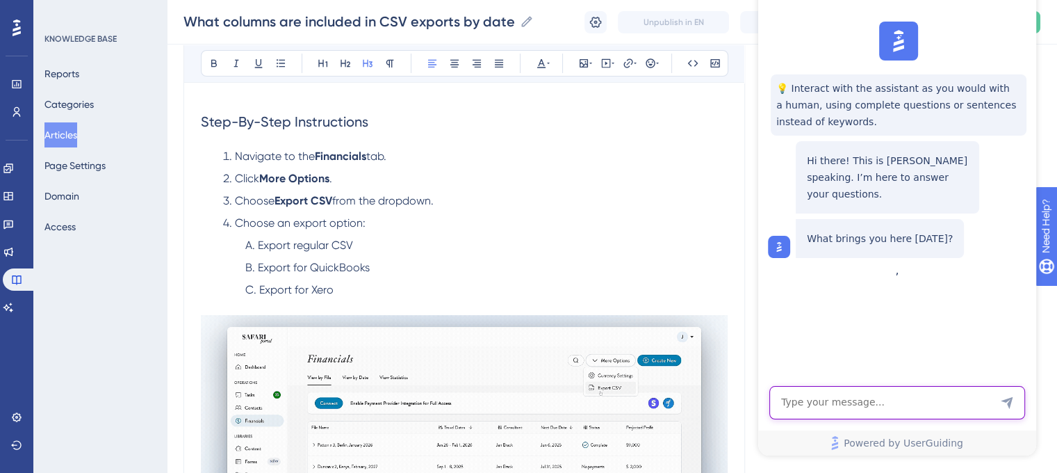
click at [904, 410] on textarea "AI Assistant Text Input" at bounding box center [897, 402] width 256 height 33
type textarea "Agent"
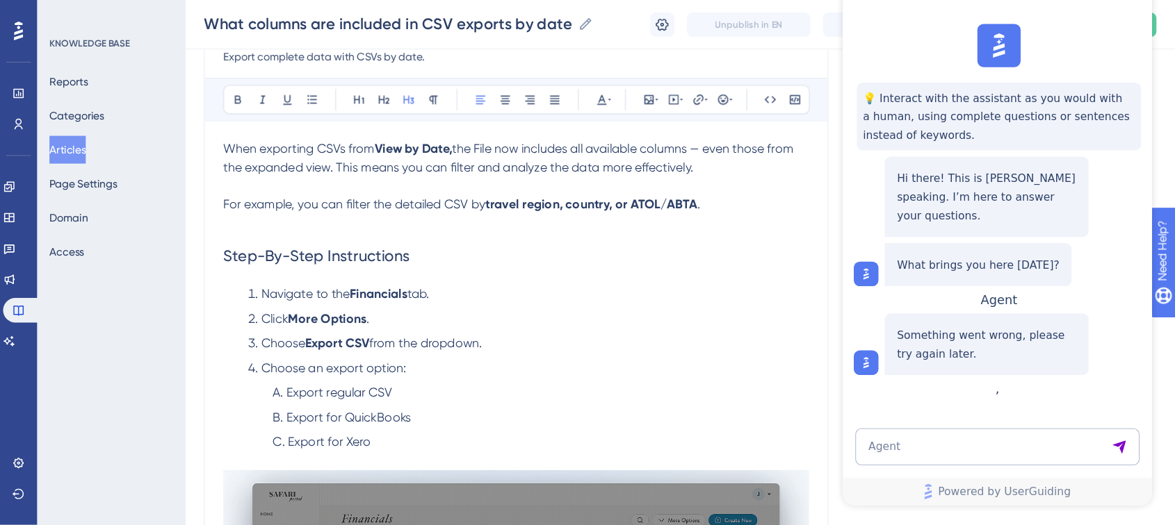
scroll to position [139, 0]
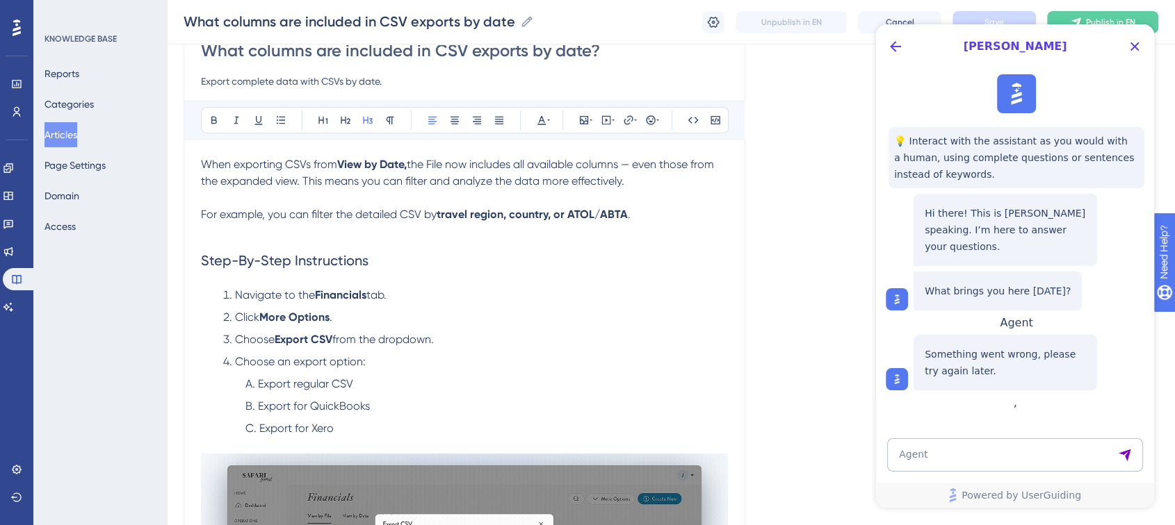
drag, startPoint x: 1037, startPoint y: 0, endPoint x: 860, endPoint y: 163, distance: 240.5
click at [970, 46] on icon "Close Button" at bounding box center [1134, 46] width 17 height 17
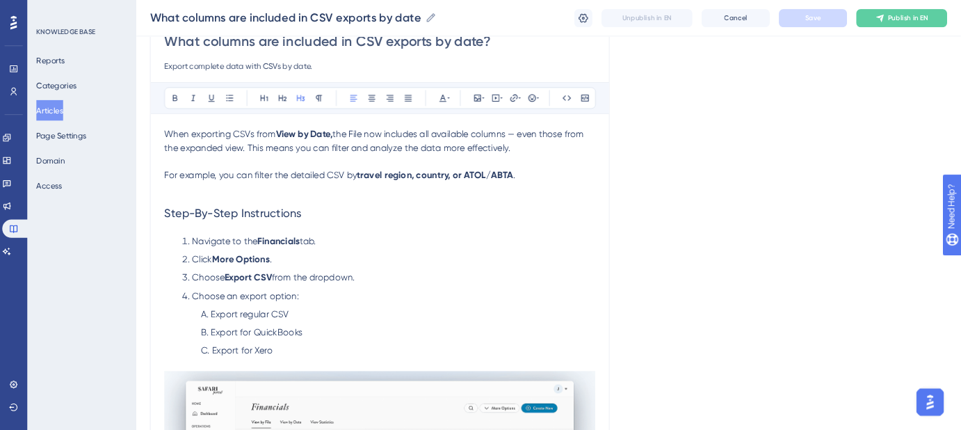
scroll to position [0, 0]
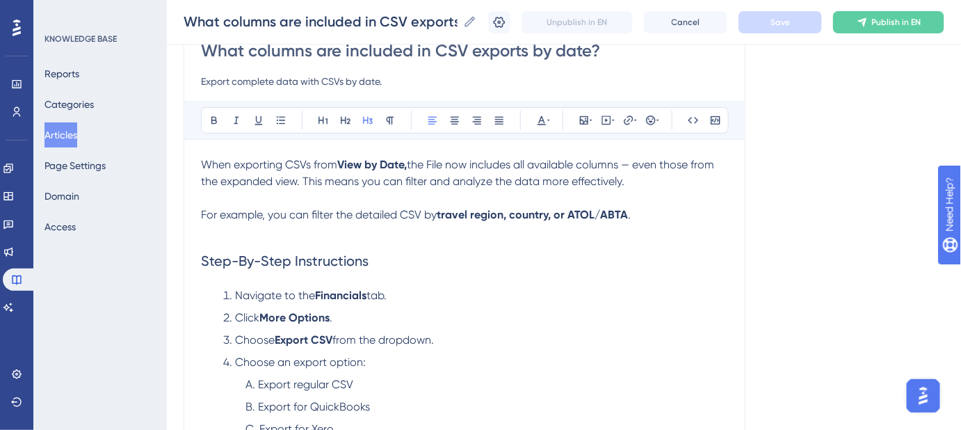
click at [917, 391] on img "Open AI Assistant Launcher" at bounding box center [922, 394] width 25 height 25
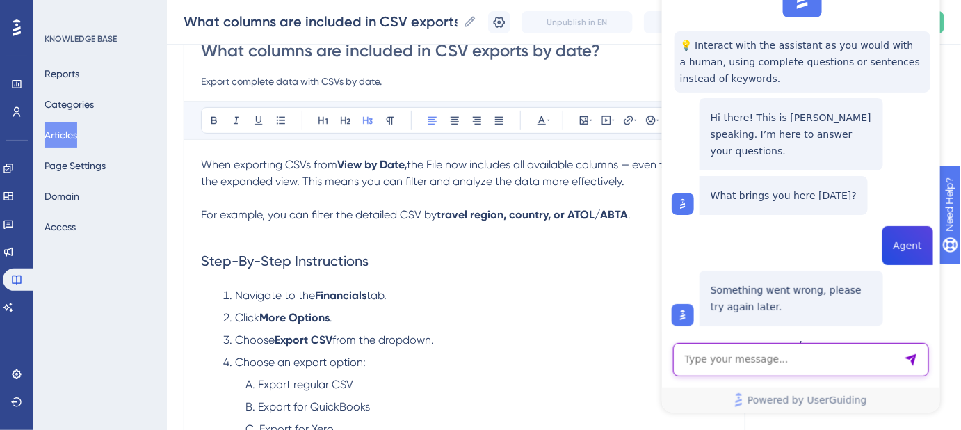
click at [785, 361] on textarea "AI Assistant Text Input" at bounding box center [800, 359] width 256 height 33
type textarea "search feature not working"
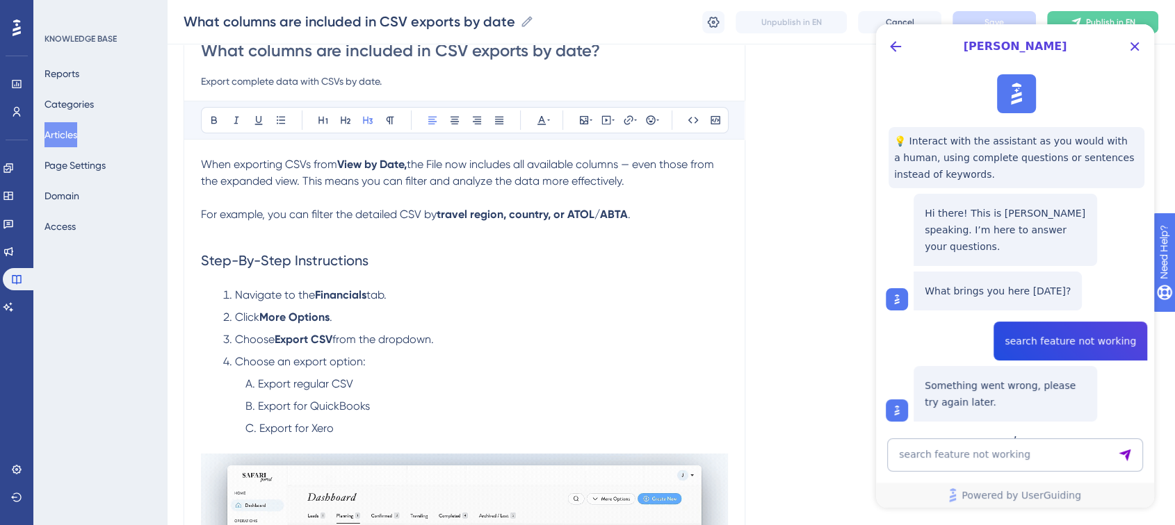
drag, startPoint x: 1113, startPoint y: 96, endPoint x: 932, endPoint y: 81, distance: 182.0
click at [885, 99] on div "💡 Interact with the assistant as you would with a human, using complete questio…" at bounding box center [1013, 248] width 278 height 359
drag, startPoint x: 1140, startPoint y: 42, endPoint x: 2038, endPoint y: 24, distance: 898.8
click at [970, 42] on icon "Close Button" at bounding box center [1134, 46] width 17 height 17
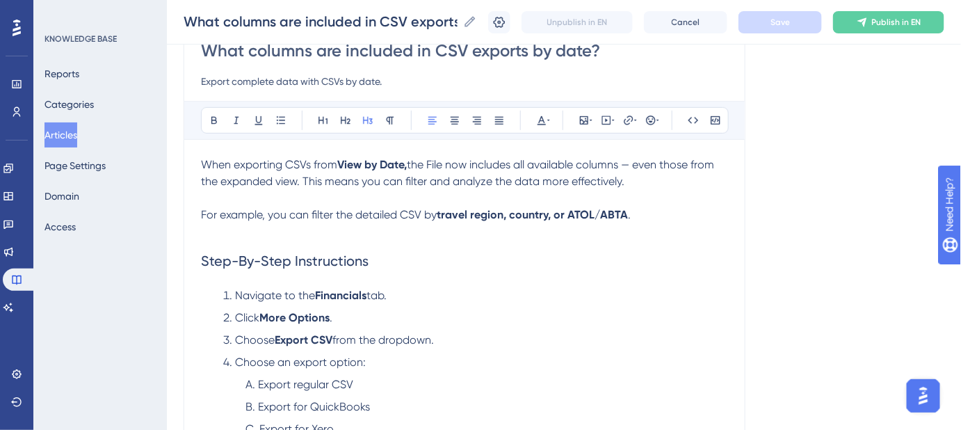
drag, startPoint x: 1163, startPoint y: 0, endPoint x: 527, endPoint y: 246, distance: 681.9
click at [524, 247] on h2 "Step-By-Step Instructions" at bounding box center [464, 261] width 527 height 42
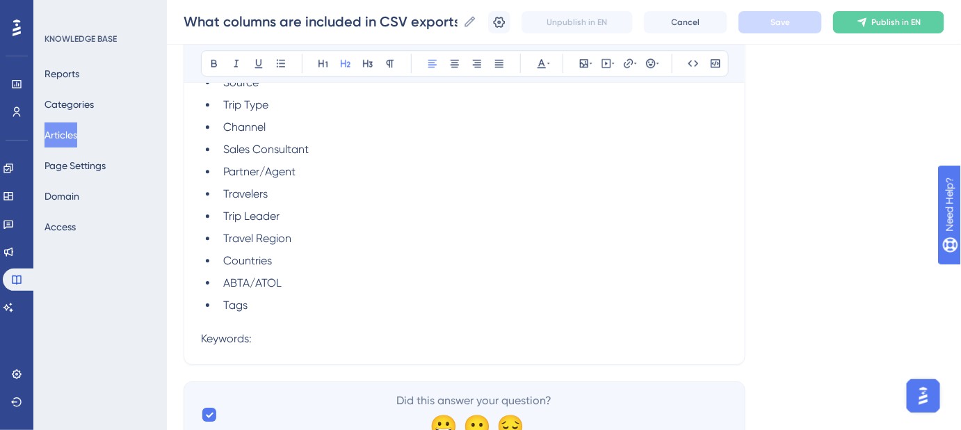
scroll to position [1326, 0]
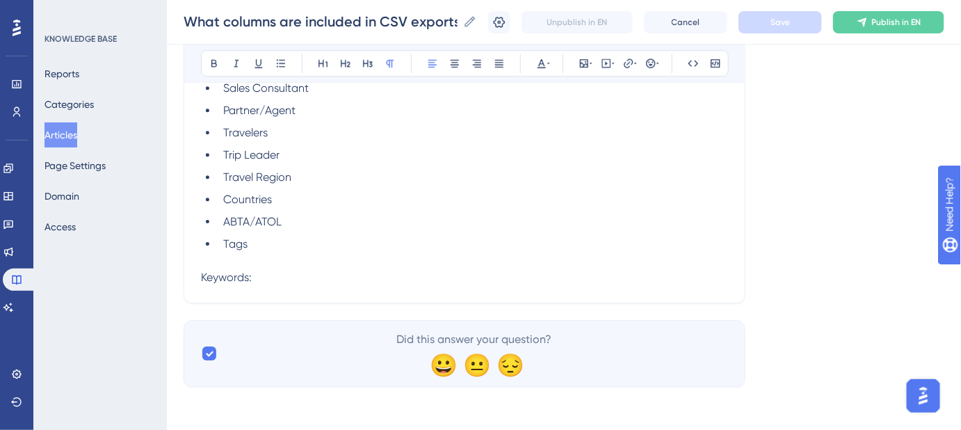
click at [323, 275] on p "Keywords:" at bounding box center [464, 277] width 527 height 17
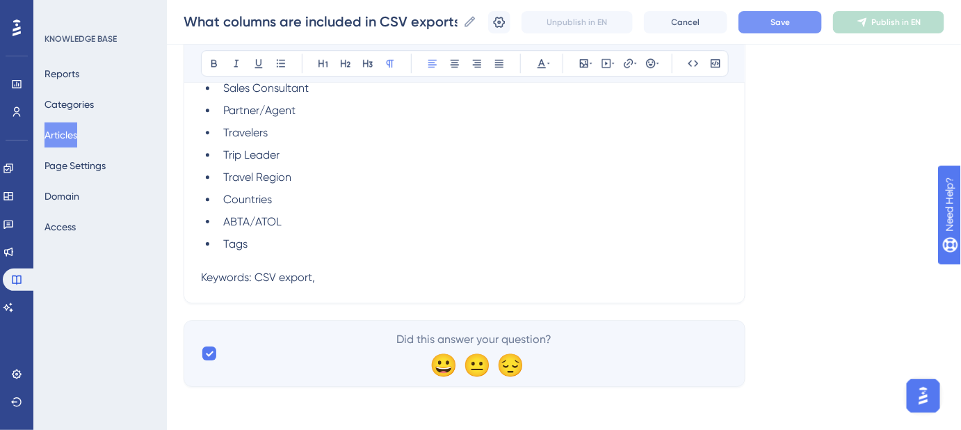
click at [335, 271] on p "Keywords: CSV export," at bounding box center [464, 277] width 527 height 17
click at [518, 279] on p "Keywords: CSV export, export by date, view by date," at bounding box center [464, 277] width 527 height 17
click at [559, 276] on p "Keywords: CSV export, export by date, view by date, detailed CSV," at bounding box center [464, 277] width 527 height 17
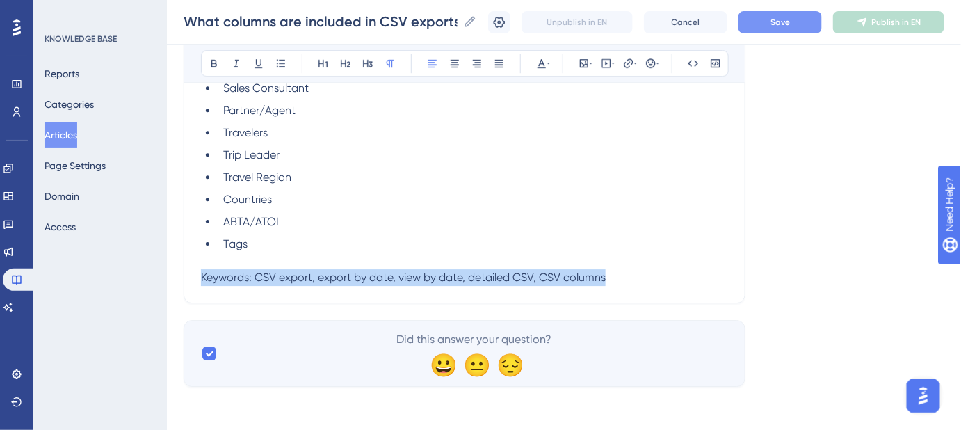
drag, startPoint x: 632, startPoint y: 279, endPoint x: 198, endPoint y: 280, distance: 433.7
click at [547, 64] on icon at bounding box center [548, 63] width 3 height 11
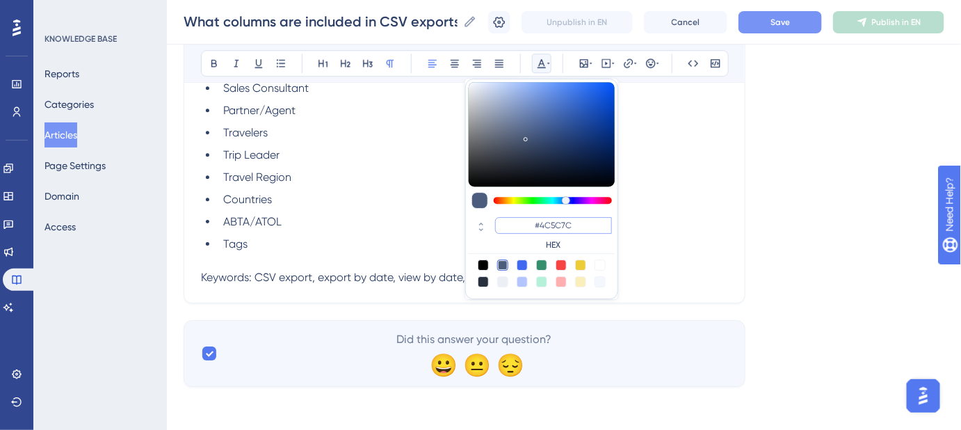
drag, startPoint x: 580, startPoint y: 227, endPoint x: 540, endPoint y: 227, distance: 39.6
click at [540, 227] on input "#4C5C7C" at bounding box center [553, 225] width 117 height 17
type input "#FFFFFF"
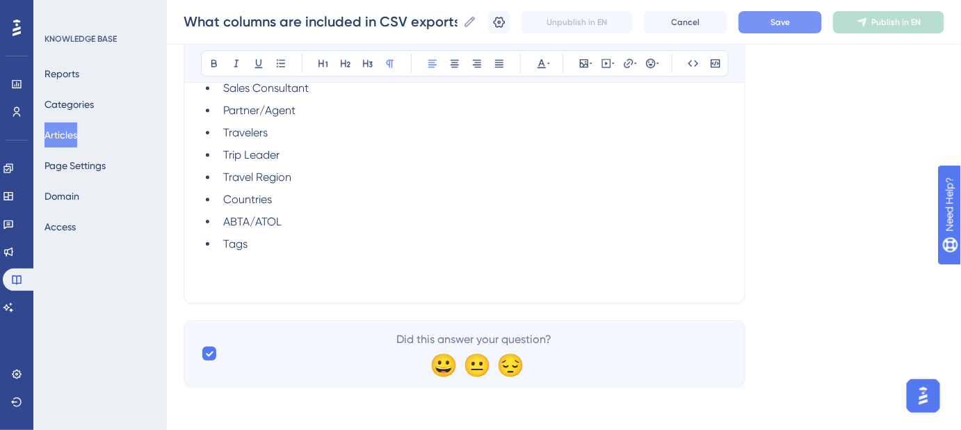
click at [805, 31] on button "Save" at bounding box center [779, 22] width 83 height 22
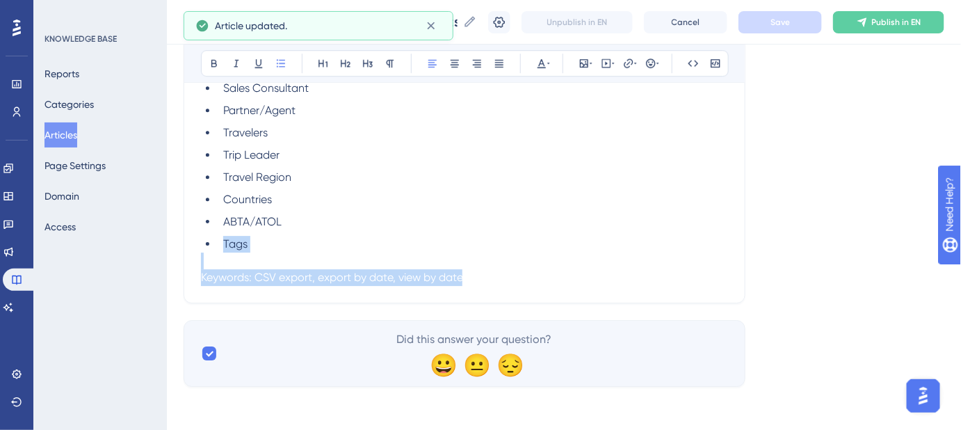
drag, startPoint x: 224, startPoint y: 245, endPoint x: 466, endPoint y: 292, distance: 246.4
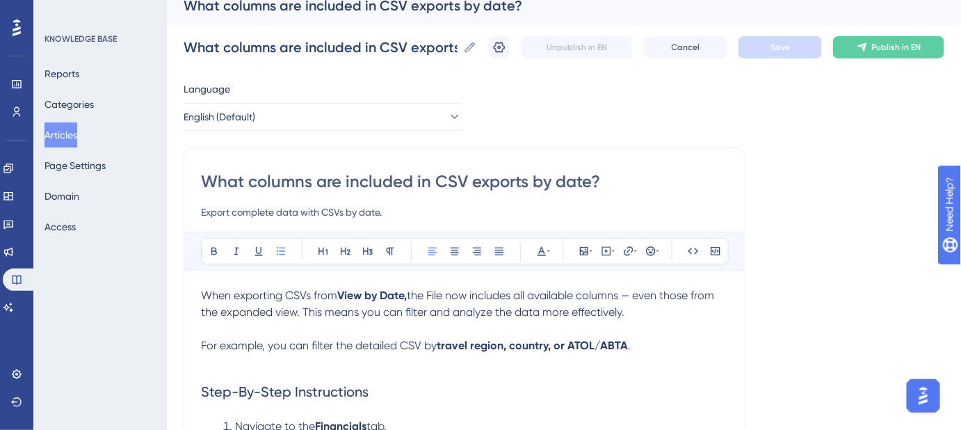
scroll to position [0, 0]
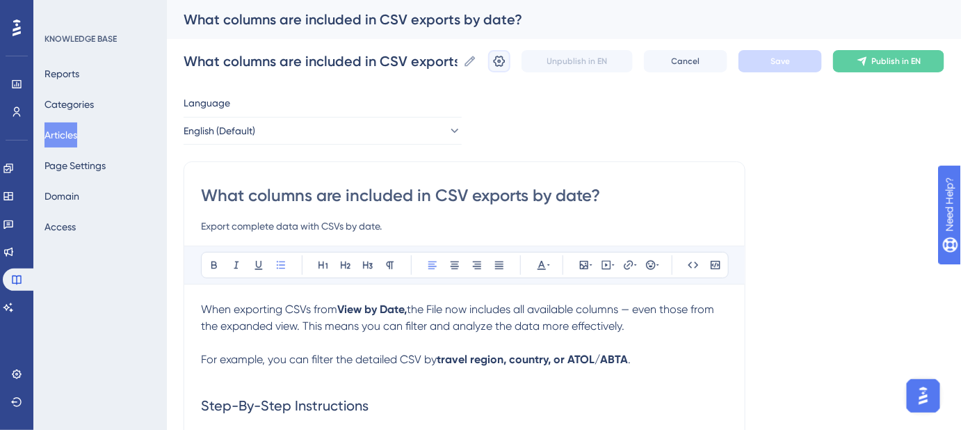
click at [505, 64] on icon at bounding box center [499, 61] width 12 height 11
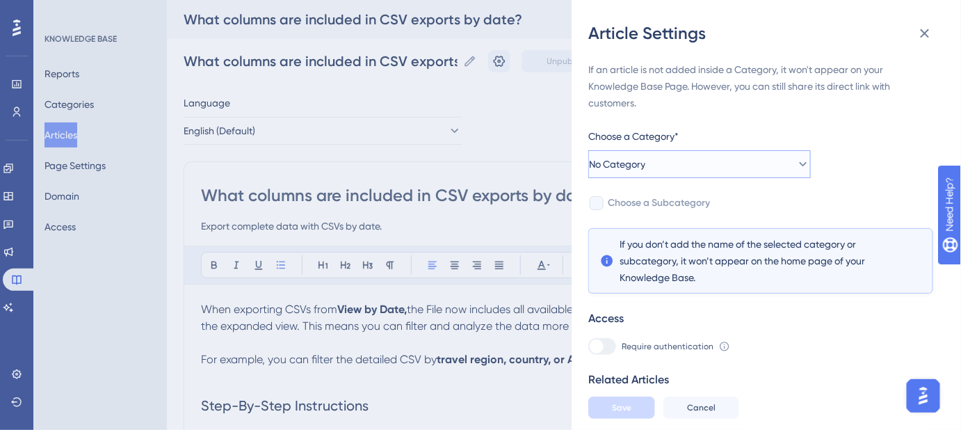
click at [796, 168] on icon at bounding box center [803, 164] width 14 height 14
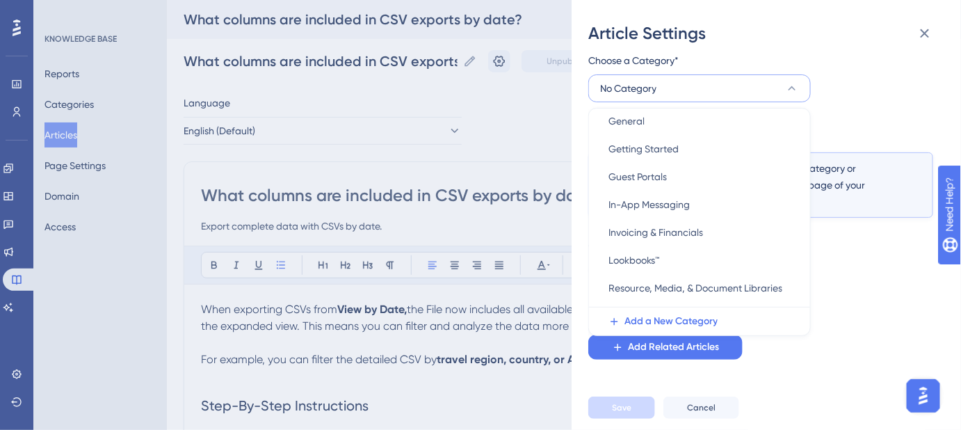
scroll to position [379, 0]
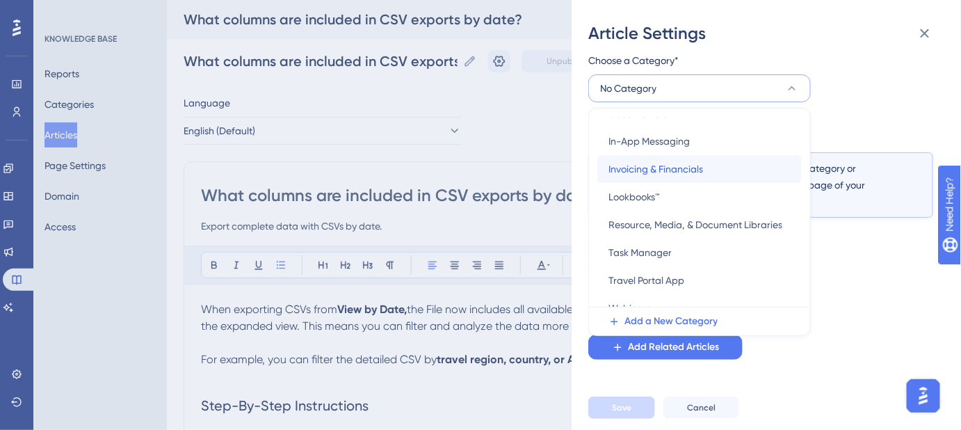
click at [687, 175] on span "Invoicing & Financials" at bounding box center [655, 169] width 95 height 17
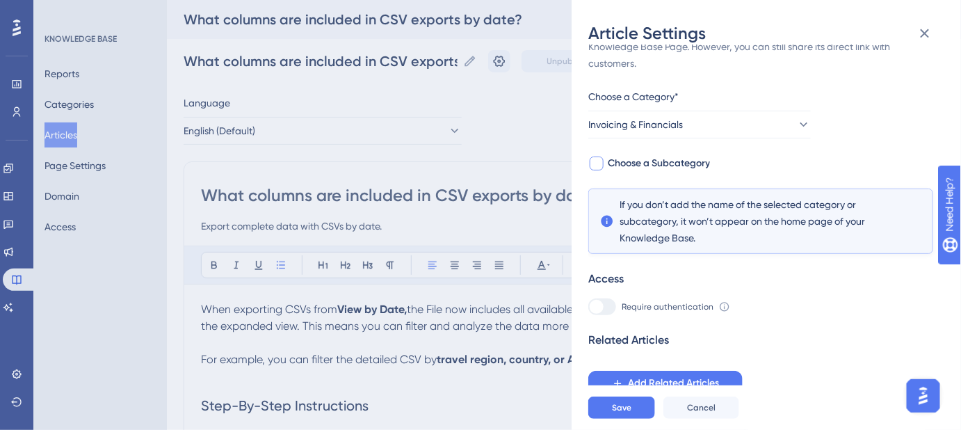
click at [699, 160] on span "Choose a Subcategory" at bounding box center [658, 163] width 102 height 17
checkbox input "true"
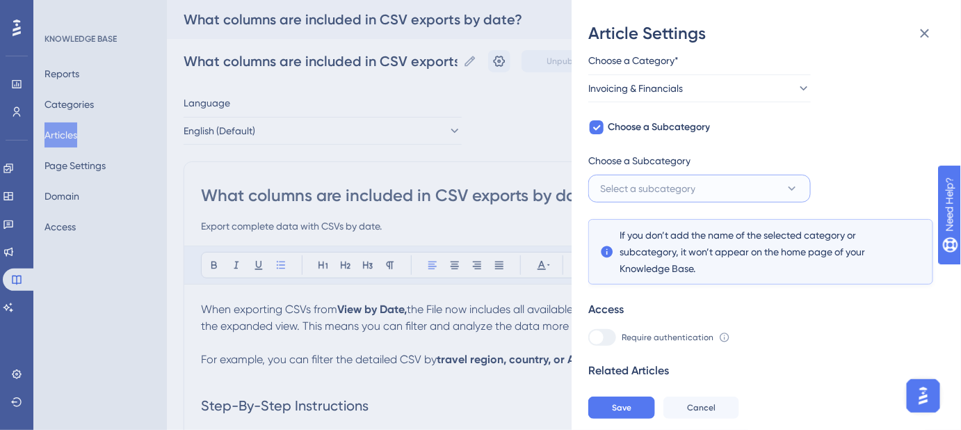
click at [719, 181] on button "Select a subcategory" at bounding box center [699, 188] width 222 height 28
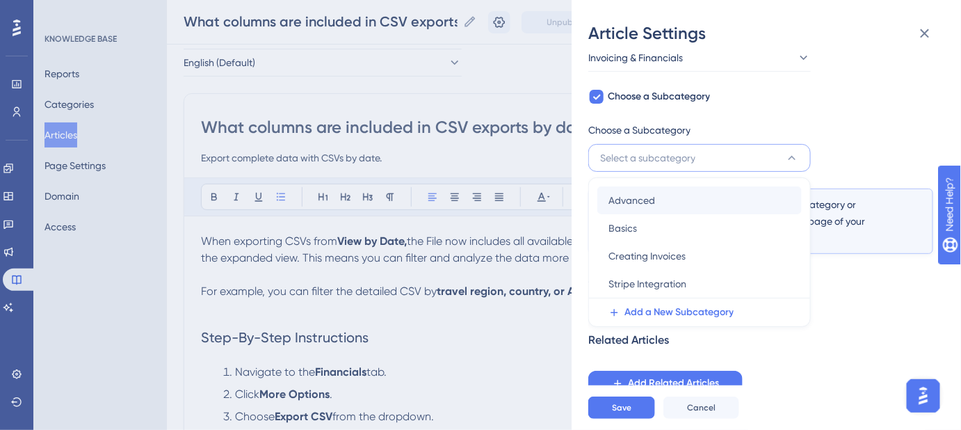
scroll to position [43, 0]
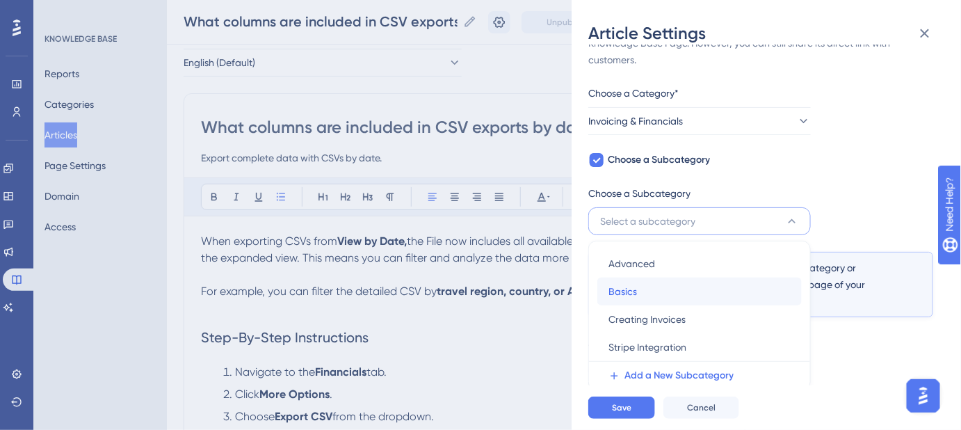
click at [628, 288] on span "Basics" at bounding box center [622, 291] width 28 height 17
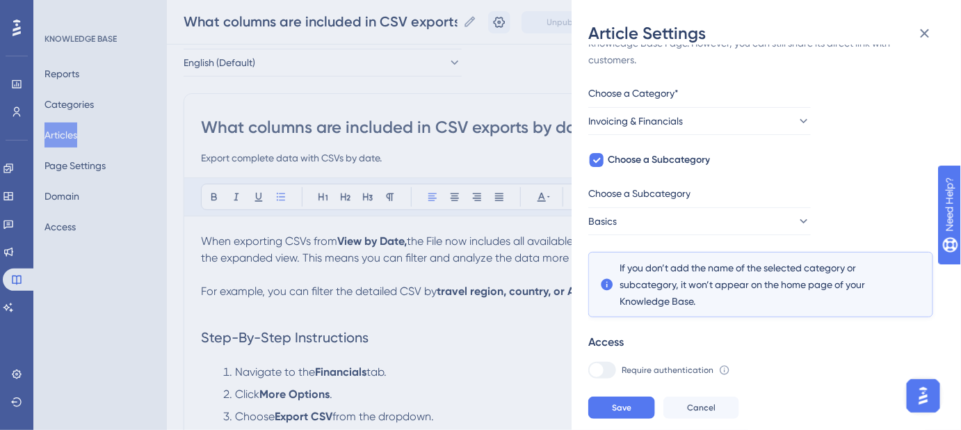
scroll to position [106, 0]
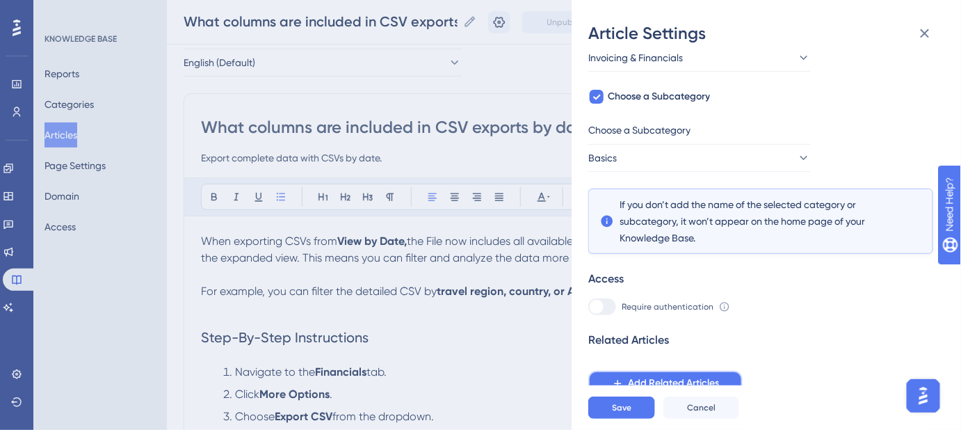
click at [647, 379] on span "Add Related Articles" at bounding box center [673, 383] width 91 height 17
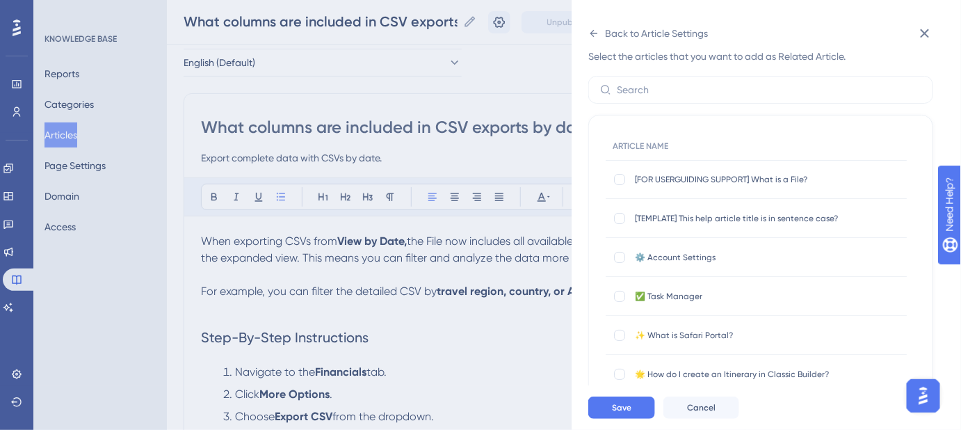
scroll to position [0, 0]
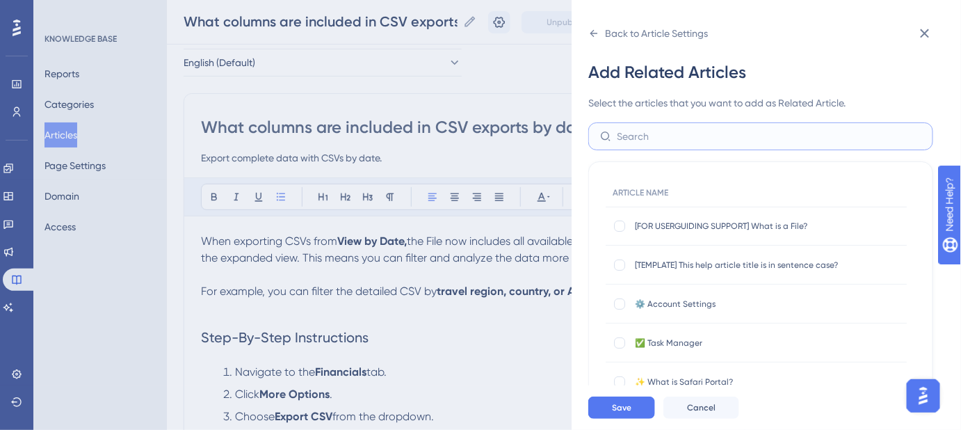
click at [673, 140] on input "text" at bounding box center [768, 136] width 304 height 15
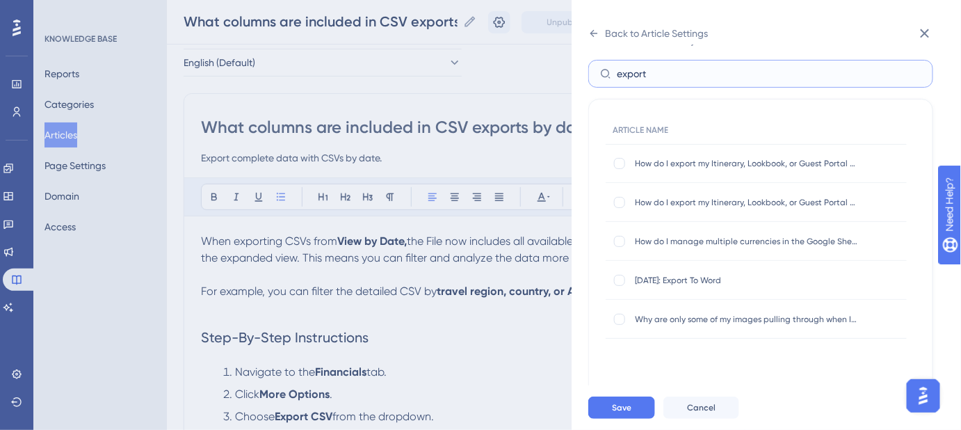
drag, startPoint x: 659, startPoint y: 74, endPoint x: 600, endPoint y: 74, distance: 59.1
click at [600, 74] on label "export" at bounding box center [760, 74] width 345 height 28
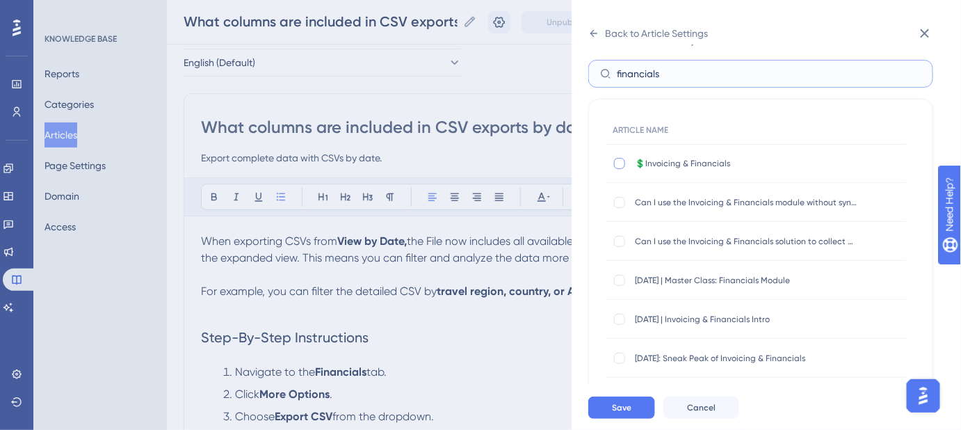
type input "financials"
click at [619, 161] on div at bounding box center [619, 163] width 11 height 11
checkbox input "true"
click at [620, 201] on div at bounding box center [619, 202] width 11 height 11
checkbox input "true"
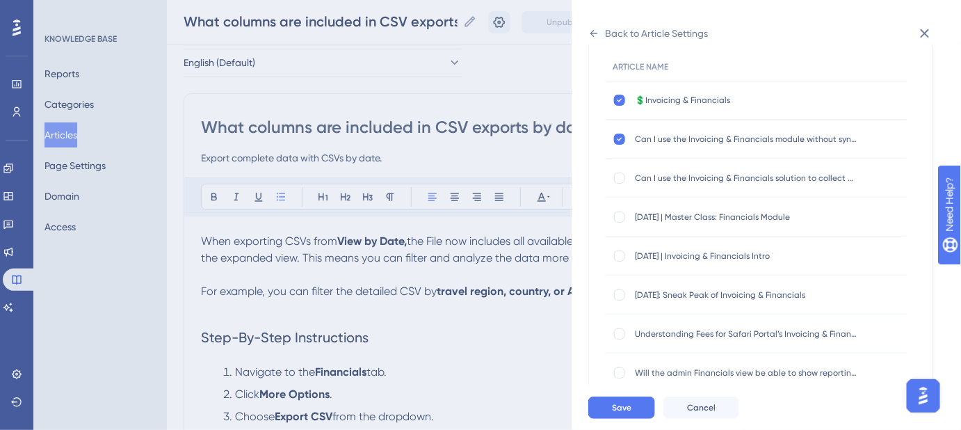
scroll to position [183, 0]
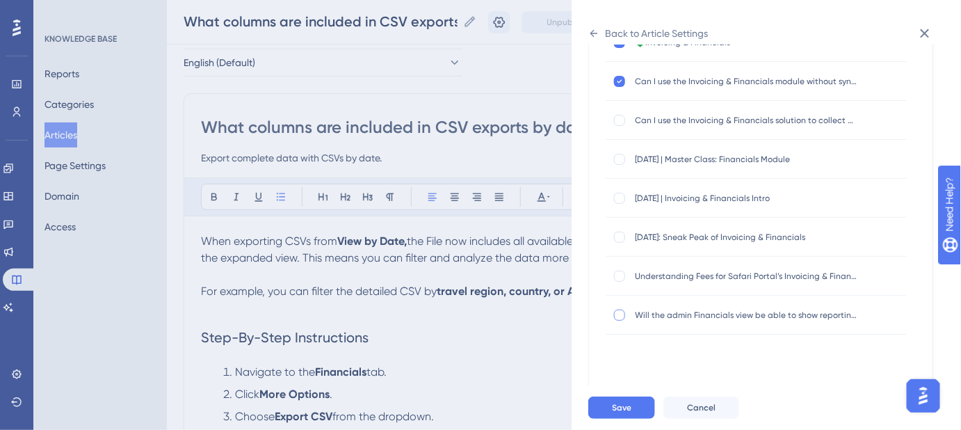
click at [621, 311] on div at bounding box center [619, 314] width 11 height 11
checkbox input "true"
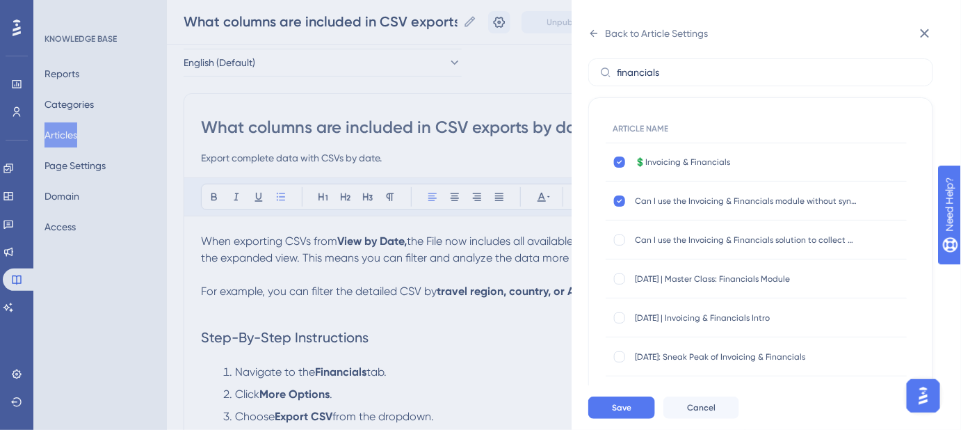
scroll to position [57, 0]
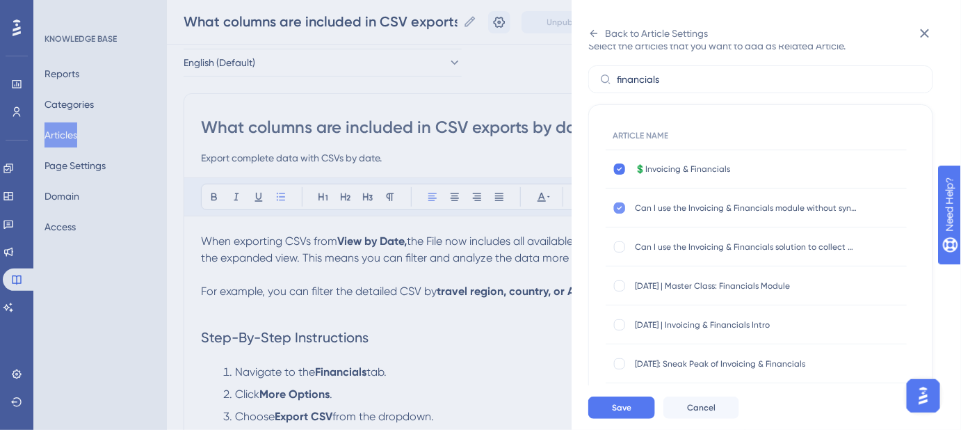
click at [619, 206] on icon at bounding box center [619, 207] width 6 height 11
checkbox input "false"
click at [619, 243] on div at bounding box center [619, 246] width 11 height 11
checkbox input "true"
click at [621, 209] on div at bounding box center [619, 207] width 11 height 11
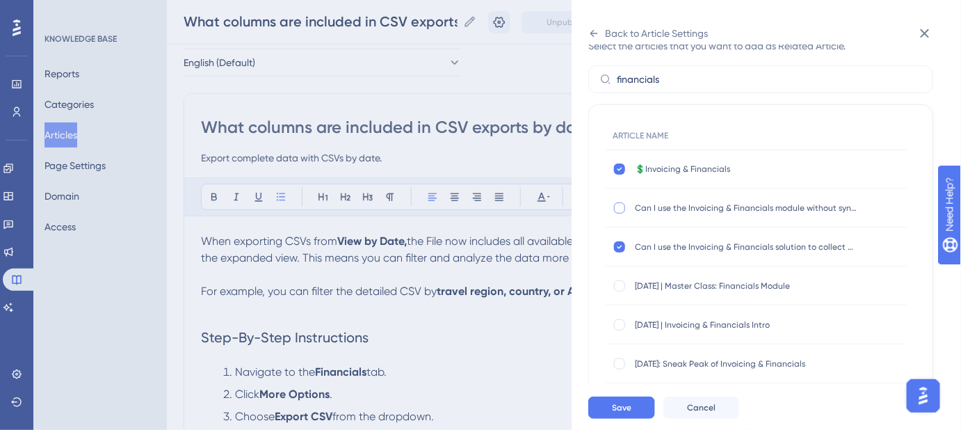
checkbox input "true"
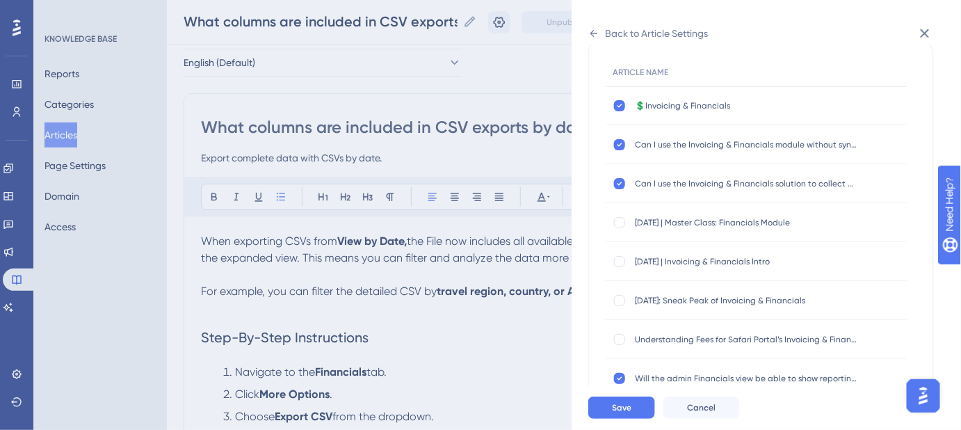
scroll to position [183, 0]
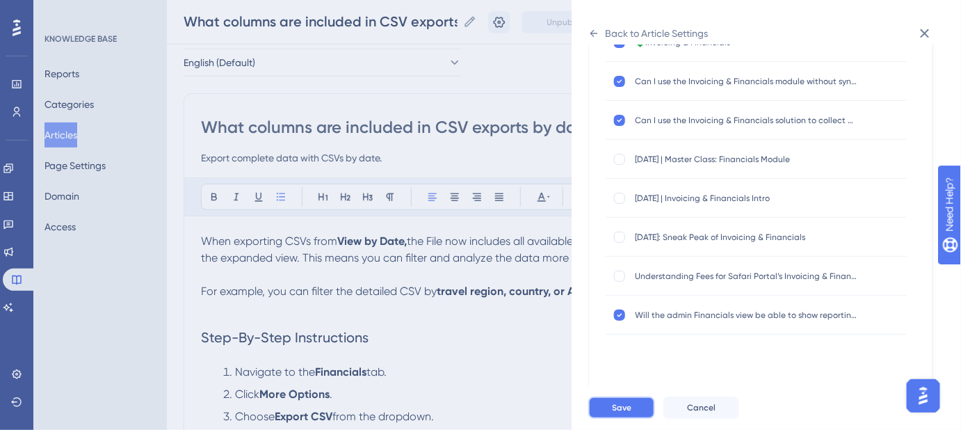
click at [617, 409] on button "Save" at bounding box center [621, 407] width 67 height 22
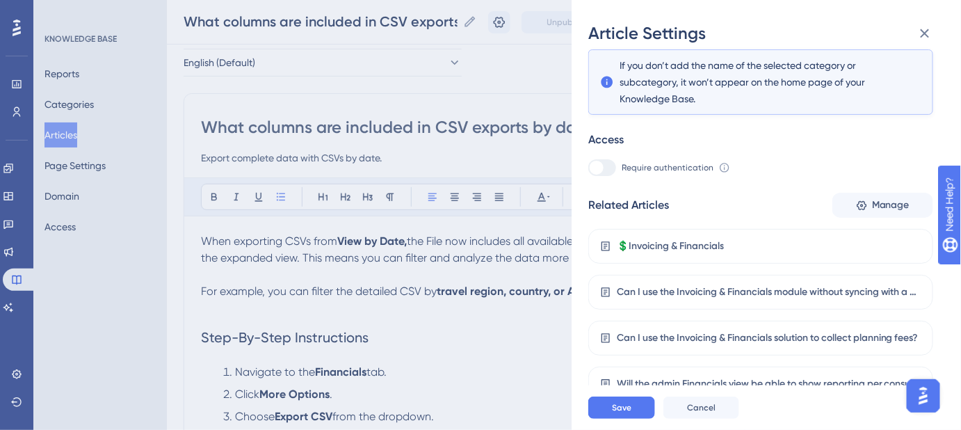
scroll to position [250, 0]
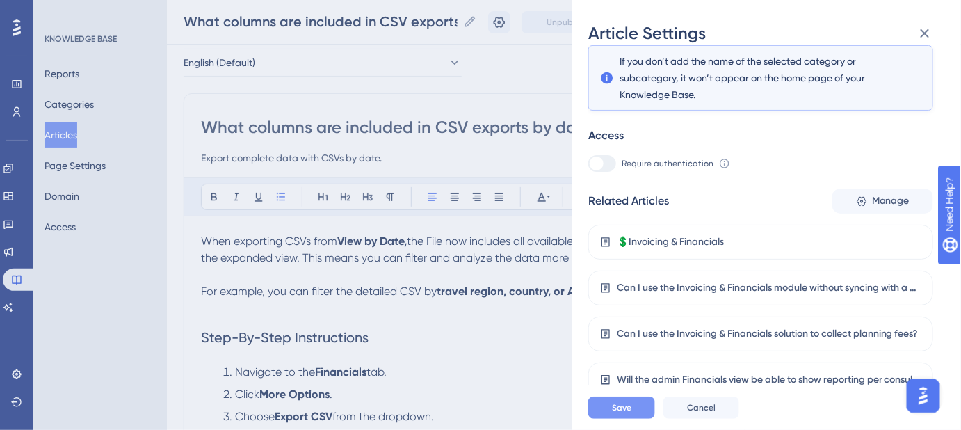
click at [632, 408] on button "Save" at bounding box center [621, 407] width 67 height 22
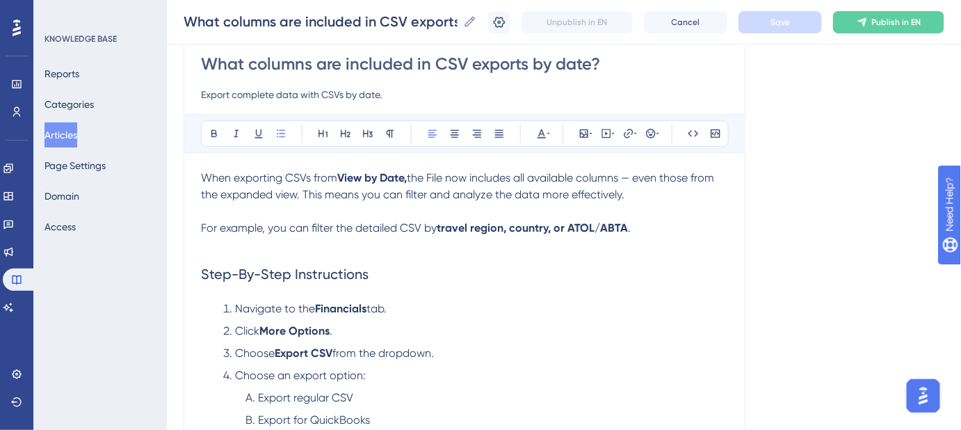
scroll to position [126, 0]
drag, startPoint x: 630, startPoint y: 199, endPoint x: 197, endPoint y: 182, distance: 433.3
copy p "When exporting CSVs from View by Date, the File now includes all available colu…"
click at [434, 63] on input "What columns are included in CSV exports by date?" at bounding box center [464, 64] width 527 height 22
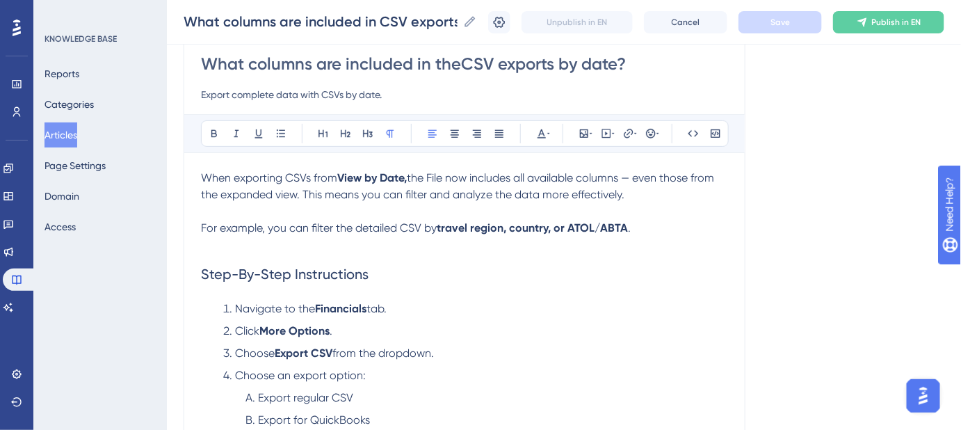
type input "What columns are included in the CSV exports by date?"
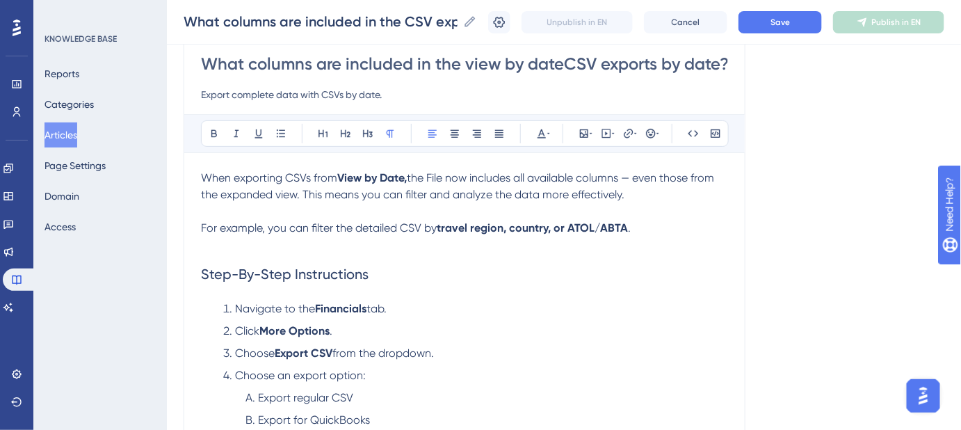
type input "What columns are included in the view by date CSV exports by date?"
drag, startPoint x: 656, startPoint y: 63, endPoint x: 790, endPoint y: 64, distance: 133.4
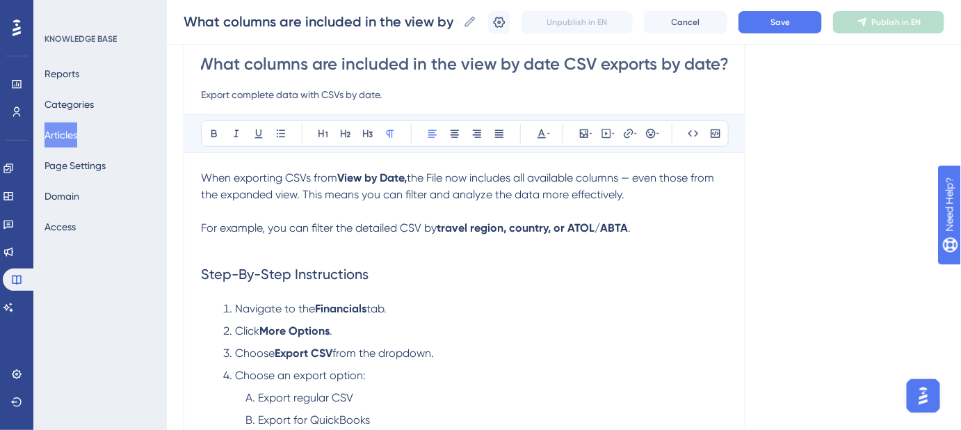
type input "What columns are included in the view by date CSV export"
type input "What columns are included in the view by date CSV export?"
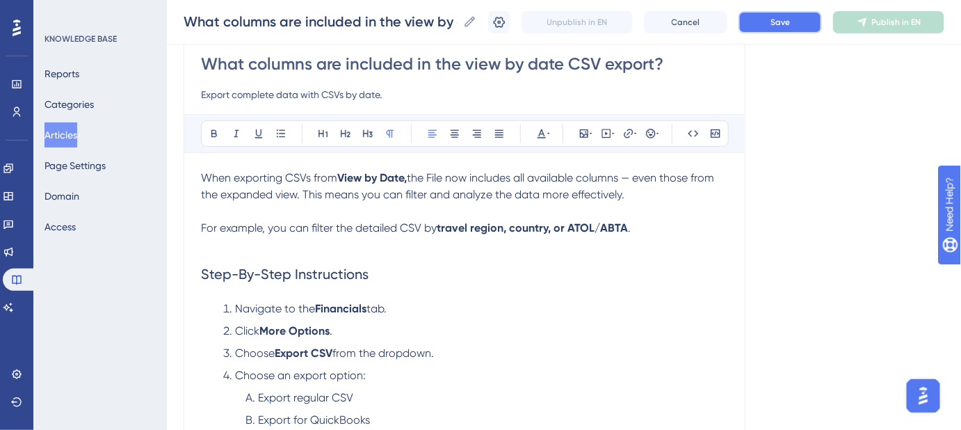
click at [777, 21] on button "Save" at bounding box center [779, 22] width 83 height 22
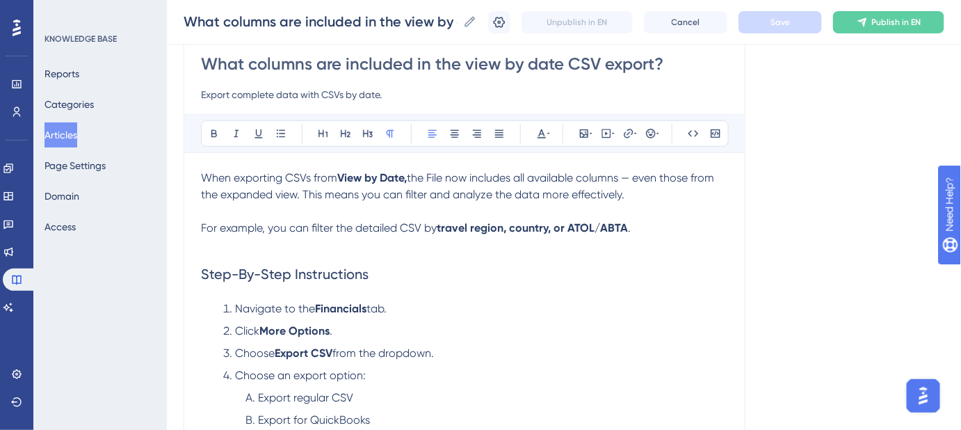
click at [464, 63] on input "What columns are included in the view by date CSV export?" at bounding box center [464, 64] width 527 height 22
type input "What columns are included in the iew by date CSV export?"
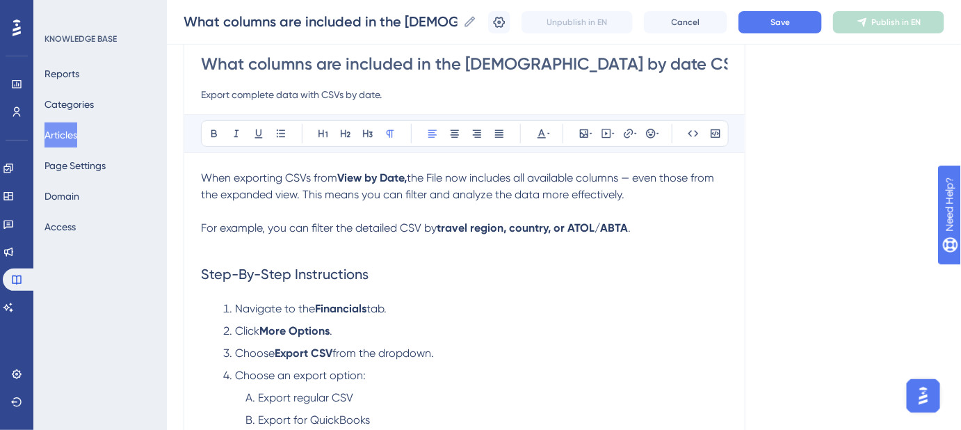
type input "What columns are included in the view by date CSV export?"
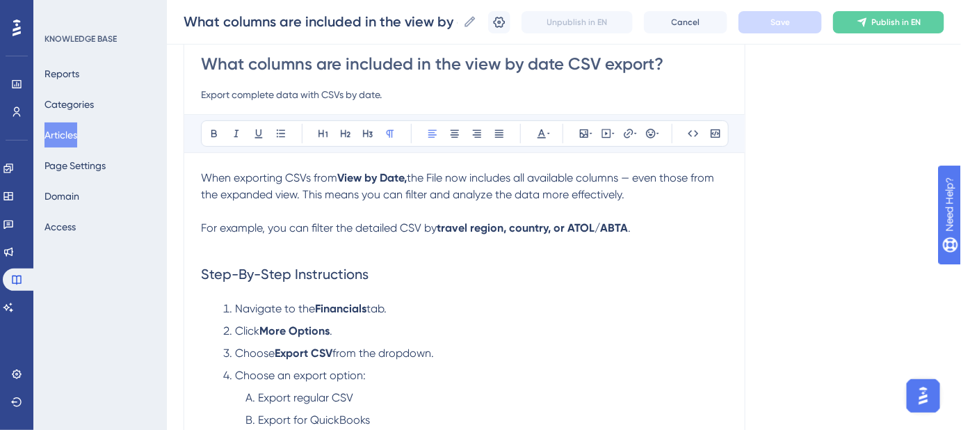
click at [465, 61] on input "What columns are included in the view by date CSV export?" at bounding box center [464, 64] width 527 height 22
type input "What columns are included in the 'view by date CSV export?"
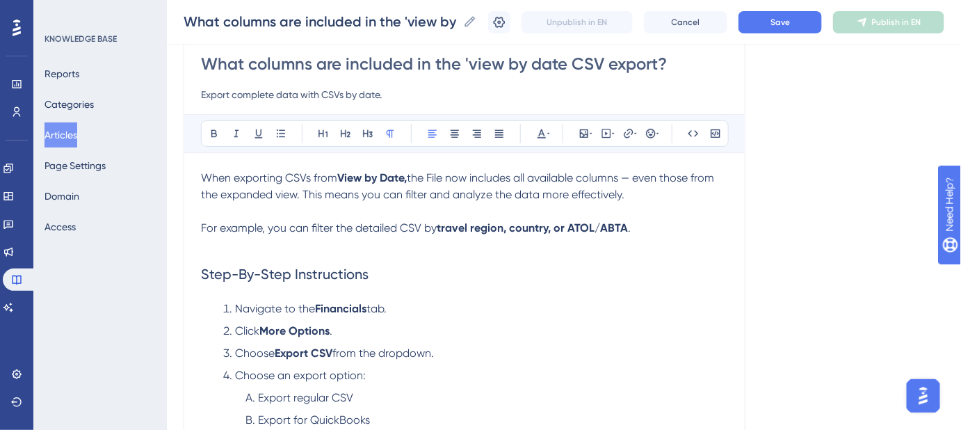
click at [562, 65] on input "What columns are included in the 'view by date CSV export?" at bounding box center [464, 64] width 527 height 22
type input "What columns are included in the 'view by date' CSV export?"
click at [784, 28] on button "Save" at bounding box center [779, 22] width 83 height 22
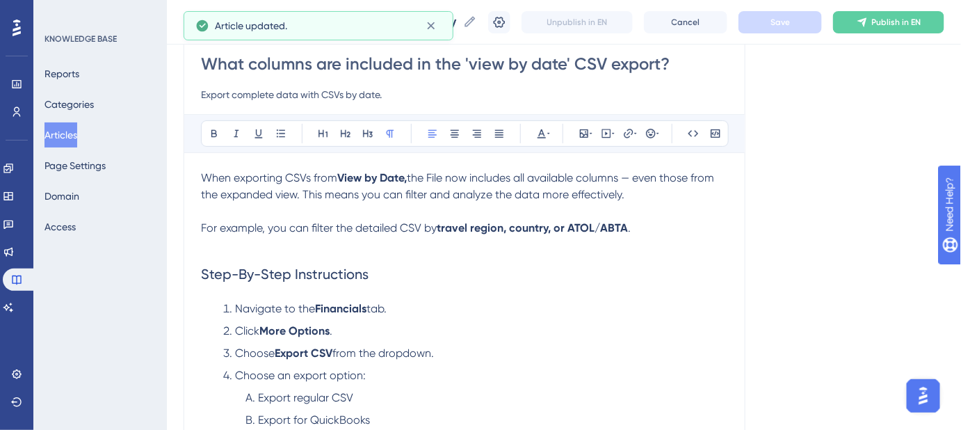
drag, startPoint x: 677, startPoint y: 61, endPoint x: 190, endPoint y: 62, distance: 486.5
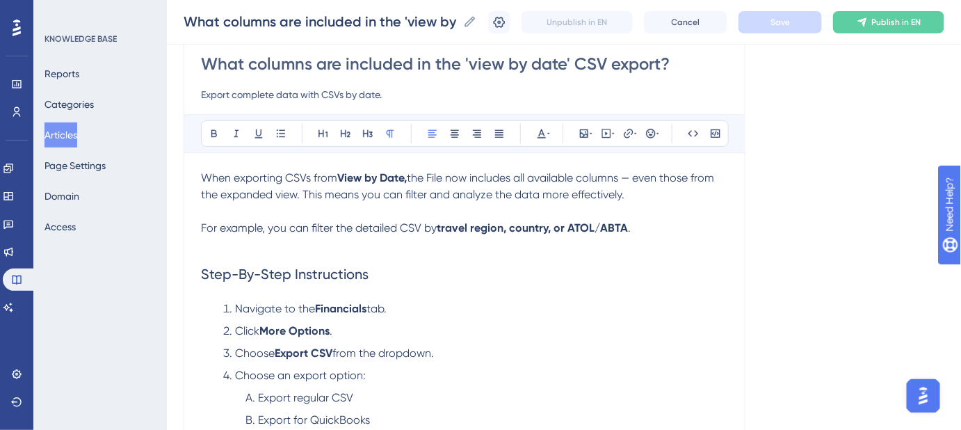
click at [675, 224] on p "For example, you can filter the detailed CSV by travel region, country, or ATOL…" at bounding box center [464, 228] width 527 height 17
drag, startPoint x: 652, startPoint y: 65, endPoint x: 204, endPoint y: 65, distance: 448.3
click at [204, 65] on input "What columns are included in the 'view by date' CSV export?" at bounding box center [464, 64] width 527 height 22
click at [478, 64] on input "What columns are included in the 'view by date' CSV export?" at bounding box center [464, 64] width 527 height 22
click at [474, 64] on input "What columns are included in the 'view by date' CSV export?" at bounding box center [464, 64] width 527 height 22
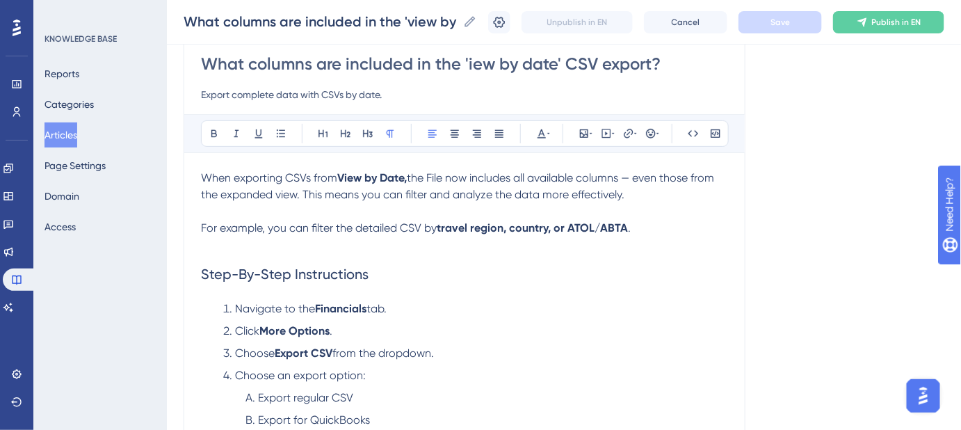
type input "What columns are included in the 'View by date' CSV export?"
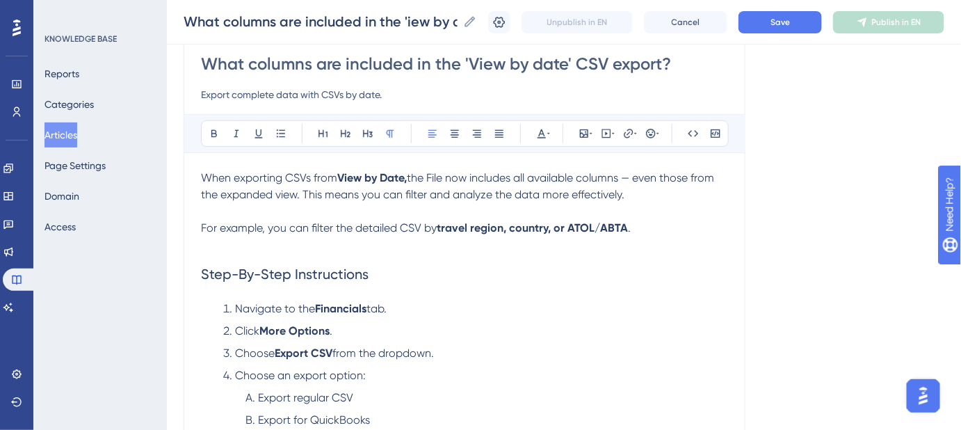
type input "What columns are included in the 'View by date' CSV export?"
click at [537, 61] on input "What columns are included in the 'View by date' CSV export?" at bounding box center [464, 64] width 527 height 22
type input "What columns are included in the 'View by ate' CSV export?"
type input "What columns are included in the 'View by Date' CSV export?"
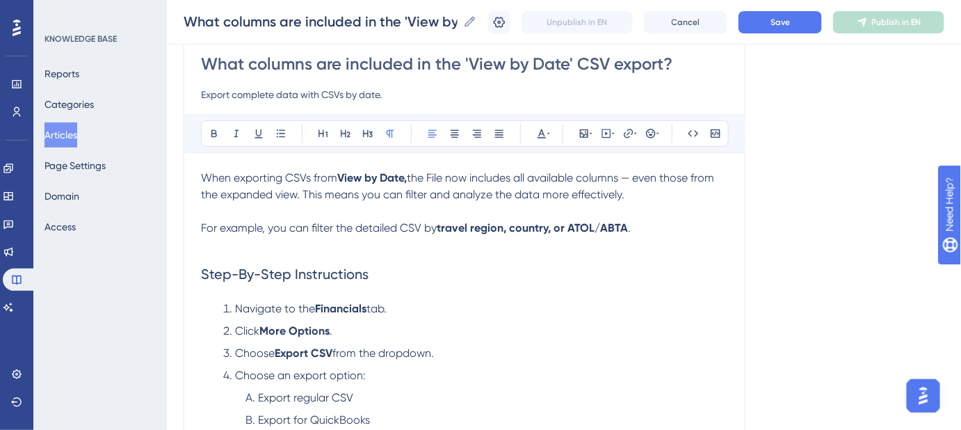
type input "What columns are included in the 'View by Date' CSV export?"
click at [772, 26] on button "Save" at bounding box center [779, 22] width 83 height 22
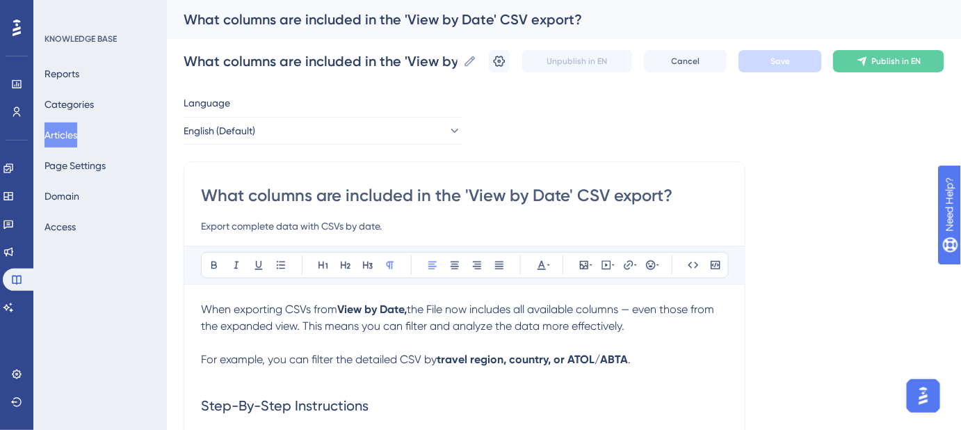
scroll to position [63, 0]
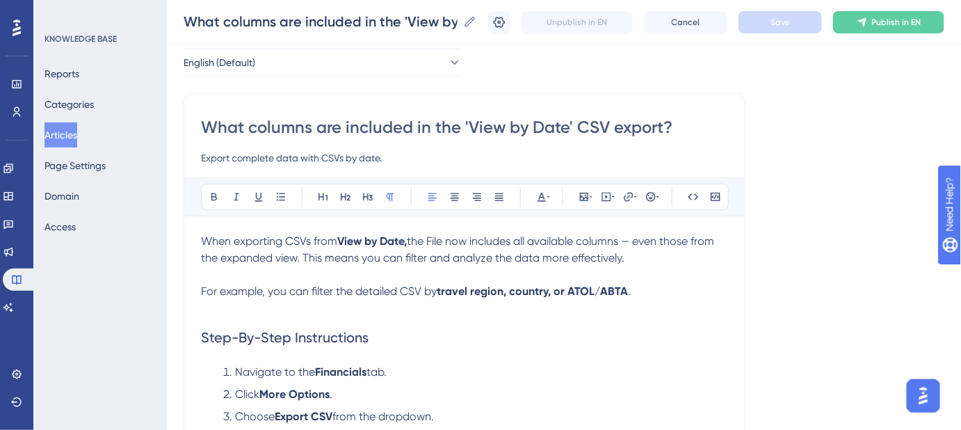
drag, startPoint x: 673, startPoint y: 127, endPoint x: 146, endPoint y: 129, distance: 527.5
drag, startPoint x: 399, startPoint y: 156, endPoint x: 190, endPoint y: 155, distance: 209.2
paste input "See all columns available in a 'View by Date' CSV export"
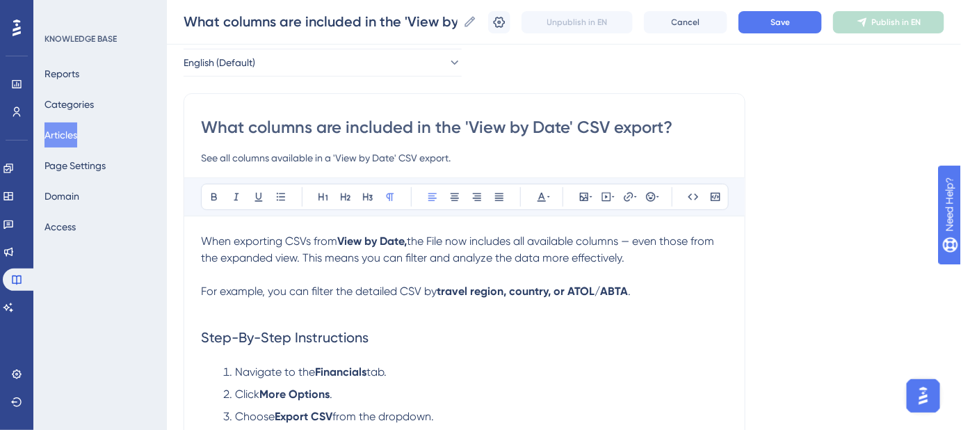
drag, startPoint x: 231, startPoint y: 157, endPoint x: 183, endPoint y: 157, distance: 48.0
paste input "Learn which"
click at [297, 157] on input "Learn which columns available in a 'View by Date' CSV export." at bounding box center [464, 157] width 527 height 17
click at [812, 27] on button "Save" at bounding box center [779, 22] width 83 height 22
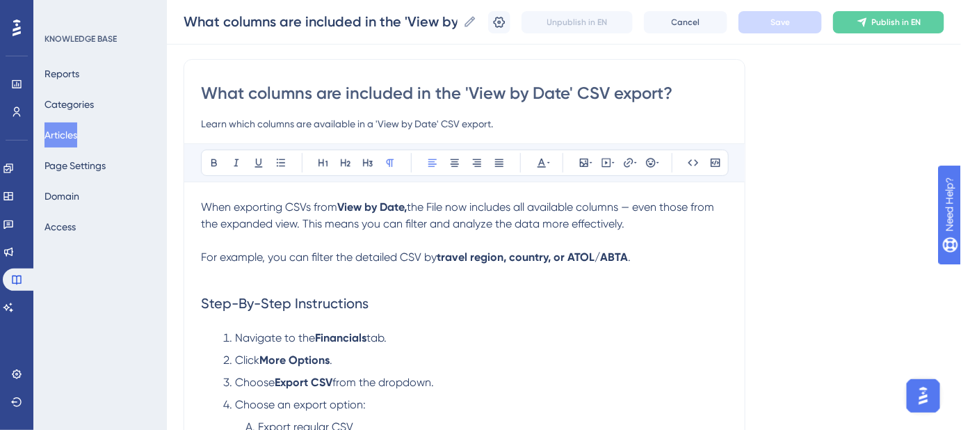
scroll to position [126, 0]
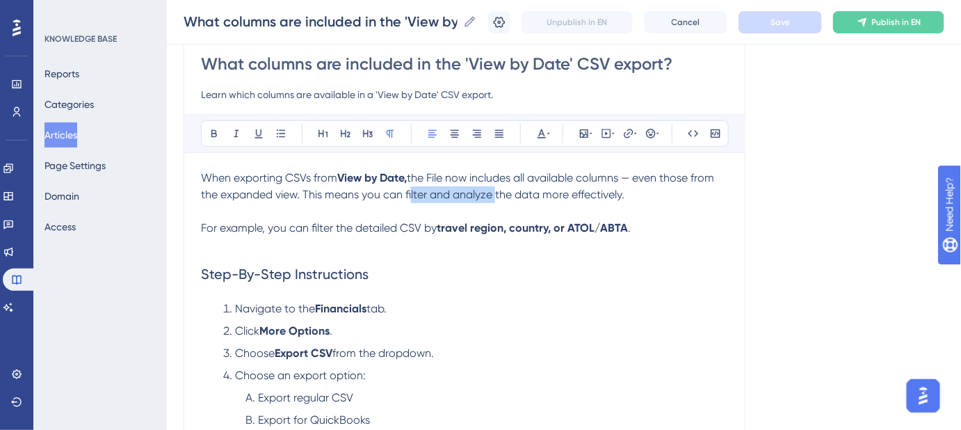
drag, startPoint x: 407, startPoint y: 194, endPoint x: 488, endPoint y: 195, distance: 80.6
click at [491, 195] on span "the File now includes all available columns — even those from the expanded view…" at bounding box center [459, 186] width 516 height 30
click at [494, 195] on span "the File now includes all available columns — even those from the expanded view…" at bounding box center [459, 186] width 516 height 30
click at [497, 192] on span "the File now includes all available columns — even those from the expanded view…" at bounding box center [459, 186] width 516 height 30
drag, startPoint x: 493, startPoint y: 193, endPoint x: 406, endPoint y: 195, distance: 86.9
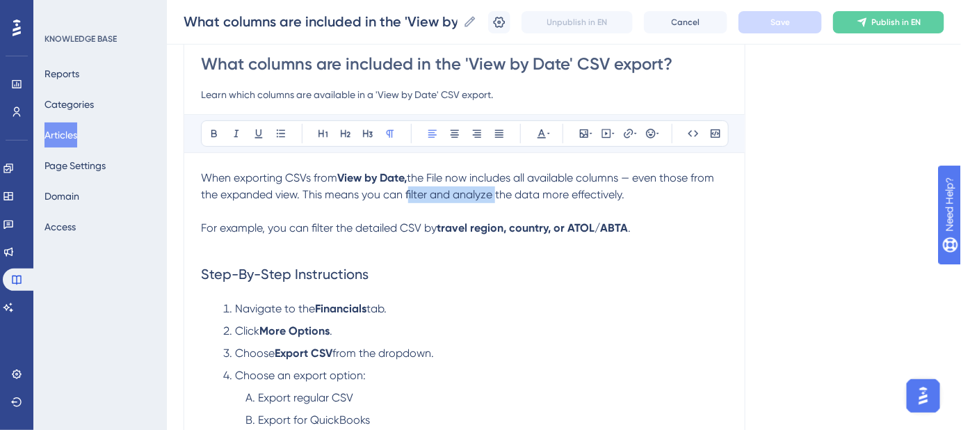
click at [406, 195] on span "the File now includes all available columns — even those from the expanded view…" at bounding box center [459, 186] width 516 height 30
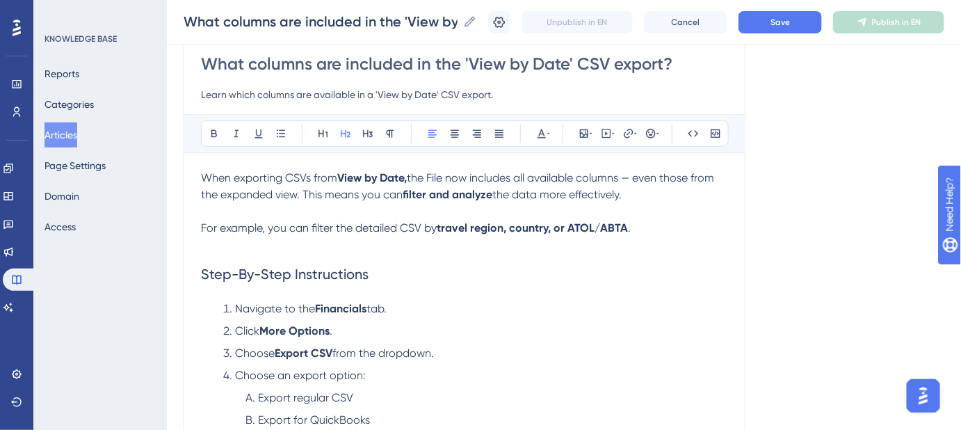
click at [707, 257] on h2 "Step-By-Step Instructions" at bounding box center [464, 274] width 527 height 42
click at [810, 20] on button "Save" at bounding box center [779, 22] width 83 height 22
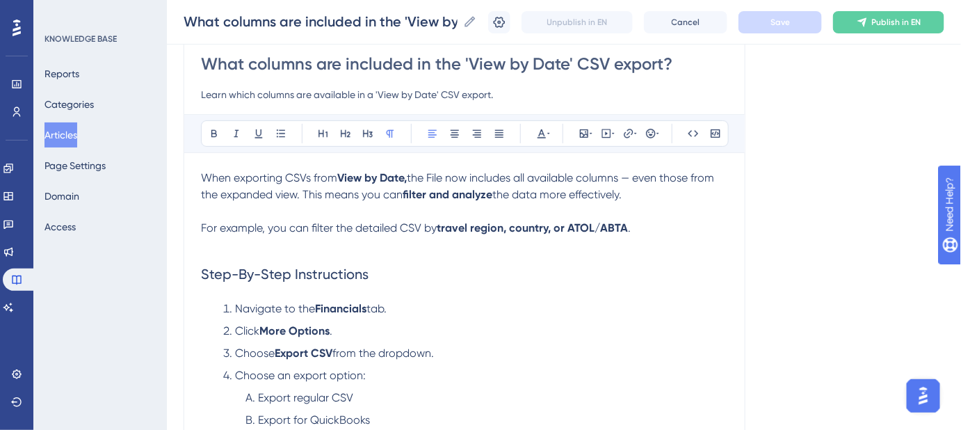
click at [641, 193] on p "When exporting CSVs from View by Date, the File now includes all available colu…" at bounding box center [464, 186] width 527 height 33
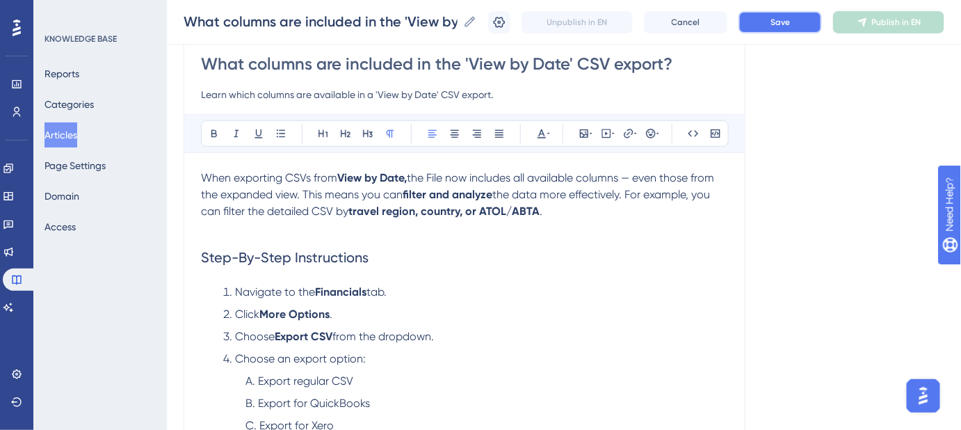
click at [769, 22] on button "Save" at bounding box center [779, 22] width 83 height 22
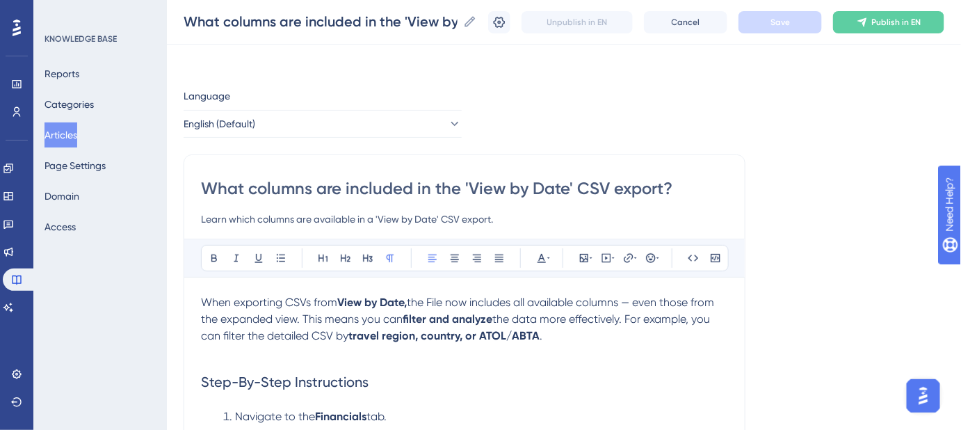
scroll to position [0, 0]
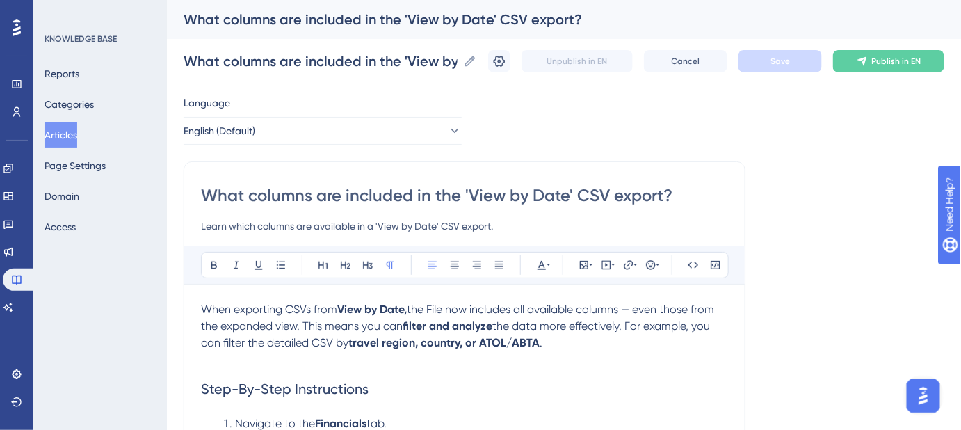
click at [461, 341] on strong "travel region, country, or ATOL/ABTA" at bounding box center [443, 342] width 191 height 13
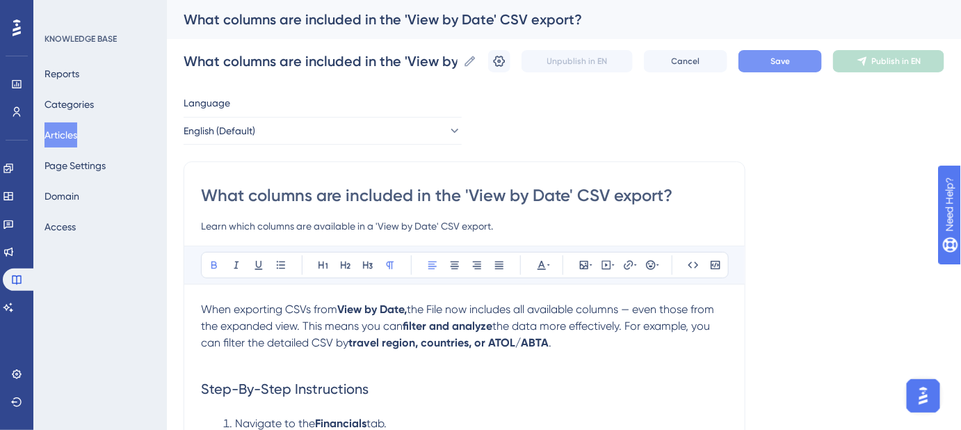
click at [766, 65] on button "Save" at bounding box center [779, 61] width 83 height 22
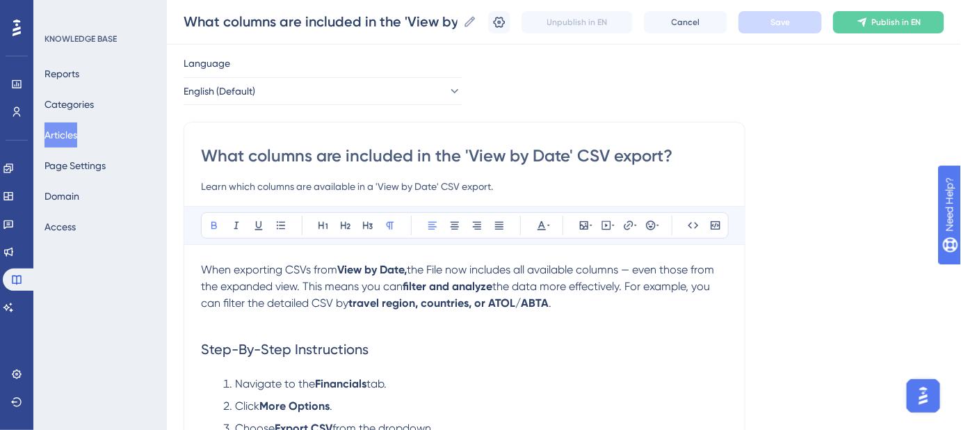
scroll to position [63, 0]
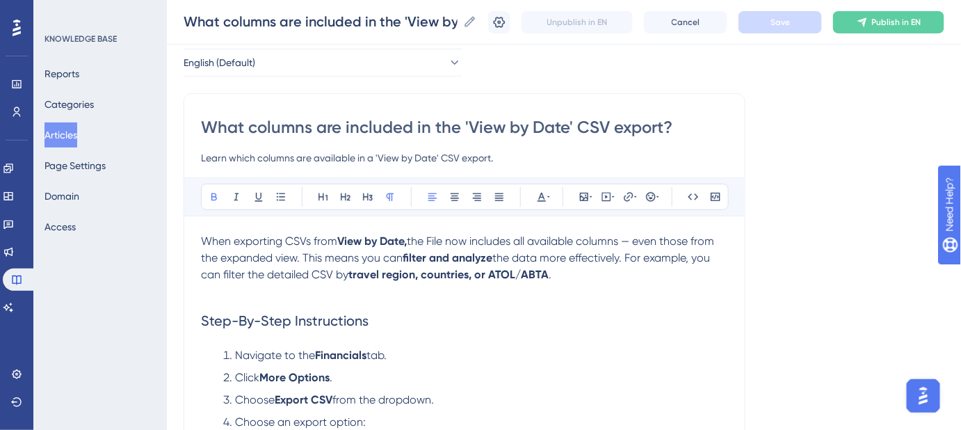
click at [674, 124] on input "What columns are included in the 'View by Date' CSV export?" at bounding box center [464, 127] width 527 height 22
drag, startPoint x: 366, startPoint y: 157, endPoint x: 197, endPoint y: 157, distance: 168.9
paste input "Understand the data included in"
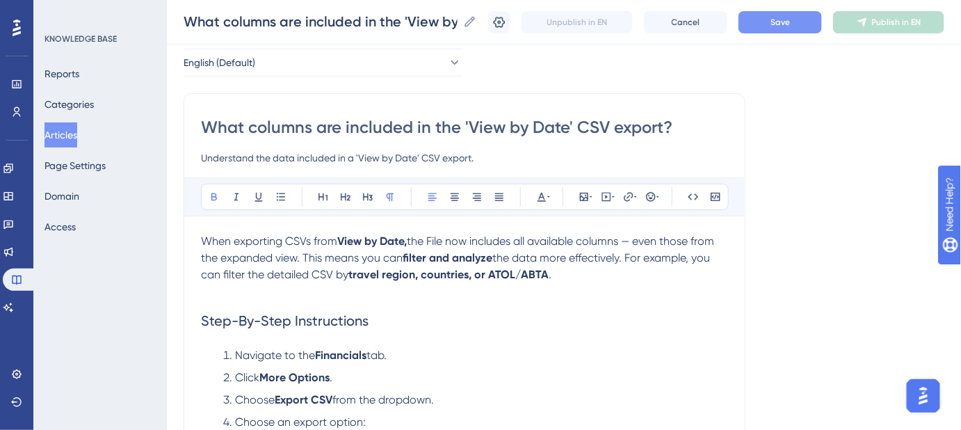
type input "Understand the data included in a 'View by Date' CSV export."
click at [780, 19] on span "Save" at bounding box center [779, 22] width 19 height 11
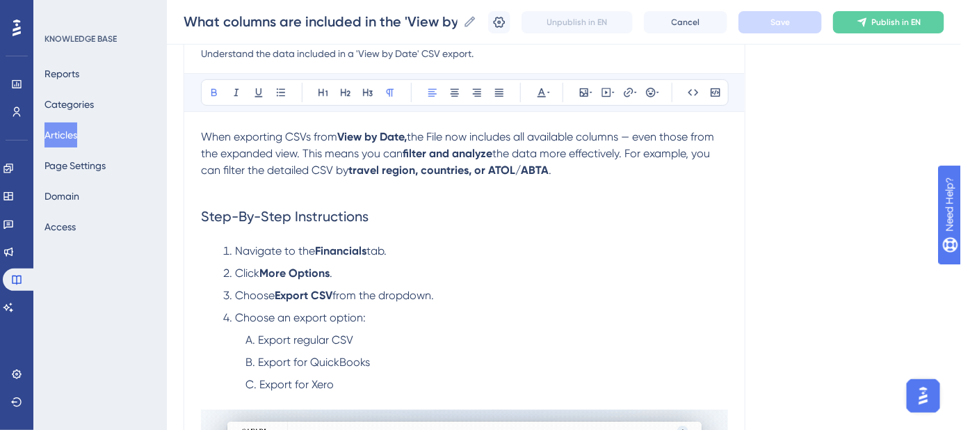
scroll to position [189, 0]
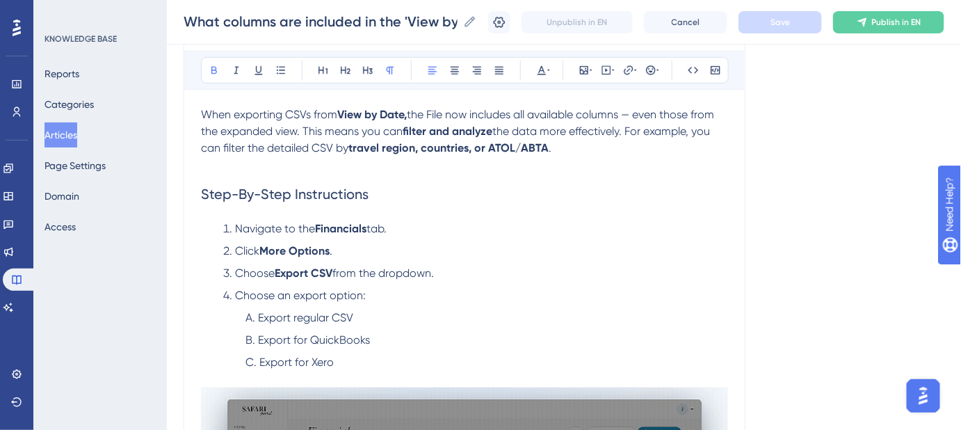
click at [276, 127] on span "the File now includes all available columns — even those from the expanded view…" at bounding box center [459, 123] width 516 height 30
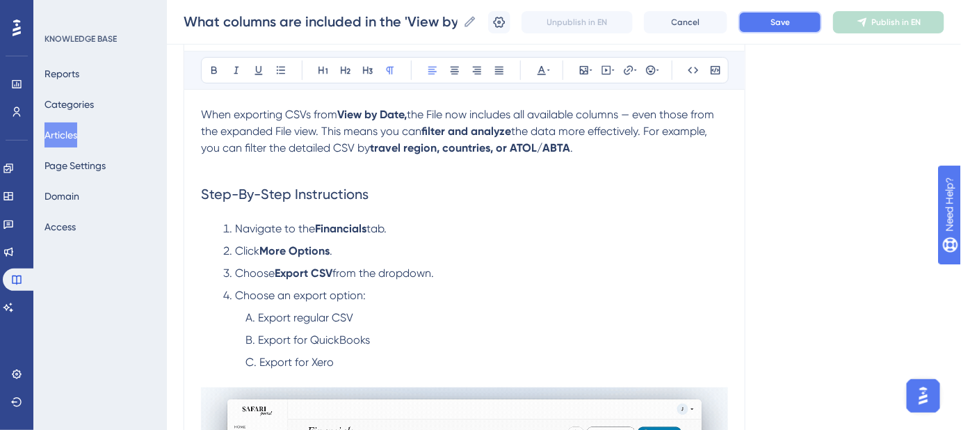
click at [780, 24] on span "Save" at bounding box center [779, 22] width 19 height 11
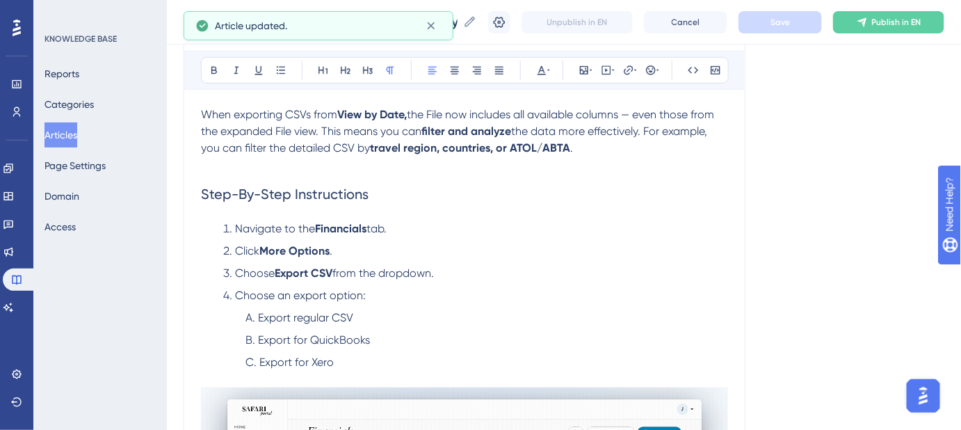
click at [434, 113] on span "the File now includes all available columns — even those from the expanded File…" at bounding box center [459, 123] width 516 height 30
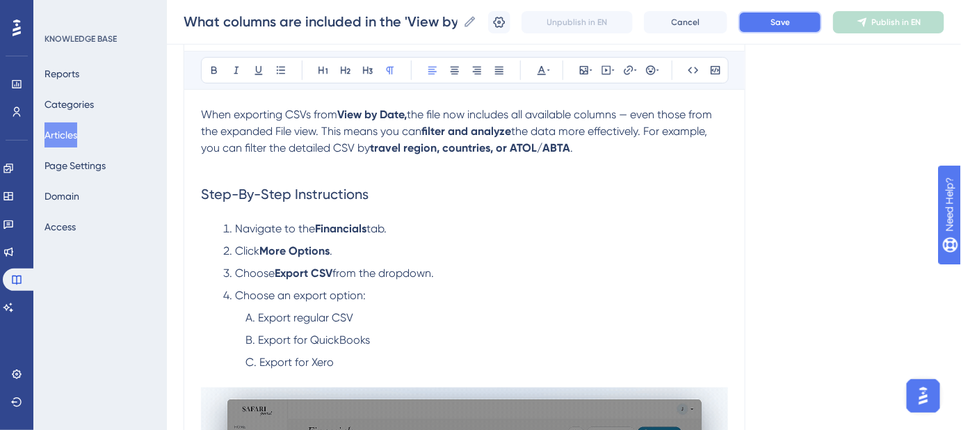
click at [781, 22] on span "Save" at bounding box center [779, 22] width 19 height 11
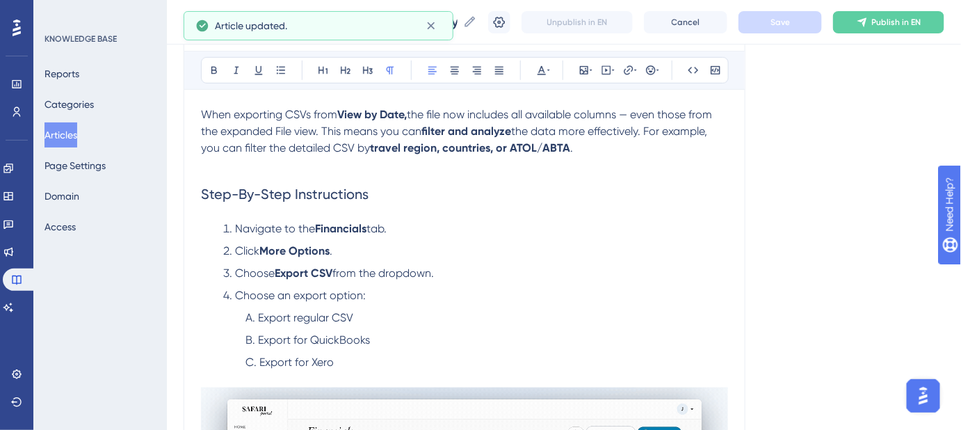
click at [279, 124] on span "the file now includes all available columns — even those from the expanded File…" at bounding box center [458, 123] width 514 height 30
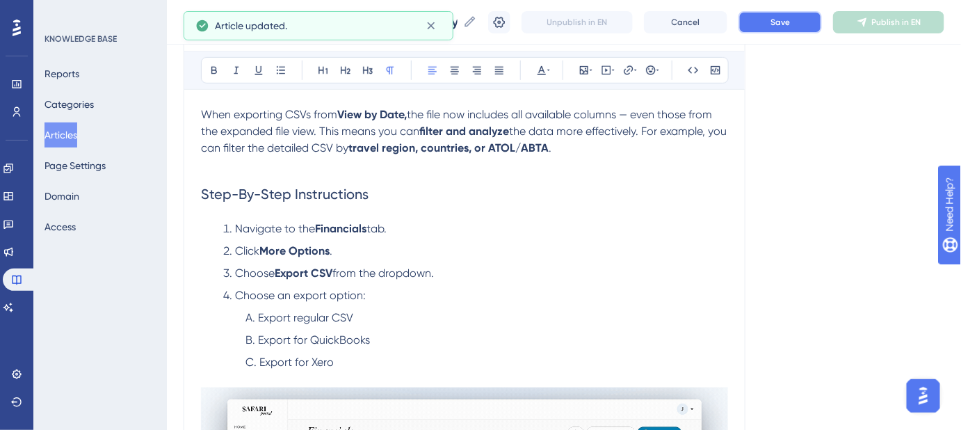
click at [778, 25] on button "Save" at bounding box center [779, 22] width 83 height 22
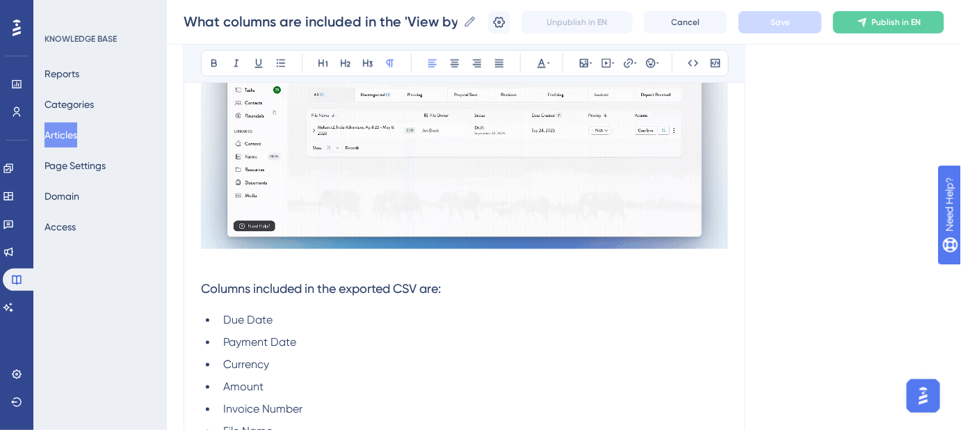
scroll to position [569, 0]
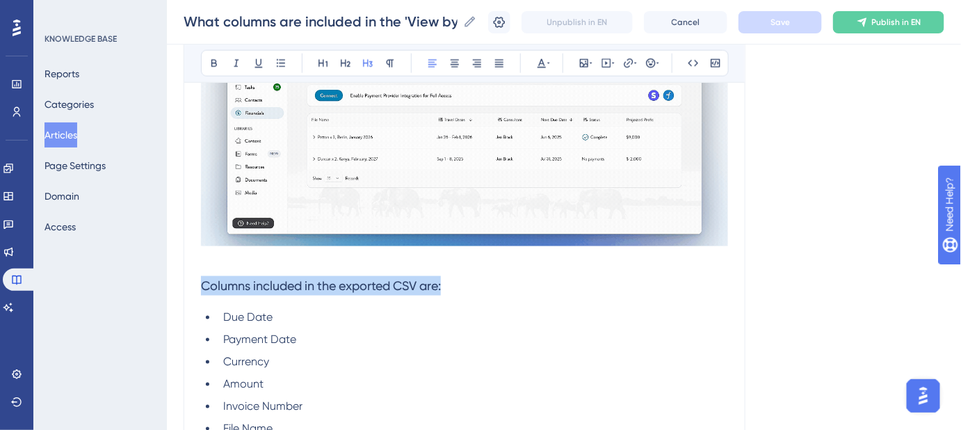
drag, startPoint x: 447, startPoint y: 286, endPoint x: 177, endPoint y: 286, distance: 270.4
click at [177, 286] on div "Performance Users Engagement Widgets Feedback Product Updates Knowledge Base AI…" at bounding box center [564, 290] width 794 height 1718
copy span "Columns included in the exported CSV are:"
click at [493, 273] on h3 "Columns included in the exported CSV are:" at bounding box center [464, 286] width 527 height 36
drag, startPoint x: 418, startPoint y: 282, endPoint x: 204, endPoint y: 282, distance: 214.1
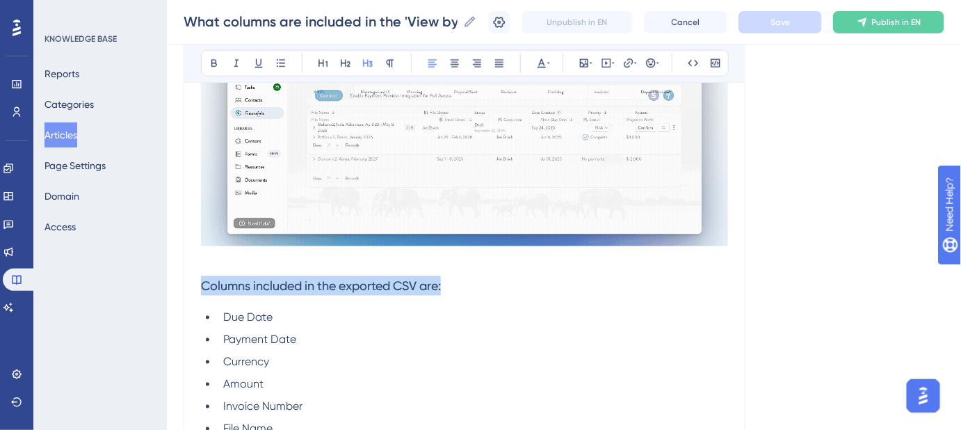
click at [204, 282] on h3 "Columns included in the exported CSV are:" at bounding box center [464, 286] width 527 height 36
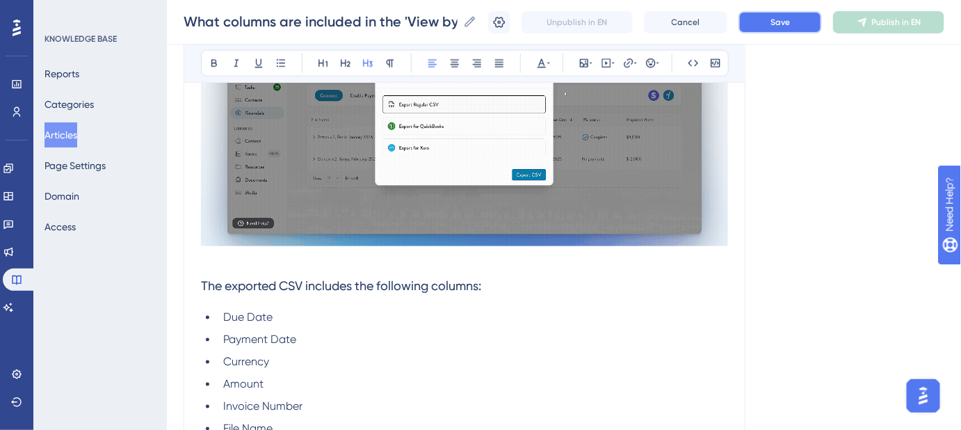
click at [791, 28] on button "Save" at bounding box center [779, 22] width 83 height 22
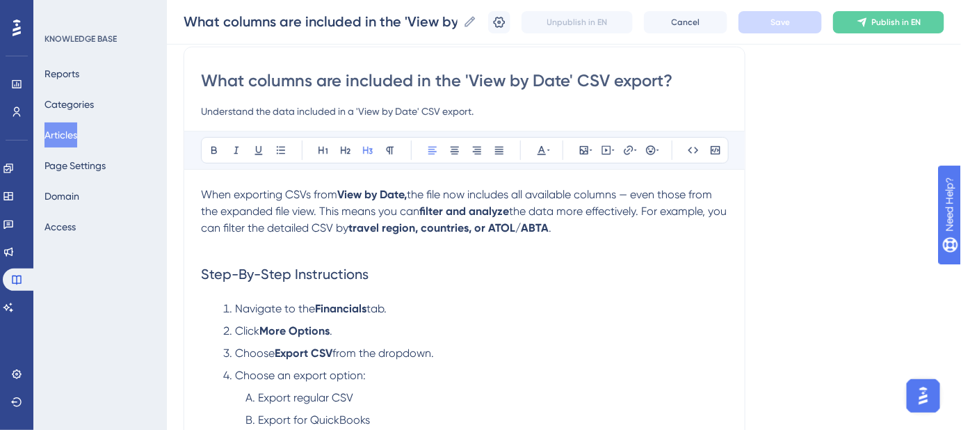
scroll to position [46, 0]
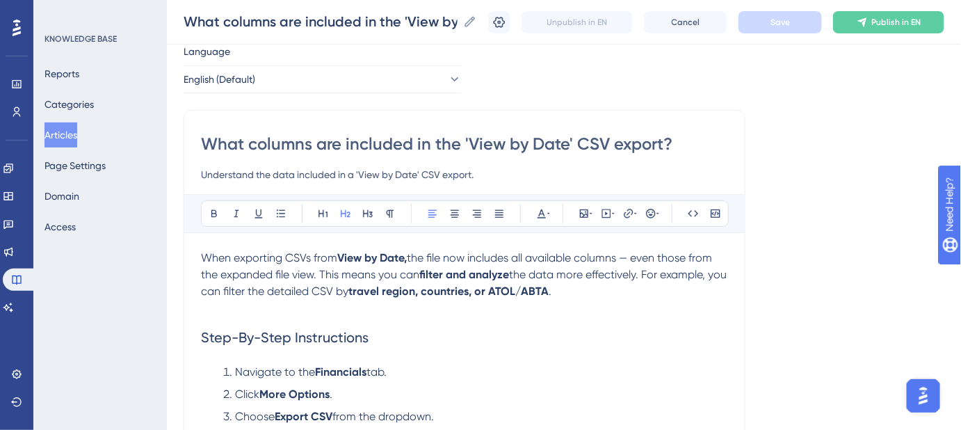
click at [629, 348] on h2 "Step-By-Step Instructions" at bounding box center [464, 337] width 527 height 42
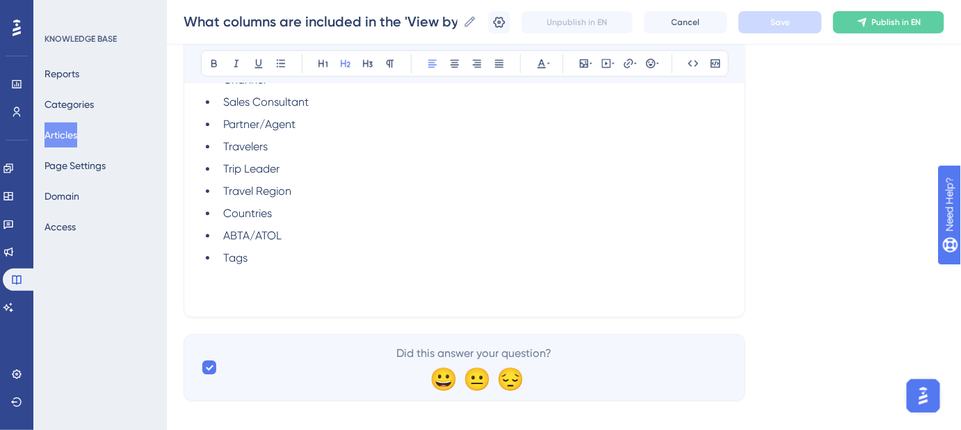
scroll to position [1309, 0]
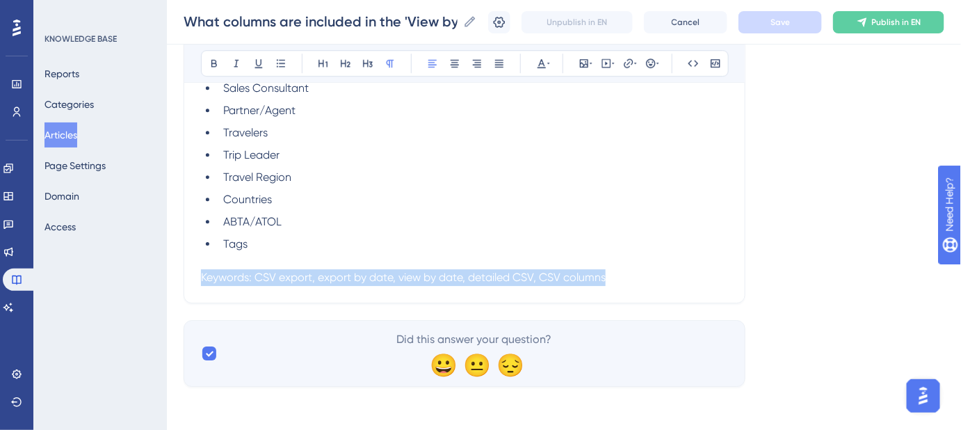
drag, startPoint x: 690, startPoint y: 282, endPoint x: 186, endPoint y: 275, distance: 503.9
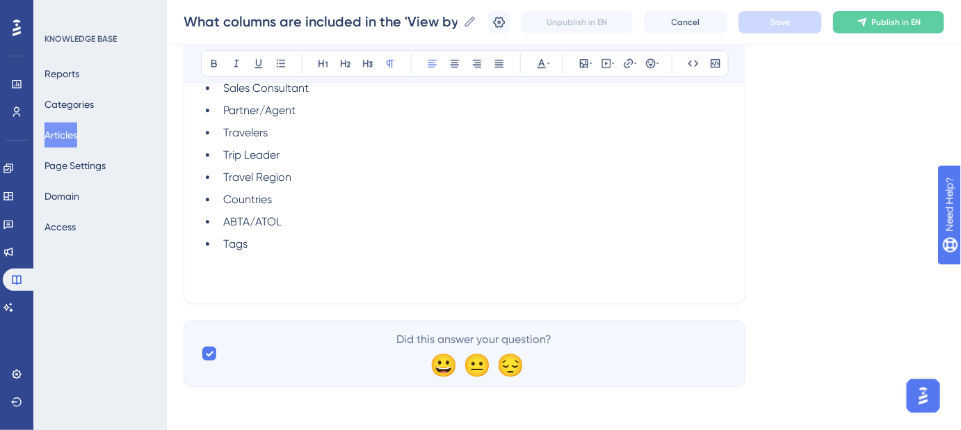
click at [258, 245] on li "Tags" at bounding box center [473, 244] width 510 height 17
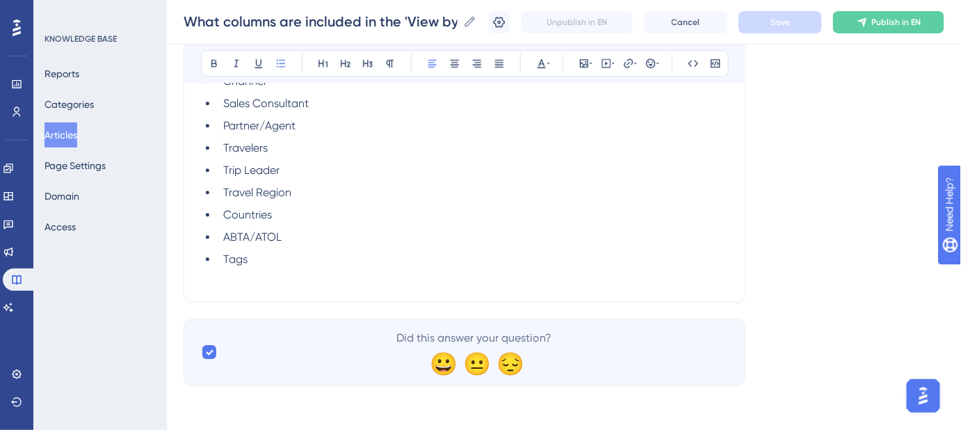
scroll to position [1293, 0]
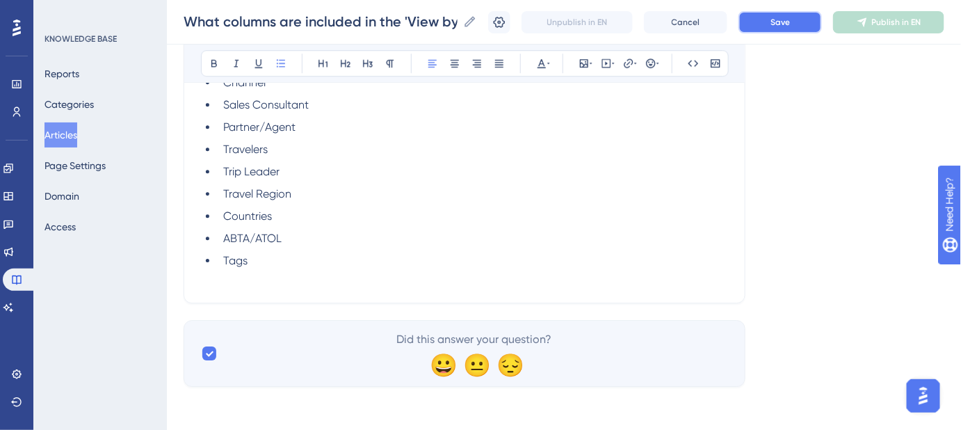
click at [774, 25] on button "Save" at bounding box center [779, 22] width 83 height 22
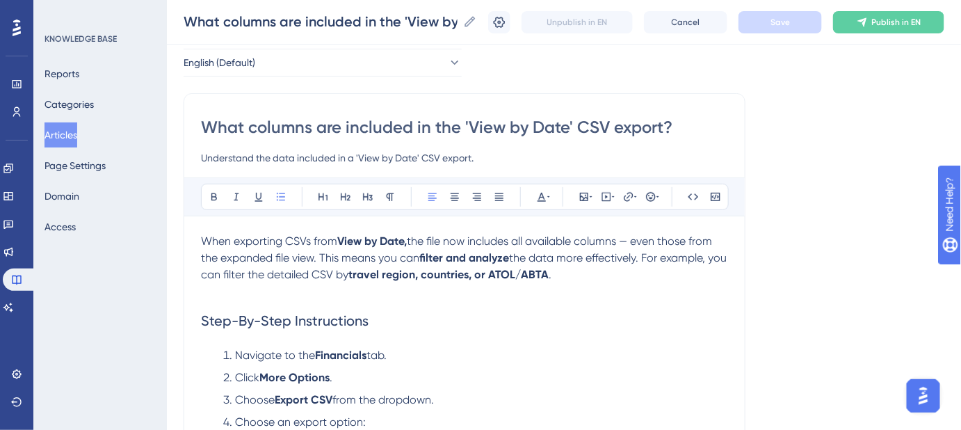
scroll to position [0, 0]
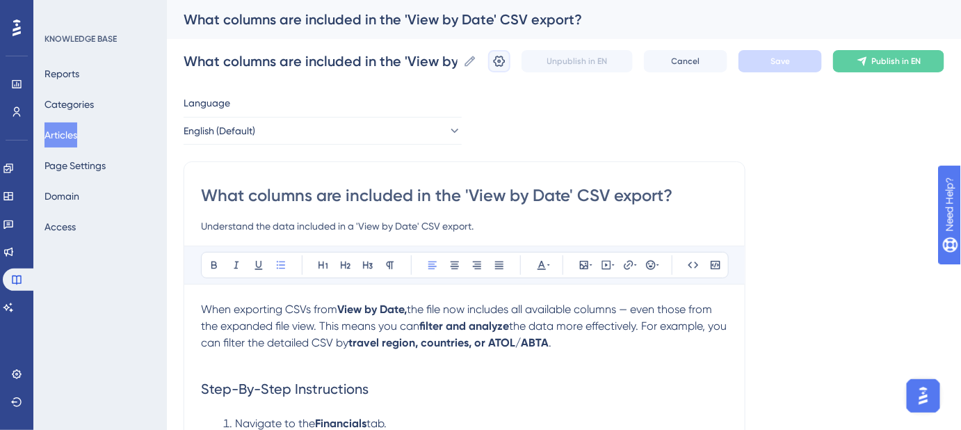
click at [505, 60] on icon at bounding box center [499, 61] width 12 height 11
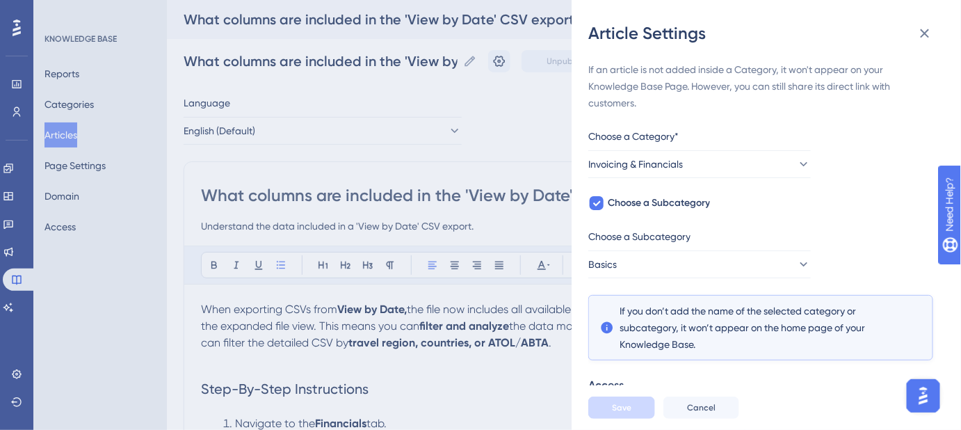
scroll to position [63, 0]
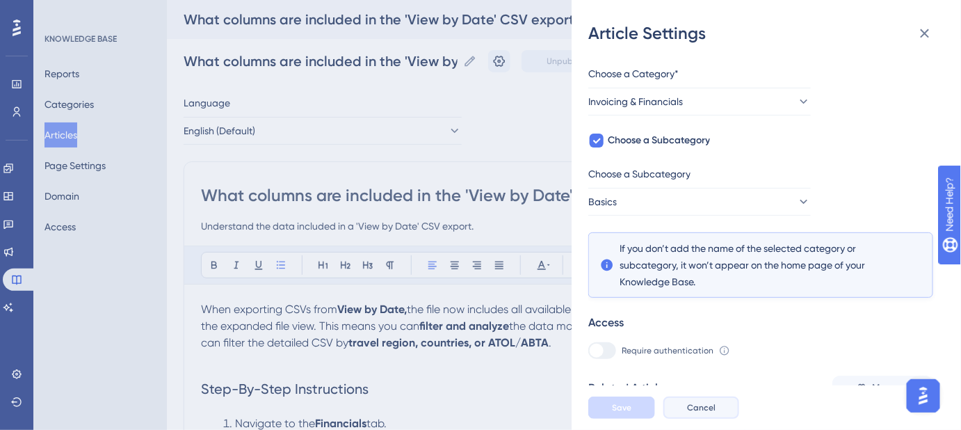
click at [704, 413] on span "Cancel" at bounding box center [701, 407] width 28 height 11
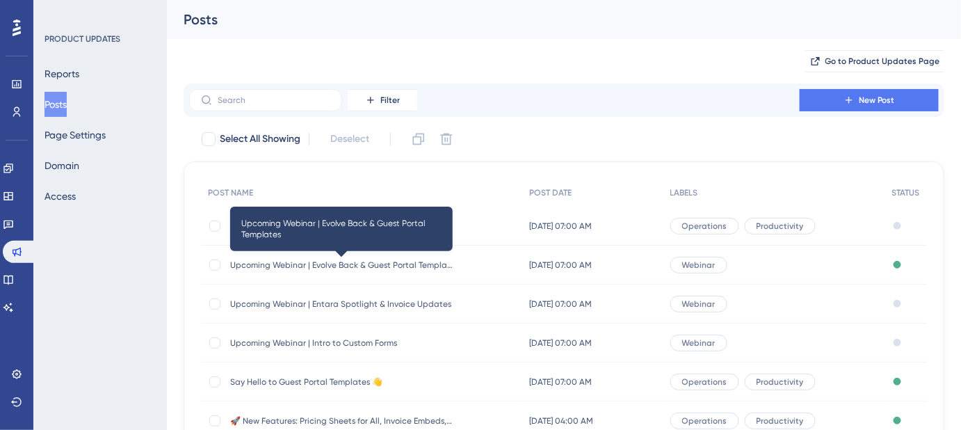
click at [380, 263] on span "Upcoming Webinar | Evolve Back & Guest Portal Templates" at bounding box center [341, 264] width 222 height 11
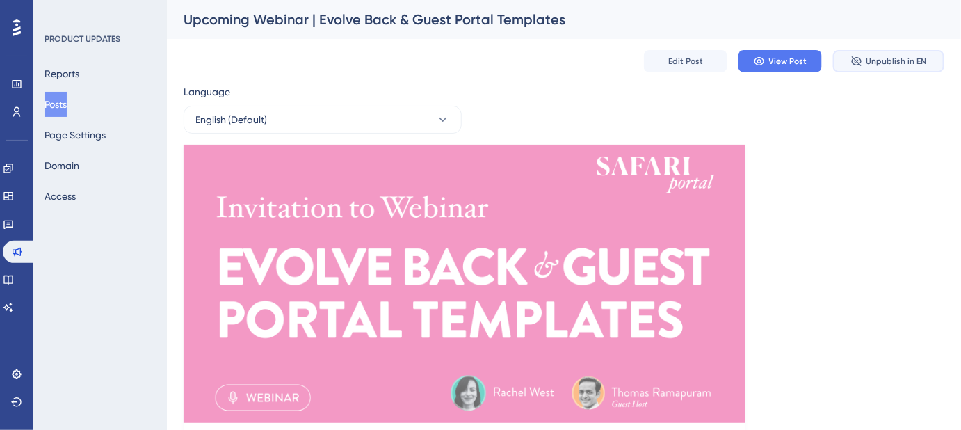
click at [877, 63] on span "Unpublish in EN" at bounding box center [896, 61] width 60 height 11
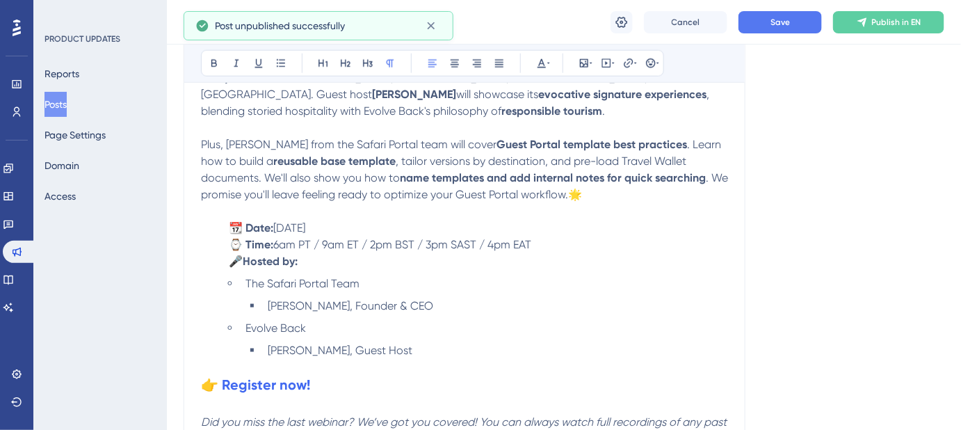
scroll to position [314, 0]
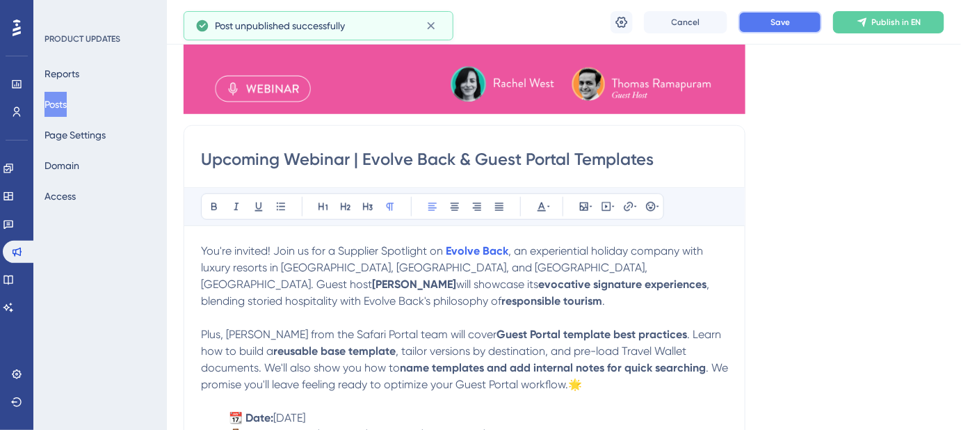
click at [771, 26] on span "Save" at bounding box center [779, 22] width 19 height 11
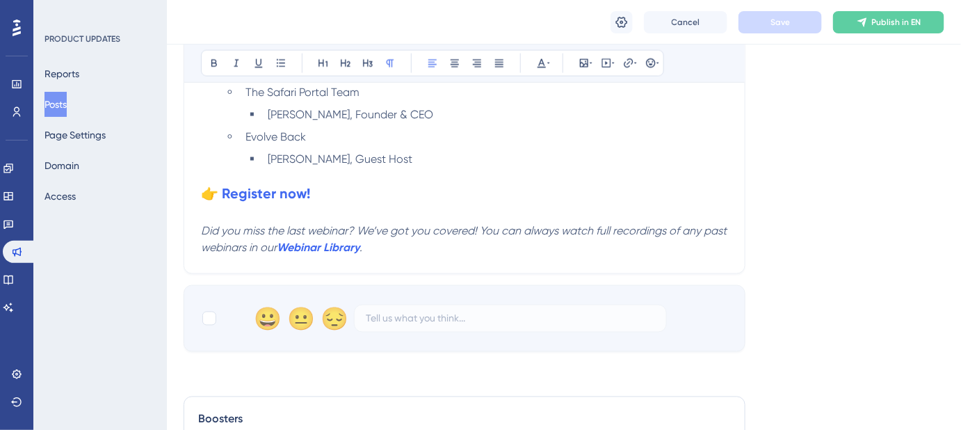
scroll to position [379, 0]
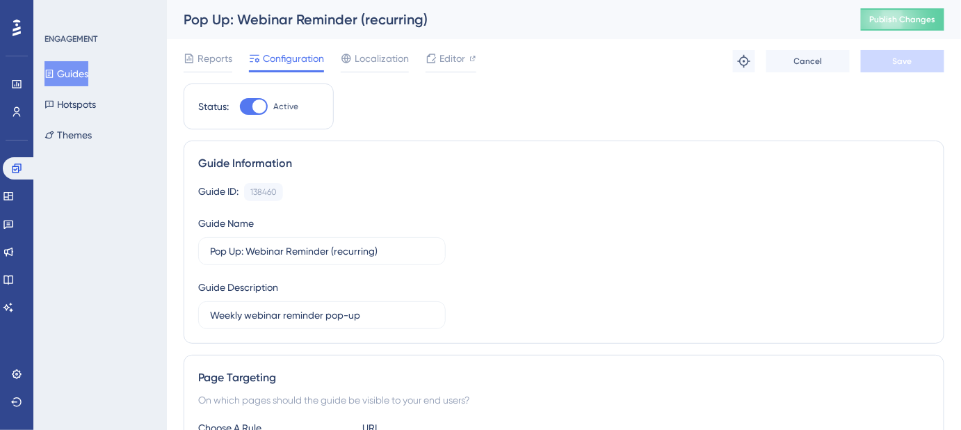
click at [243, 104] on div at bounding box center [254, 106] width 28 height 17
click at [240, 106] on input "Active" at bounding box center [239, 106] width 1 height 1
checkbox input "false"
click at [903, 66] on span "Save" at bounding box center [901, 61] width 19 height 11
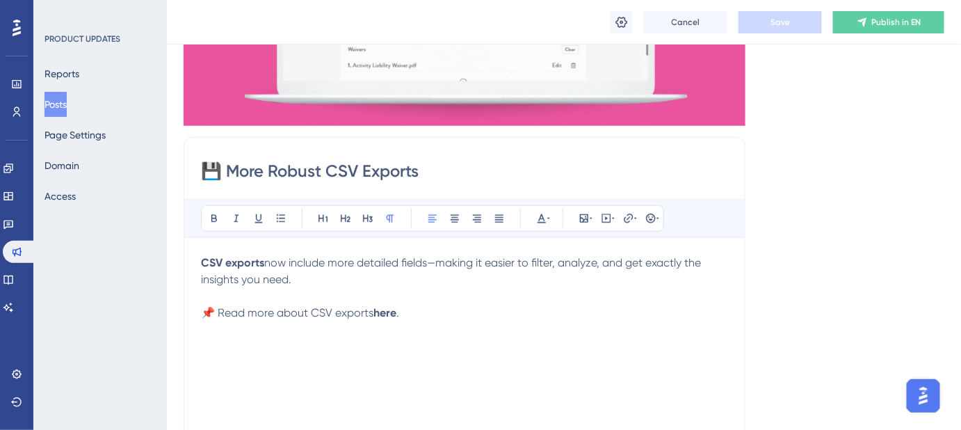
click at [459, 305] on p "📌 Read more about CSV exports here ." at bounding box center [464, 312] width 527 height 17
click at [922, 389] on img "Open AI Assistant Launcher" at bounding box center [922, 394] width 25 height 25
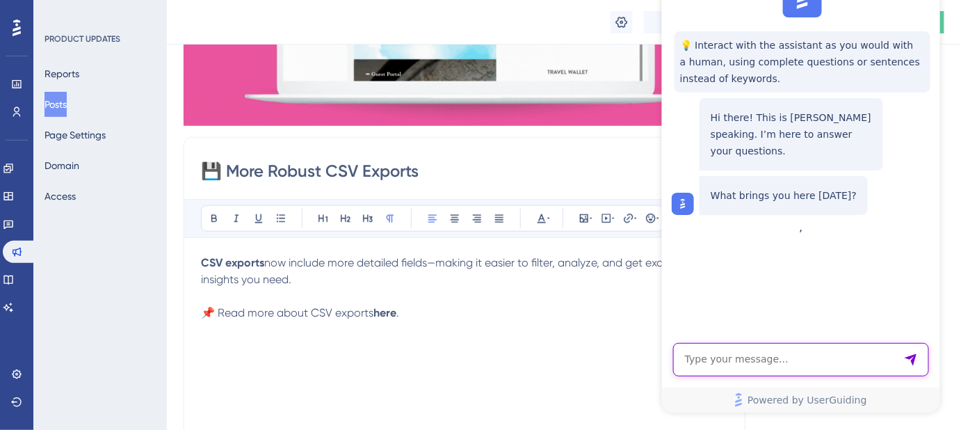
click at [769, 361] on textarea "AI Assistant Text Input" at bounding box center [800, 359] width 256 height 33
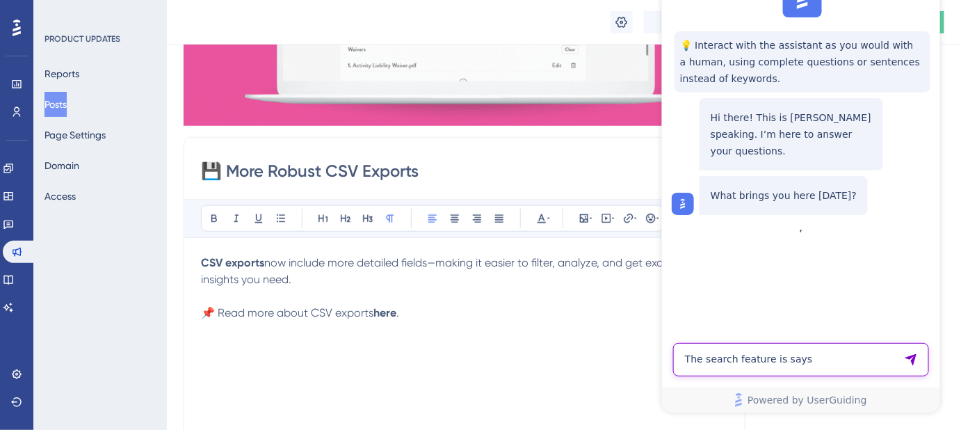
drag, startPoint x: 800, startPoint y: 363, endPoint x: 766, endPoint y: 361, distance: 34.1
click at [766, 361] on textarea "The search feature is says" at bounding box center [800, 359] width 256 height 33
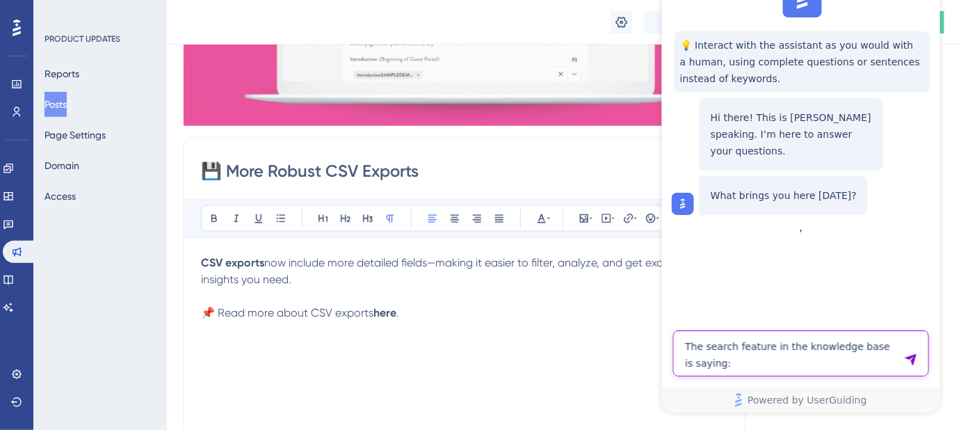
paste textarea "No results found"
click at [687, 350] on textarea "The search feature in the knowledge base is saying: No results found" at bounding box center [800, 354] width 256 height 46
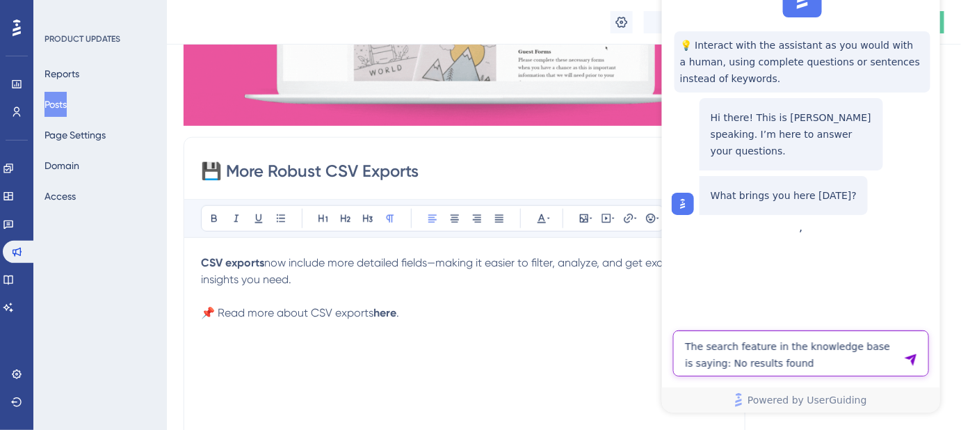
click at [714, 365] on textarea "The search feature in the knowledge base is saying: No results found" at bounding box center [800, 354] width 256 height 46
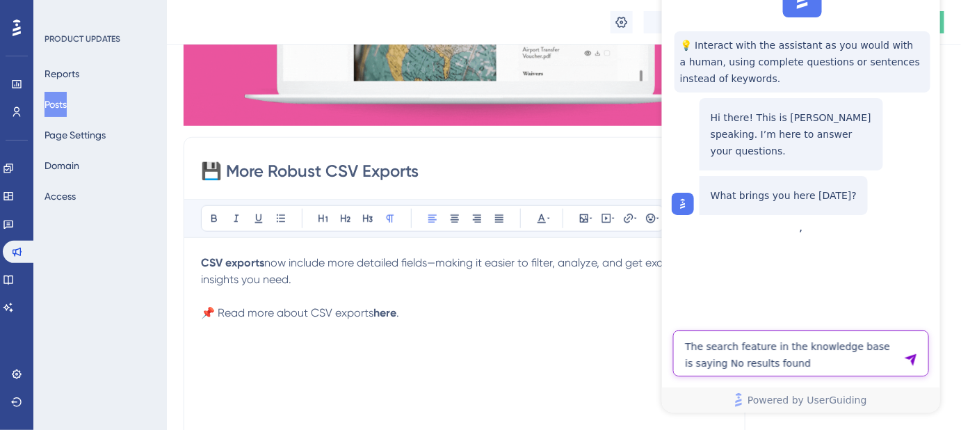
click at [806, 361] on textarea "The search feature in the knowledge base is saying No results found" at bounding box center [800, 354] width 256 height 46
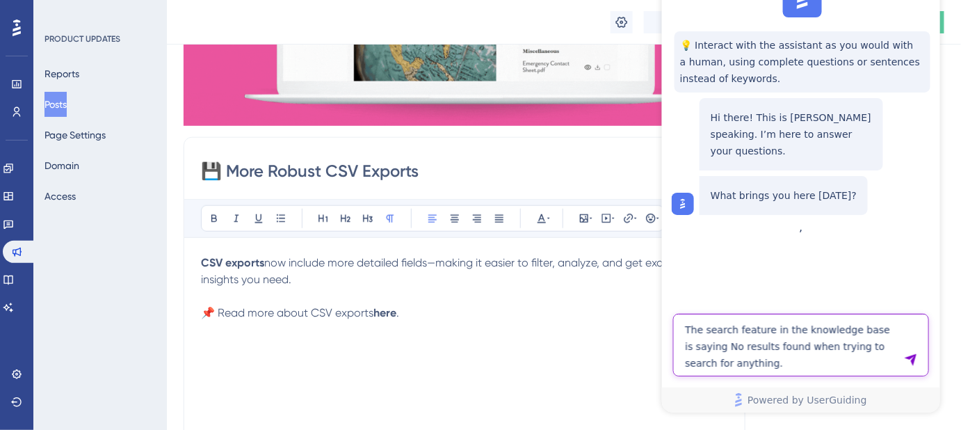
drag, startPoint x: 734, startPoint y: 364, endPoint x: 683, endPoint y: 330, distance: 61.1
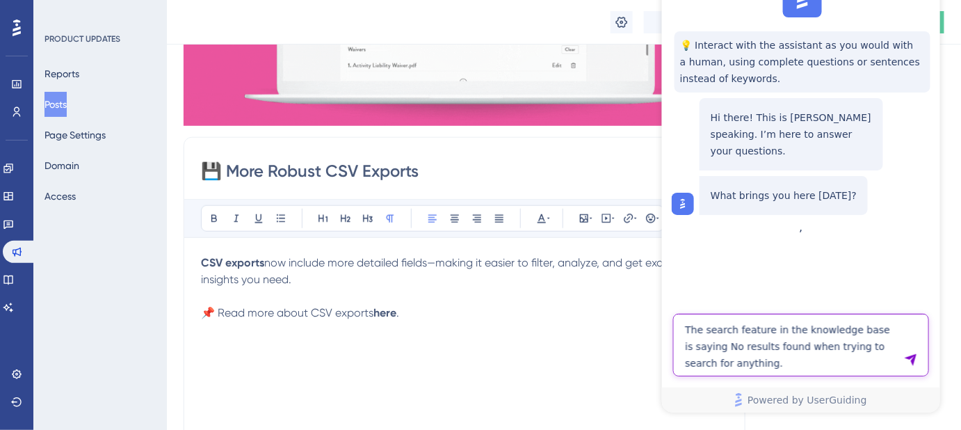
click at [683, 330] on textarea "The search feature in the knowledge base is saying No results found when trying…" at bounding box center [800, 345] width 256 height 63
click at [814, 359] on textarea "The search feature in the knowledge base is saying No results found when trying…" at bounding box center [800, 345] width 256 height 63
drag, startPoint x: 733, startPoint y: 370, endPoint x: 669, endPoint y: 334, distance: 73.4
click at [669, 334] on div "The search feature in the knowledge base is saying No results found when trying…" at bounding box center [800, 363] width 278 height 99
paste textarea "knowledge base search is not functioning and displays 'No results found' for ev…"
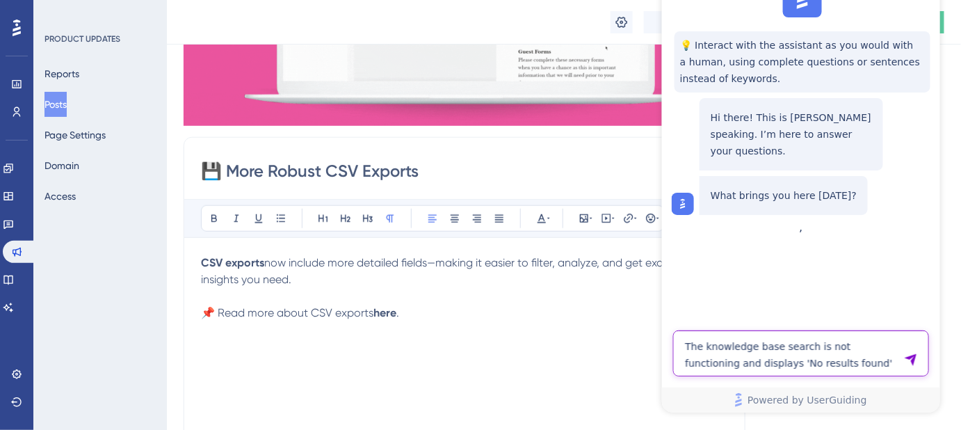
type textarea "The knowledge base search is not functioning and displays 'No results found' fo…"
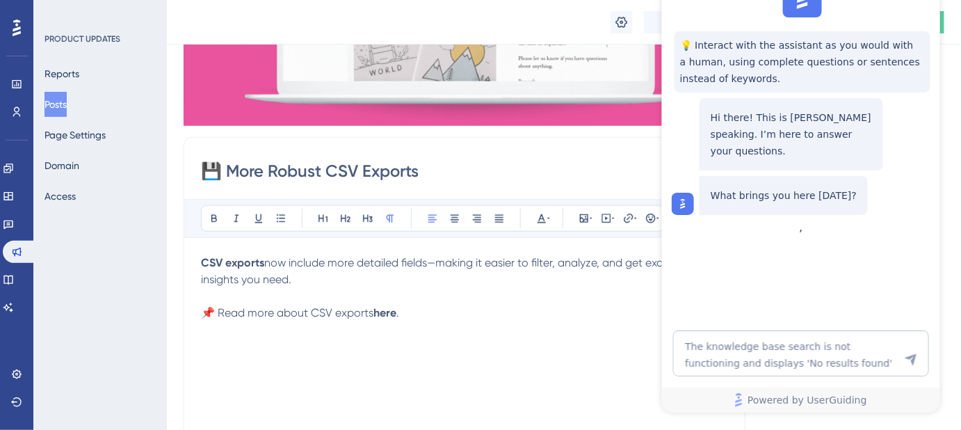
click at [908, 359] on icon "Send Message" at bounding box center [910, 360] width 12 height 12
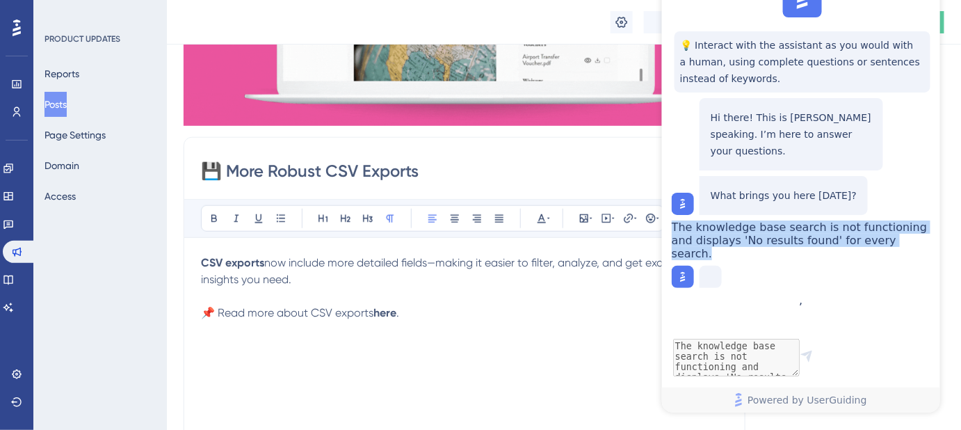
drag, startPoint x: 869, startPoint y: 265, endPoint x: 752, endPoint y: 226, distance: 123.3
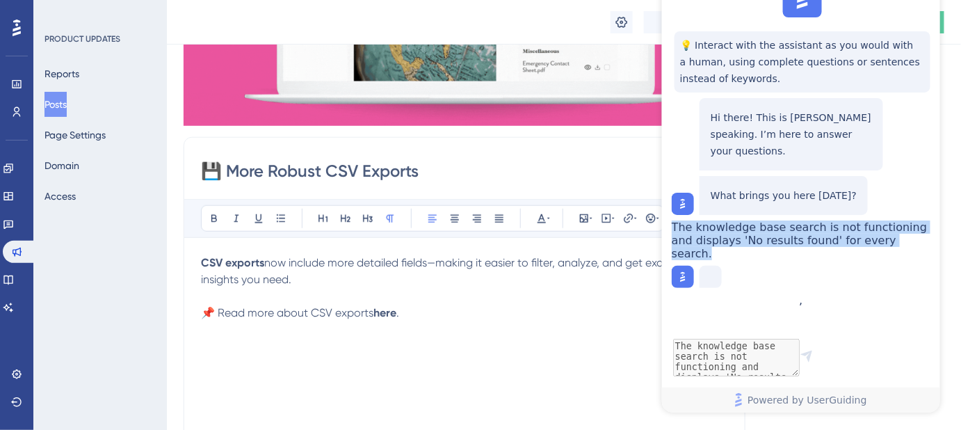
click at [752, 226] on div "The knowledge base search is not functioning and displays 'No results found' fo…" at bounding box center [801, 241] width 261 height 40
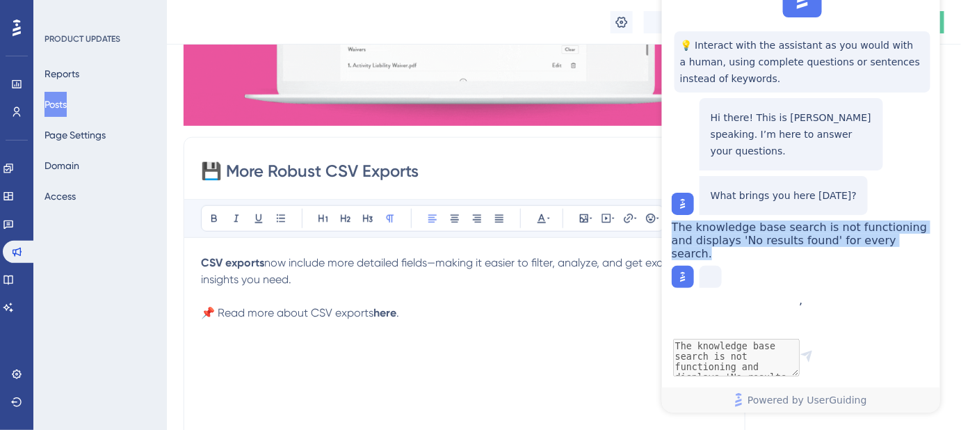
copy span "The knowledge base search is not functioning and displays 'No results found' fo…"
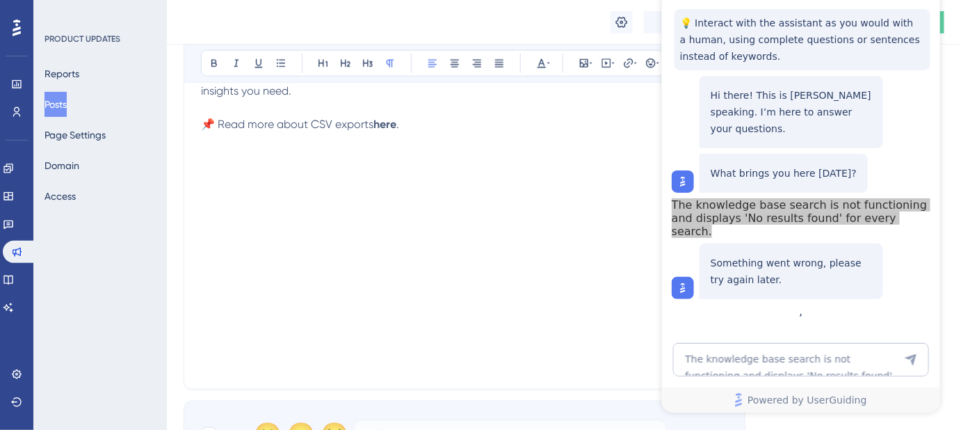
scroll to position [492, 0]
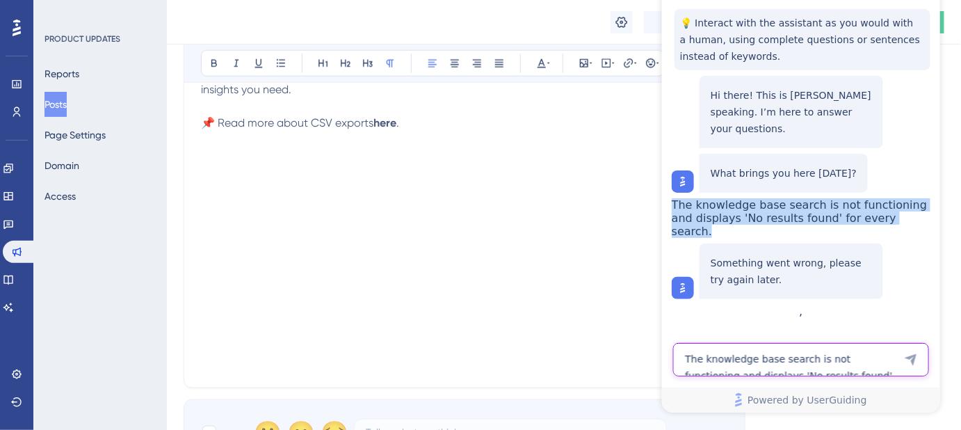
click at [801, 358] on textarea "The knowledge base search is not functioning and displays 'No results found' fo…" at bounding box center [800, 359] width 256 height 33
drag, startPoint x: 860, startPoint y: 244, endPoint x: 758, endPoint y: 212, distance: 106.4
click at [758, 212] on span "The knowledge base search is not functioning and displays 'No results found' fo…" at bounding box center [798, 219] width 255 height 40
copy span "The knowledge base search is not functioning and displays 'No results found' fo…"
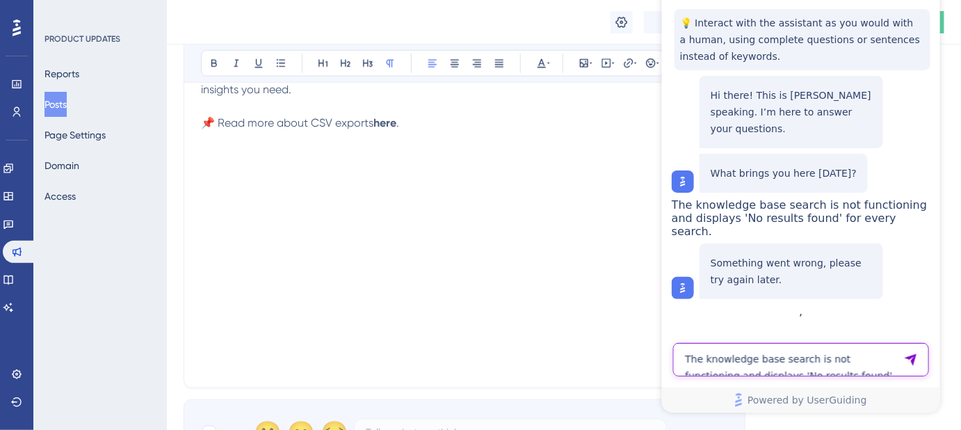
click at [747, 355] on textarea "The knowledge base search is not functioning and displays 'No results found' fo…" at bounding box center [800, 359] width 256 height 33
paste textarea "The knowledge base search is not functioning and displays 'No results found' fo…"
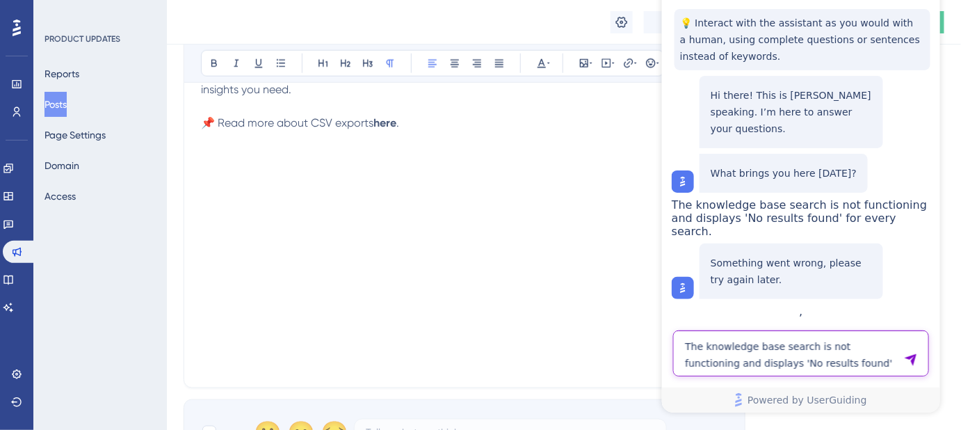
type textarea "The knowledge base search is not functioning and displays 'No results found' fo…"
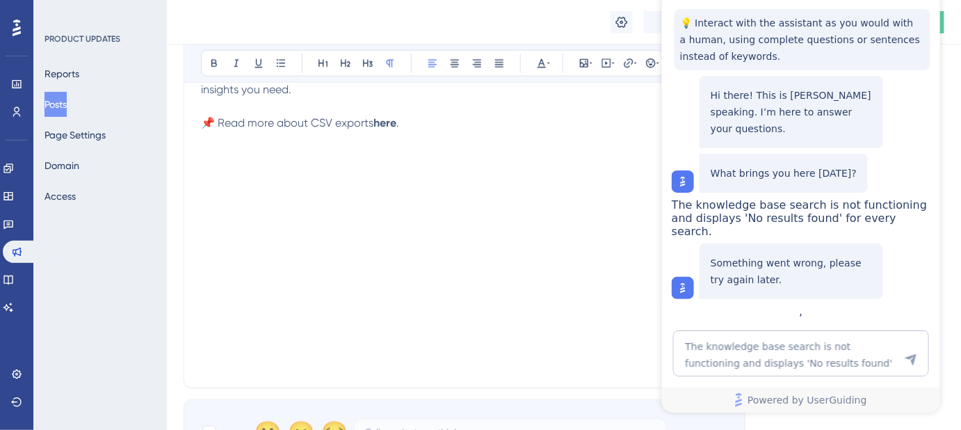
click at [910, 355] on icon "Send Message" at bounding box center [910, 360] width 14 height 14
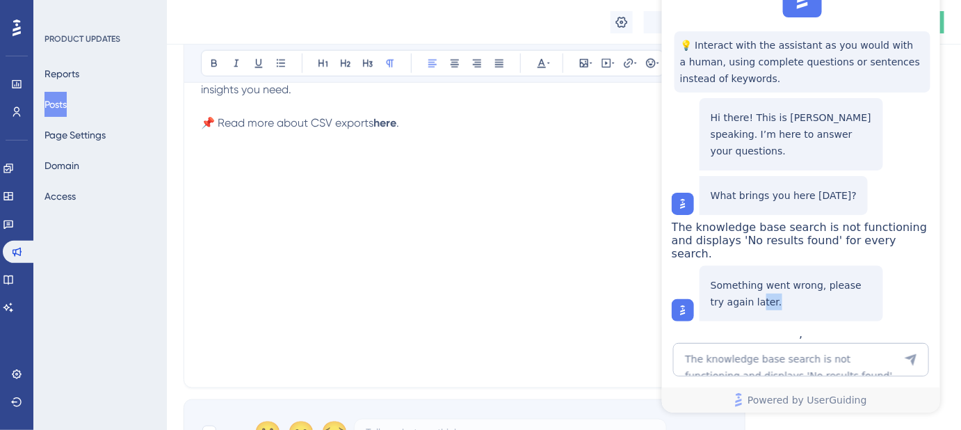
scroll to position [13, 0]
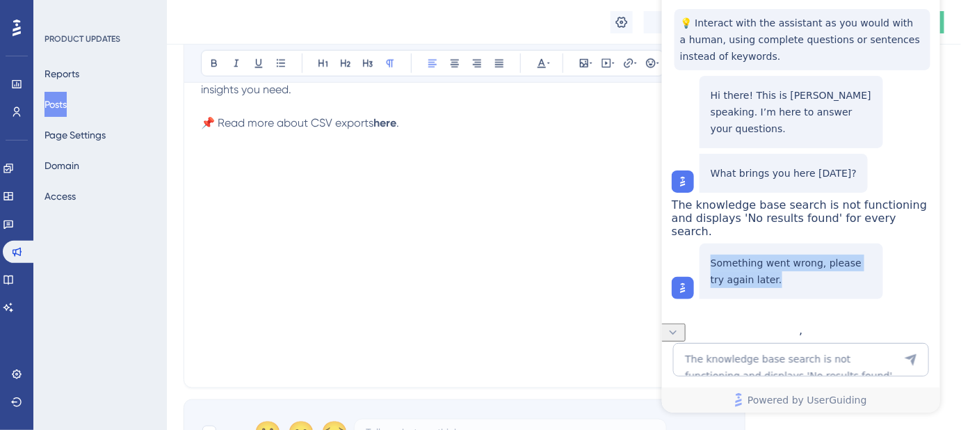
drag, startPoint x: 758, startPoint y: 327, endPoint x: 710, endPoint y: 297, distance: 56.5
click at [710, 288] on p "Something went wrong, please try again later." at bounding box center [790, 271] width 161 height 33
copy p "Something went wrong, please try again later."
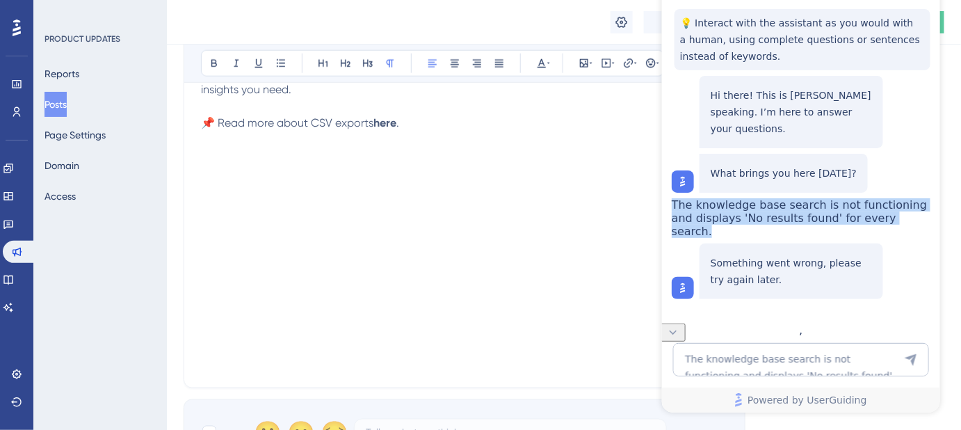
drag, startPoint x: 876, startPoint y: 251, endPoint x: 759, endPoint y: 213, distance: 123.5
click at [759, 213] on span "The knowledge base search is not functioning and displays 'No results found' fo…" at bounding box center [798, 219] width 255 height 40
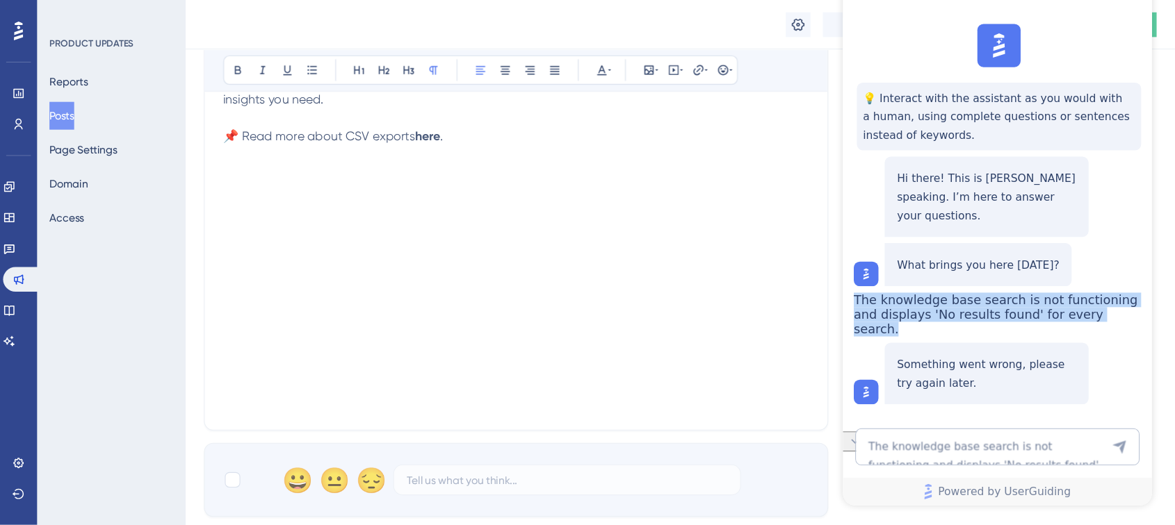
scroll to position [492, 0]
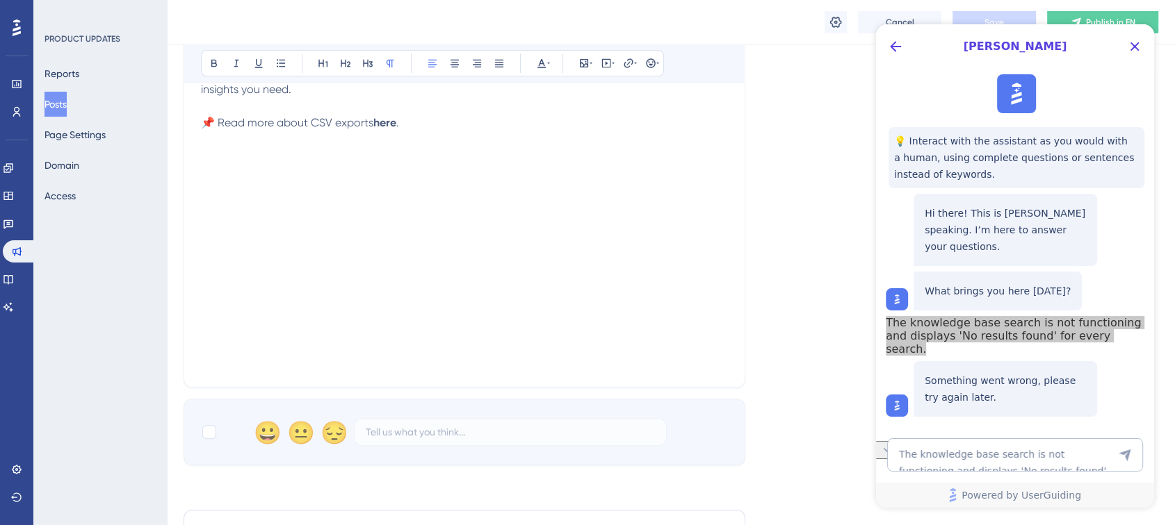
drag, startPoint x: 269, startPoint y: 72, endPoint x: 801, endPoint y: 211, distance: 550.2
click at [801, 211] on div "Language English (Default) Insert an Image Delete 💾 More Robust CSV Exports Bol…" at bounding box center [670, 31] width 974 height 869
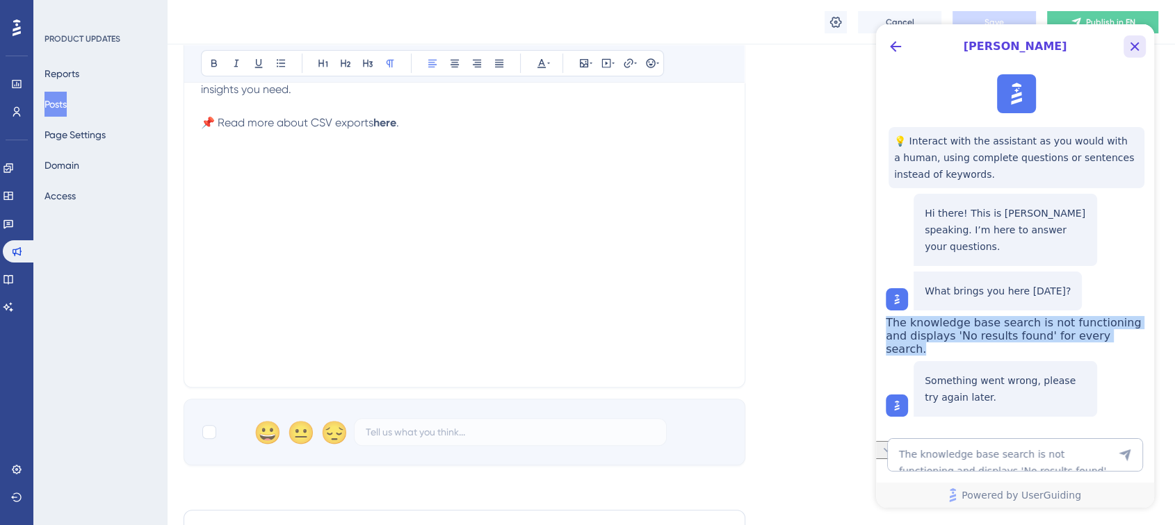
click at [960, 46] on icon "Close Button" at bounding box center [1134, 46] width 17 height 17
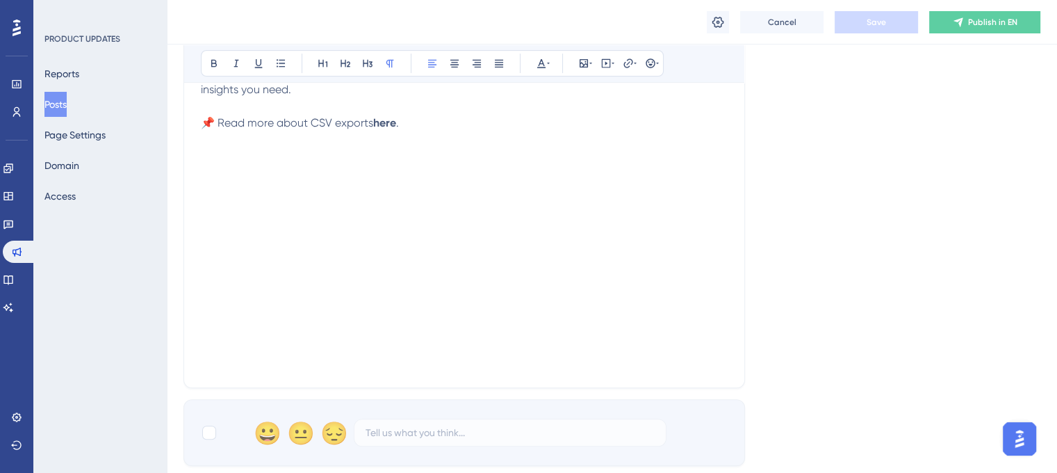
drag, startPoint x: 1161, startPoint y: 0, endPoint x: 783, endPoint y: 233, distance: 444.6
click at [783, 233] on div "Language English (Default) Insert an Image Delete 💾 More Robust CSV Exports Bol…" at bounding box center [611, 31] width 857 height 869
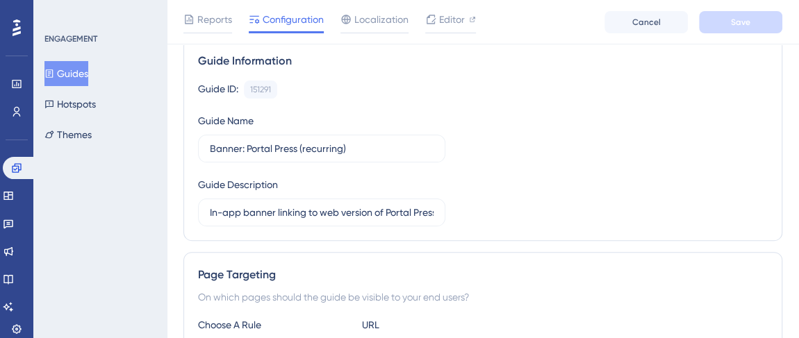
scroll to position [63, 0]
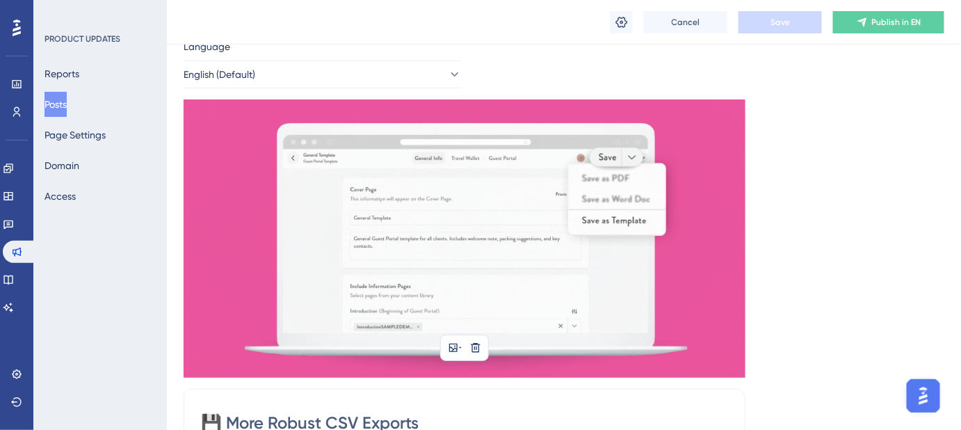
scroll to position [50, 0]
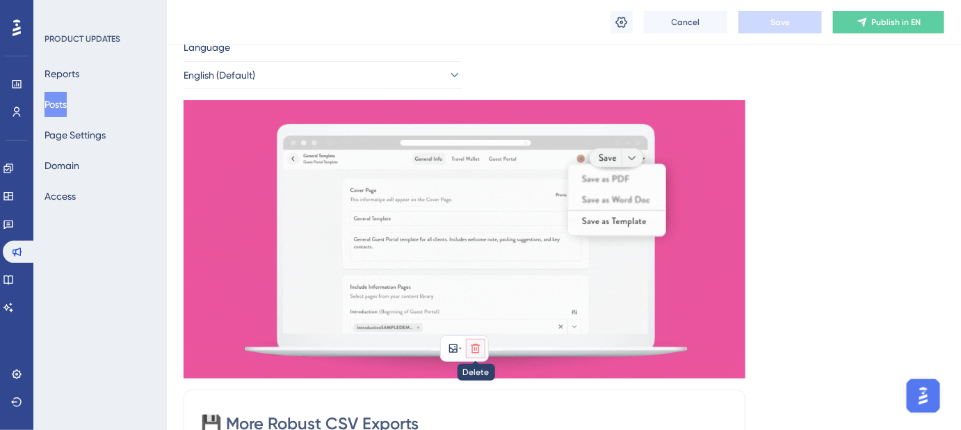
click at [478, 350] on icon at bounding box center [475, 347] width 9 height 9
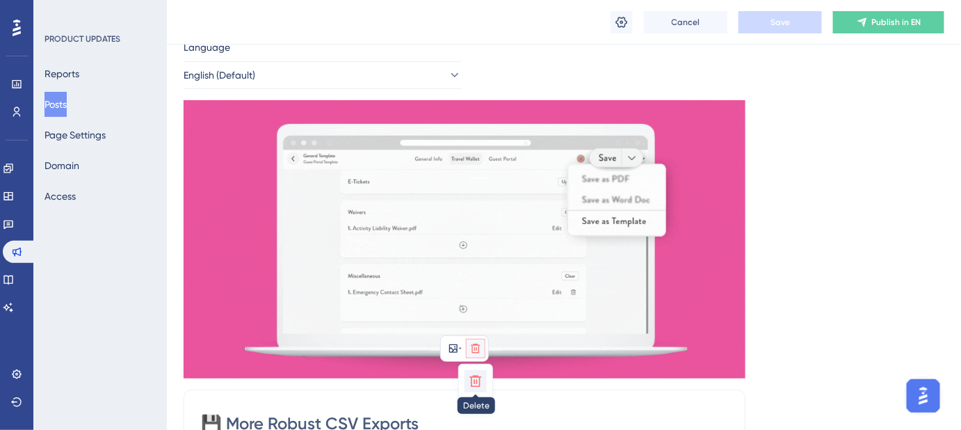
click at [478, 377] on icon at bounding box center [475, 381] width 14 height 14
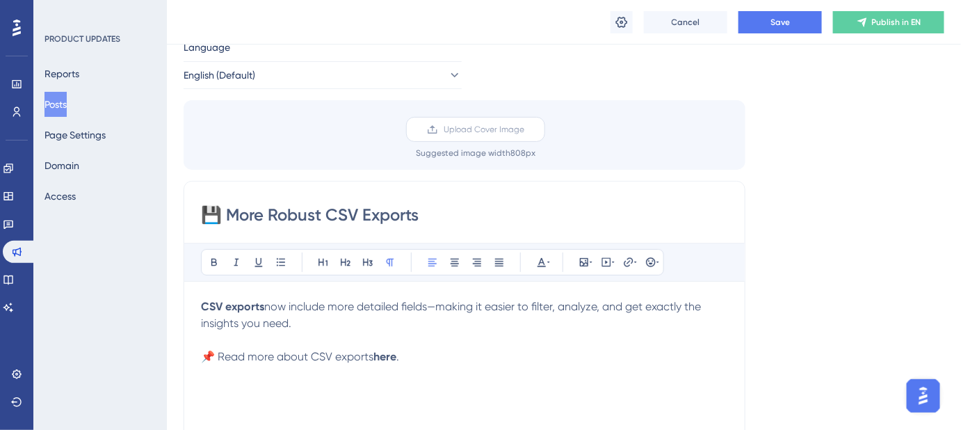
click at [482, 129] on span "Upload Cover Image" at bounding box center [483, 129] width 81 height 11
click at [524, 129] on input "Upload Cover Image" at bounding box center [524, 129] width 0 height 0
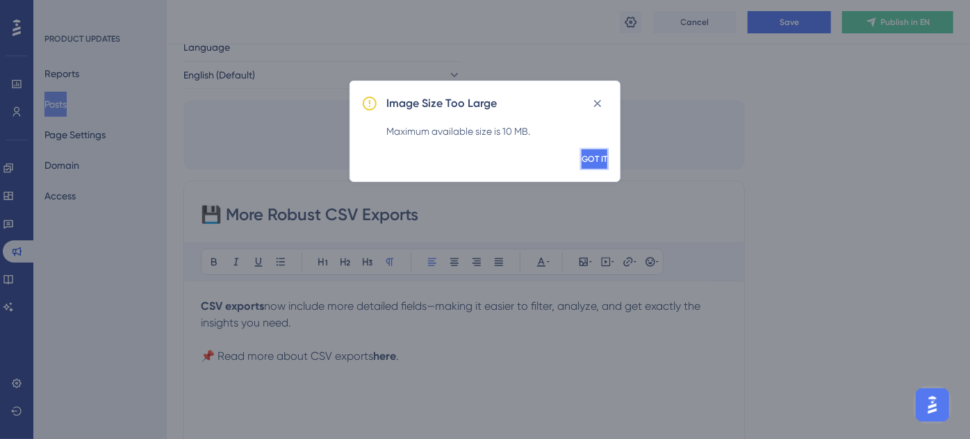
drag, startPoint x: 576, startPoint y: 156, endPoint x: 599, endPoint y: 181, distance: 33.9
click at [584, 174] on div "Image Size Too Large Maximum available size is 10 MB. GOT IT" at bounding box center [485, 131] width 271 height 101
drag, startPoint x: 533, startPoint y: 129, endPoint x: 382, endPoint y: 129, distance: 150.8
click at [382, 129] on div "Image Size Too Large Maximum available size is 10 MB. GOT IT" at bounding box center [485, 131] width 271 height 101
copy div "Maximum available size is 10 MB."
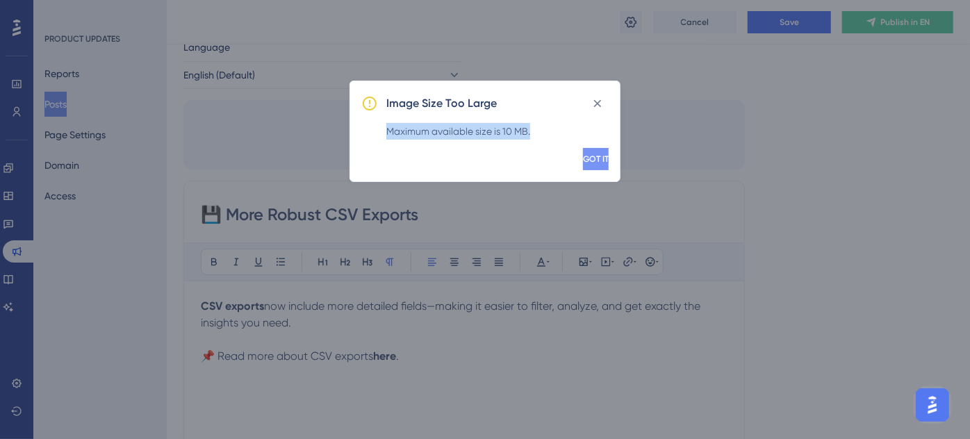
click at [583, 154] on span "GOT IT" at bounding box center [596, 159] width 26 height 11
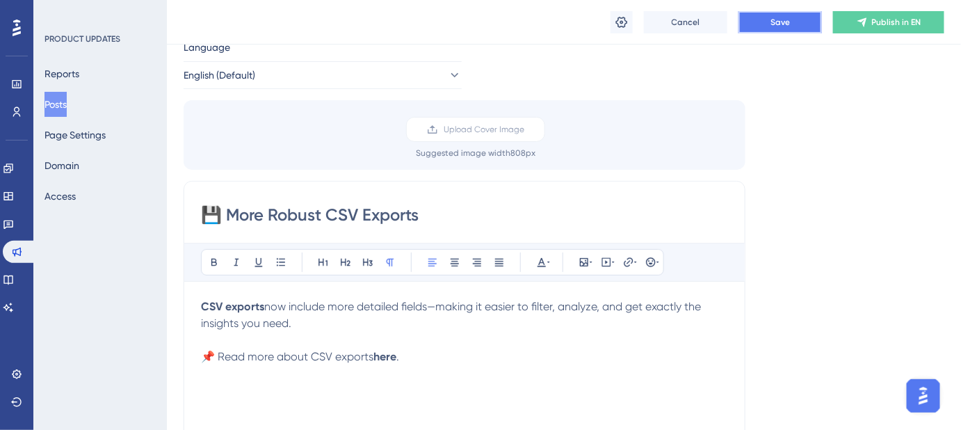
click at [769, 26] on button "Save" at bounding box center [779, 22] width 83 height 22
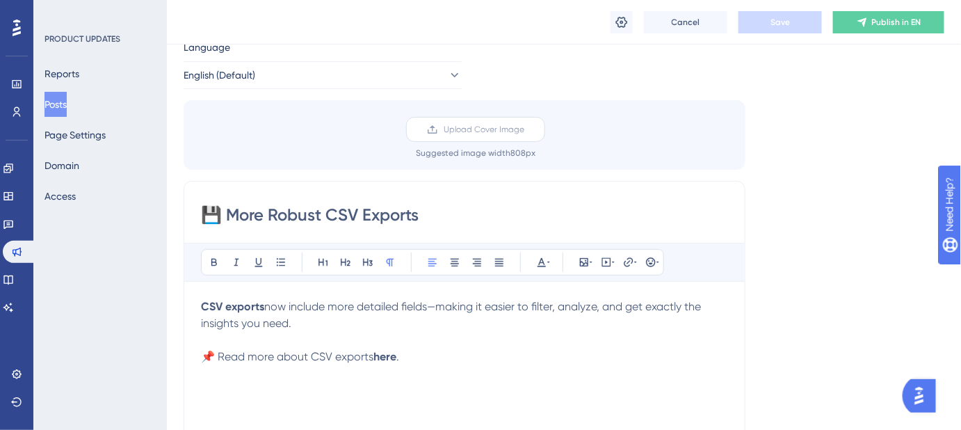
click at [487, 126] on span "Upload Cover Image" at bounding box center [483, 129] width 81 height 11
click at [524, 129] on input "Upload Cover Image" at bounding box center [524, 129] width 0 height 0
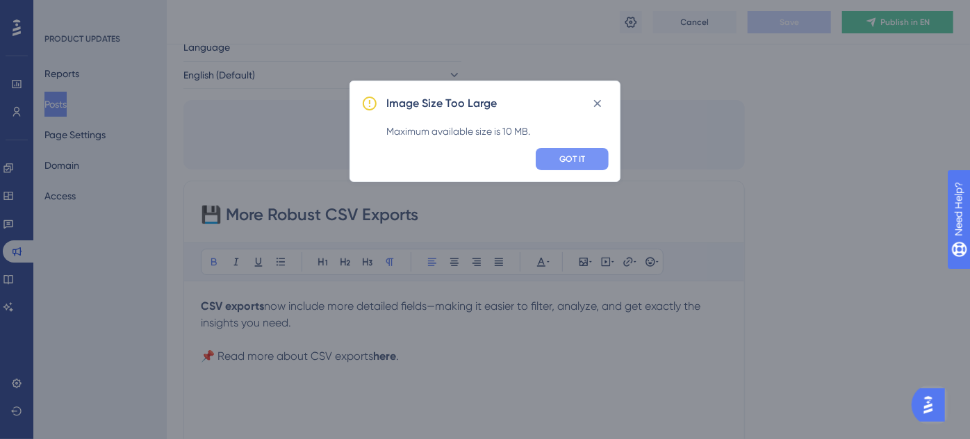
click at [582, 163] on span "GOT IT" at bounding box center [572, 159] width 26 height 11
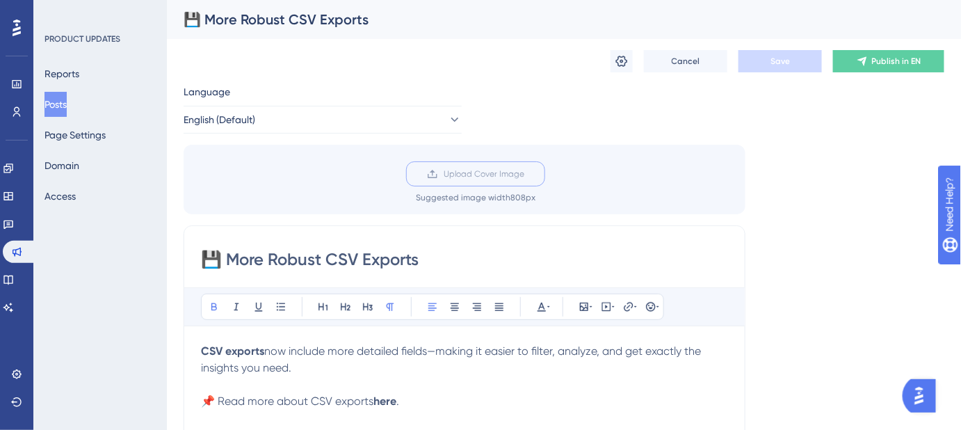
scroll to position [63, 0]
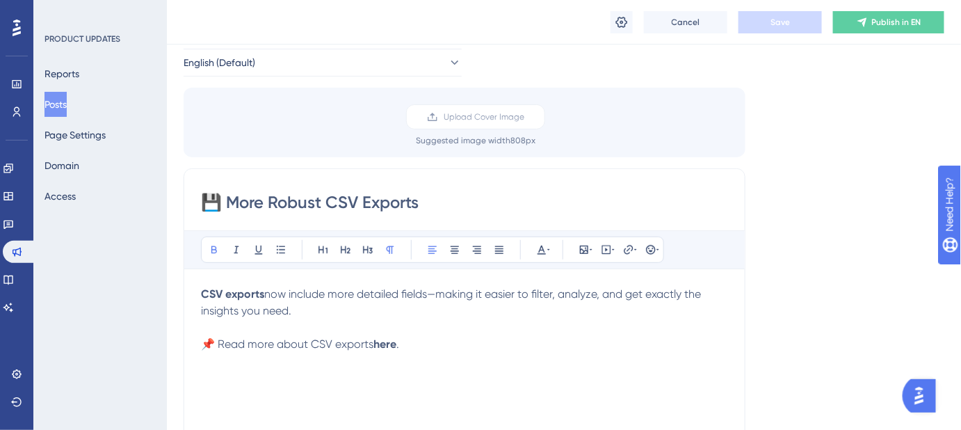
click at [388, 345] on strong "here" at bounding box center [384, 343] width 23 height 13
click at [628, 252] on icon at bounding box center [628, 249] width 11 height 11
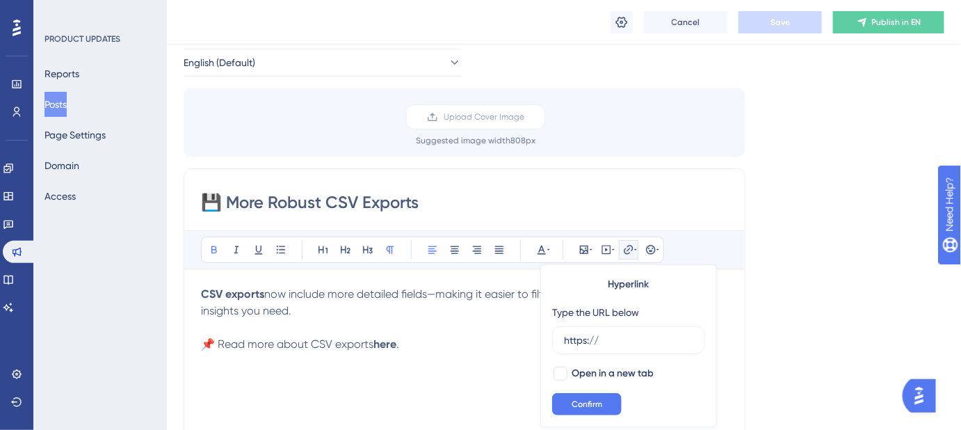
scroll to position [72, 0]
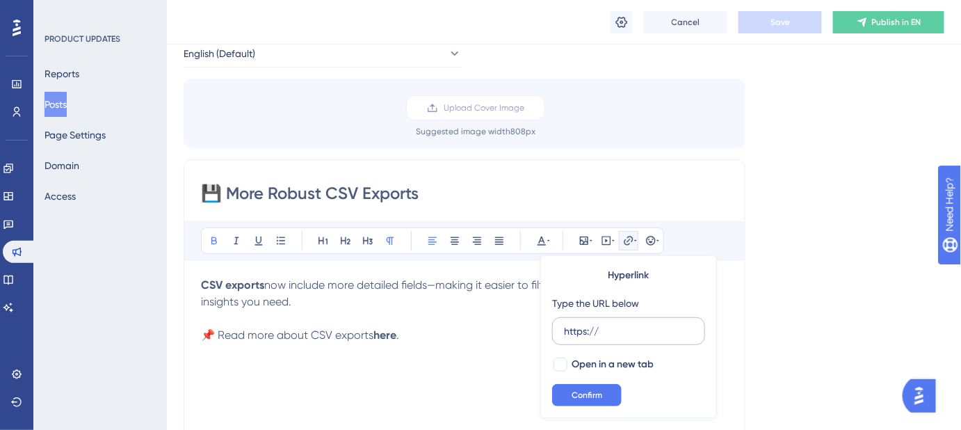
drag, startPoint x: 601, startPoint y: 331, endPoint x: 554, endPoint y: 329, distance: 47.3
click at [554, 329] on label "https://" at bounding box center [628, 331] width 153 height 28
click at [564, 329] on input "https://" at bounding box center [628, 330] width 129 height 15
type input "https://help.safariportal.app/en/articles/16277-what-is-included-in-the-view-by…"
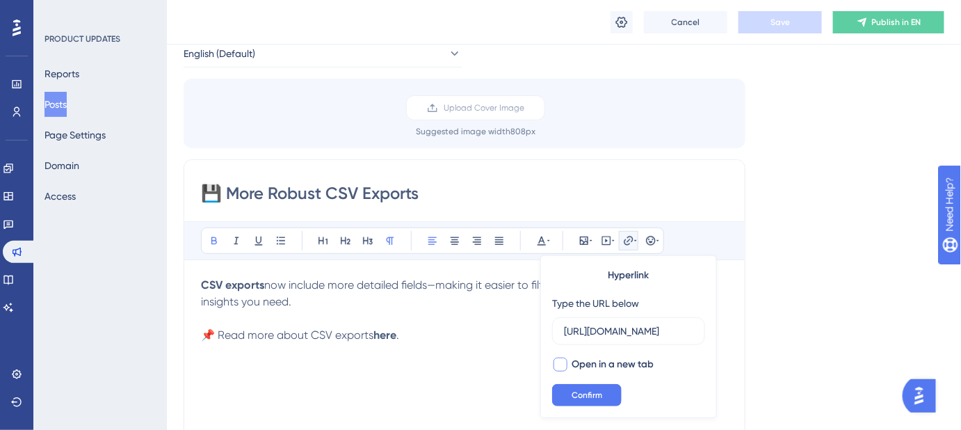
click at [562, 361] on div at bounding box center [560, 364] width 14 height 14
checkbox input "true"
click at [576, 391] on span "Confirm" at bounding box center [586, 394] width 31 height 11
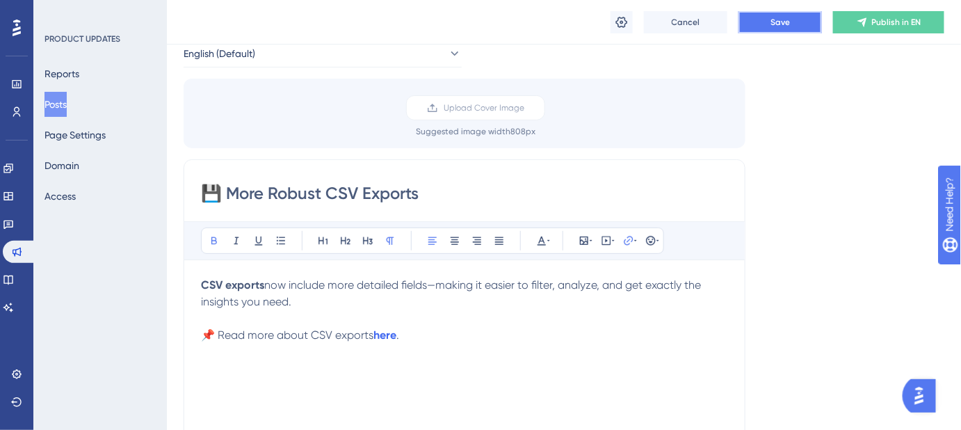
click at [771, 29] on button "Save" at bounding box center [779, 22] width 83 height 22
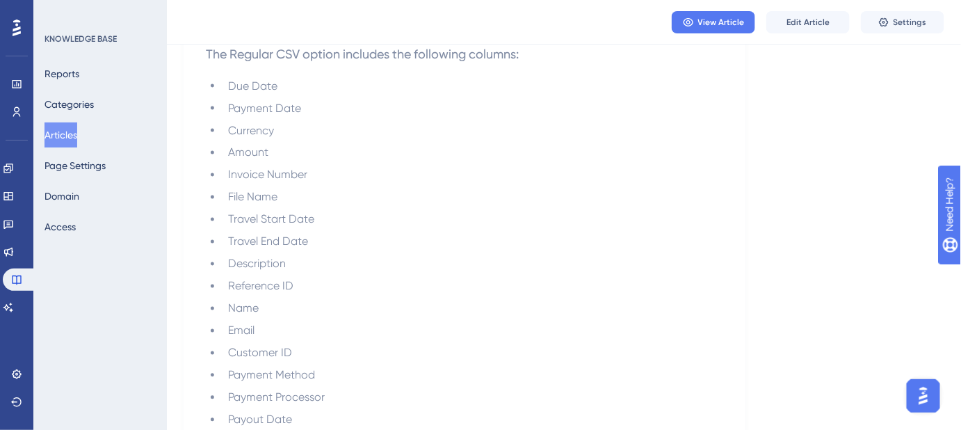
scroll to position [919, 0]
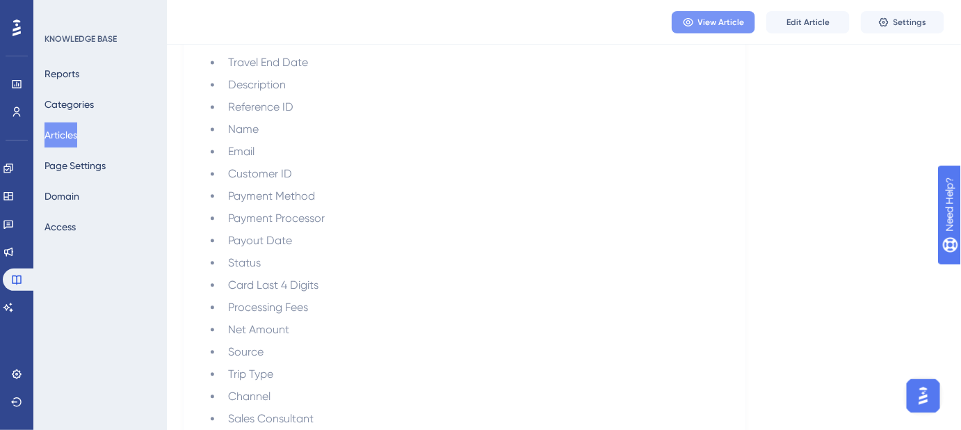
click at [713, 21] on span "View Article" at bounding box center [721, 22] width 47 height 11
